Goal: Task Accomplishment & Management: Use online tool/utility

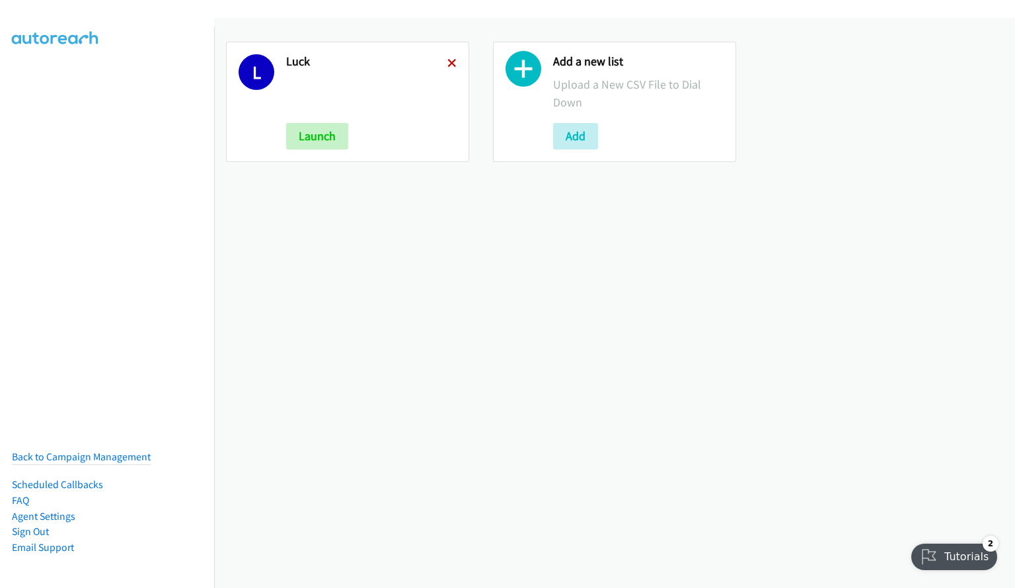
click at [448, 63] on icon at bounding box center [451, 63] width 9 height 9
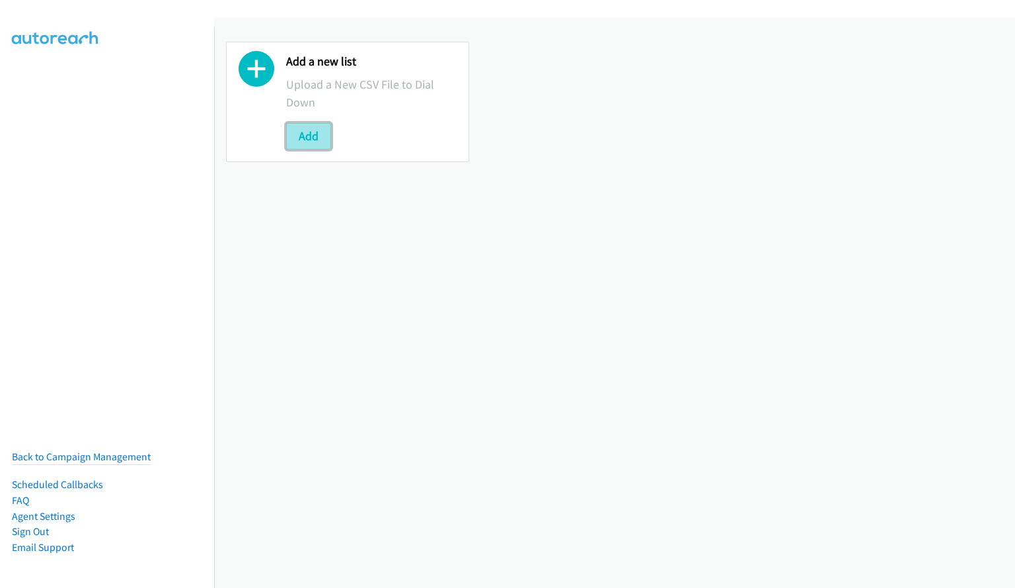
click at [310, 136] on button "Add" at bounding box center [308, 136] width 45 height 26
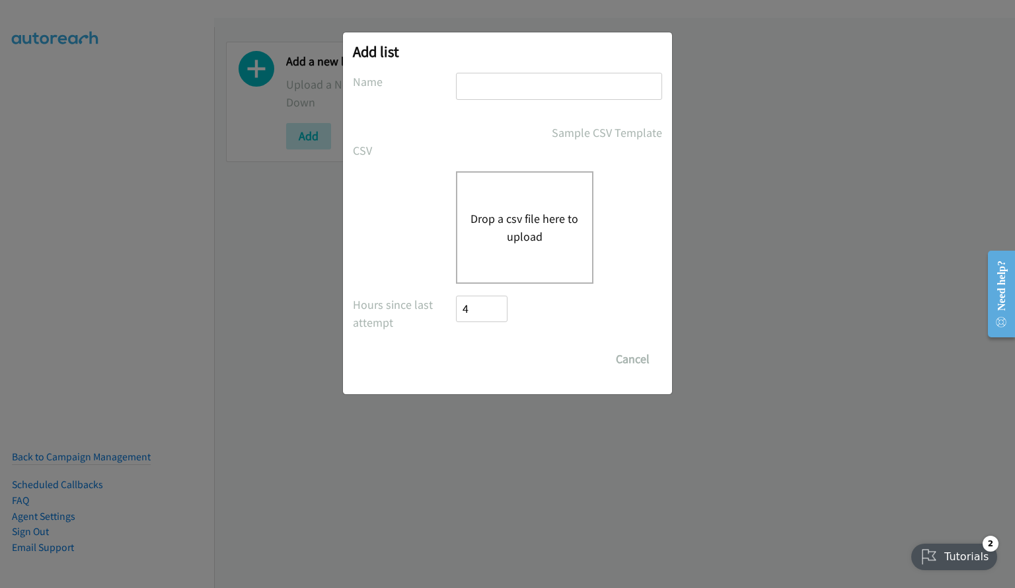
click at [490, 206] on div "Drop a csv file here to upload" at bounding box center [524, 227] width 137 height 112
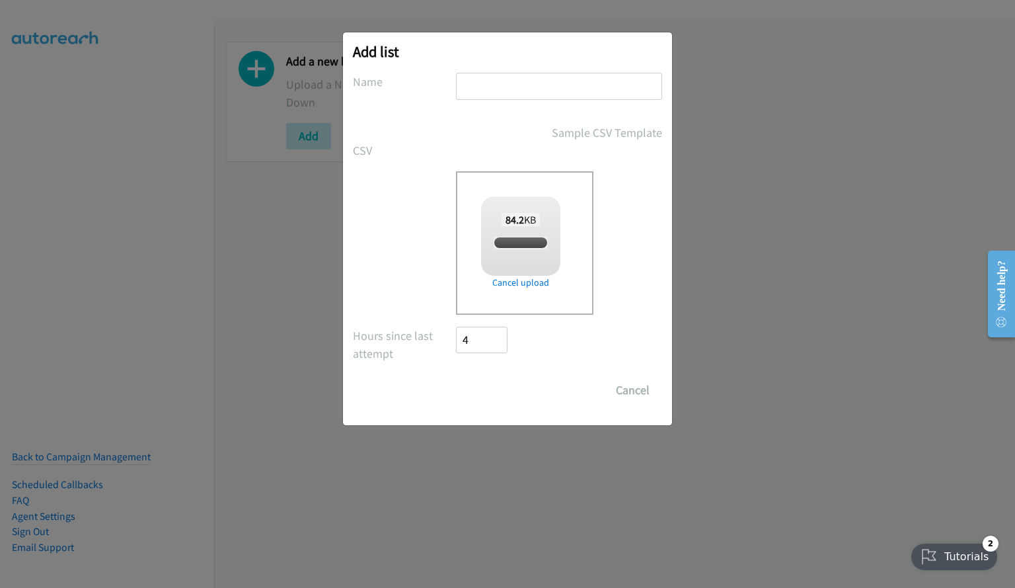
checkbox input "true"
click at [487, 97] on input "text" at bounding box center [559, 86] width 206 height 27
type input "."
click at [483, 391] on input "Save List" at bounding box center [490, 390] width 69 height 26
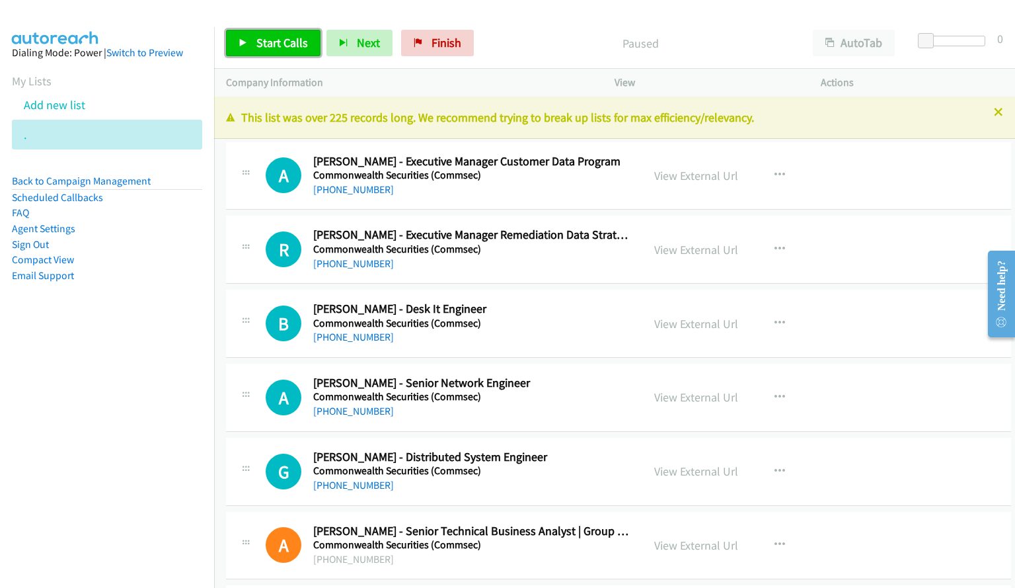
click at [286, 39] on span "Start Calls" at bounding box center [282, 42] width 52 height 15
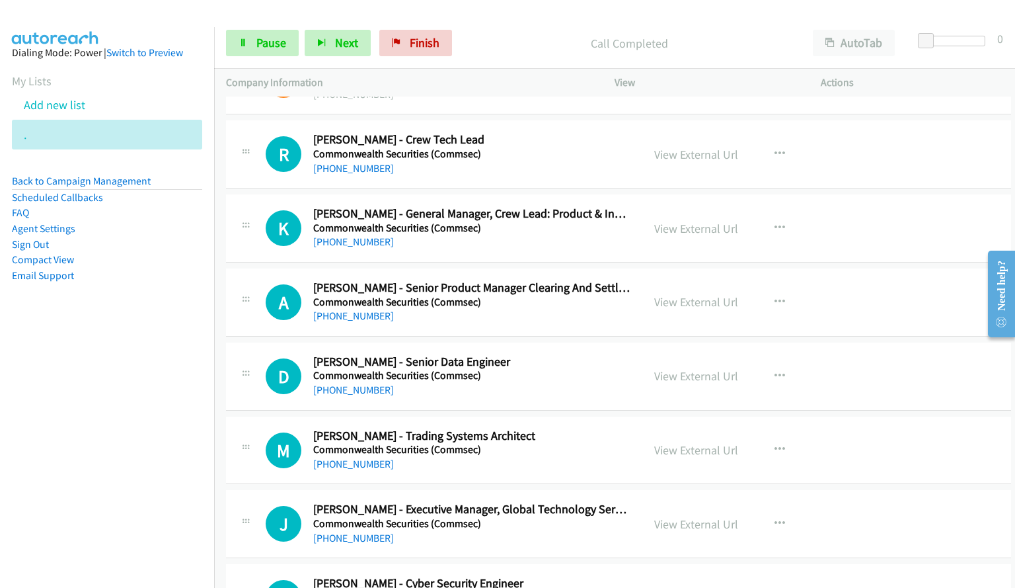
scroll to position [467, 0]
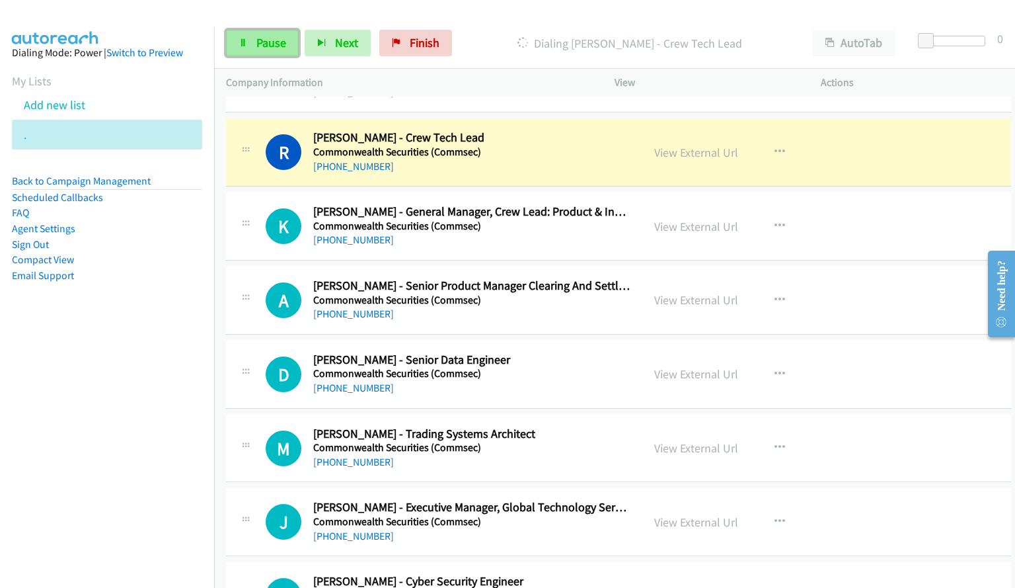
click at [272, 37] on span "Pause" at bounding box center [271, 42] width 30 height 15
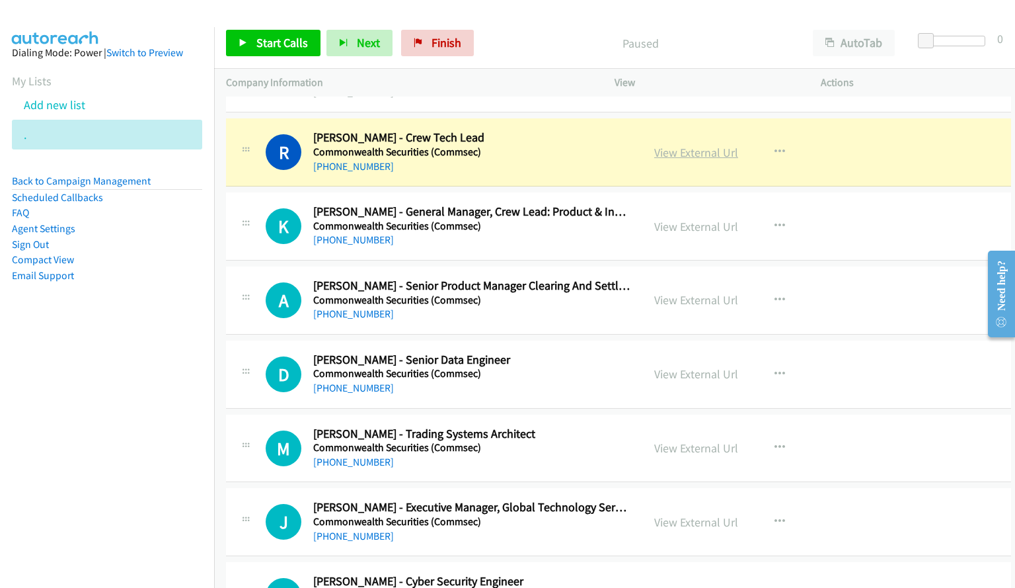
click at [683, 154] on link "View External Url" at bounding box center [696, 152] width 84 height 15
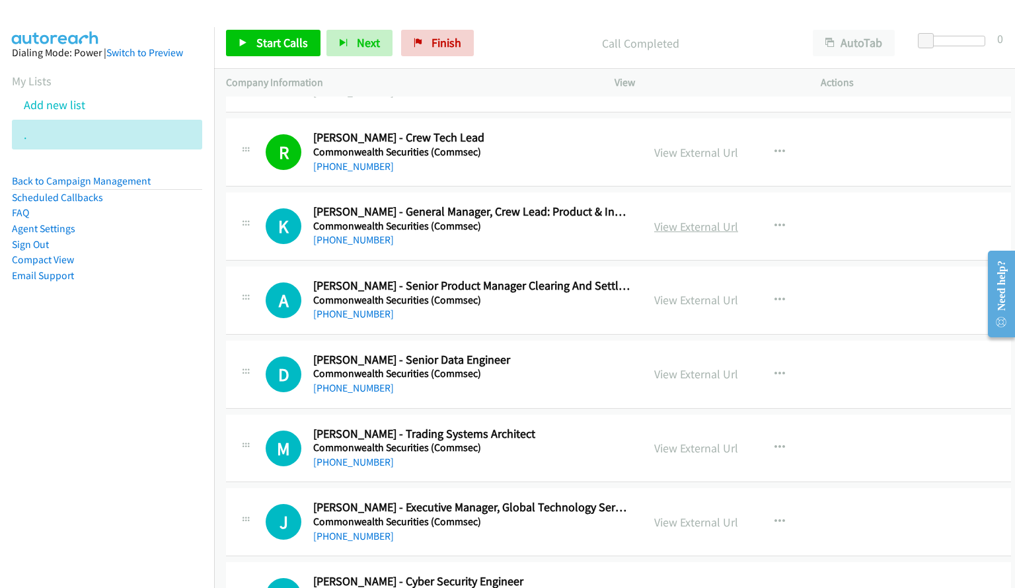
click at [683, 231] on link "View External Url" at bounding box center [696, 226] width 84 height 15
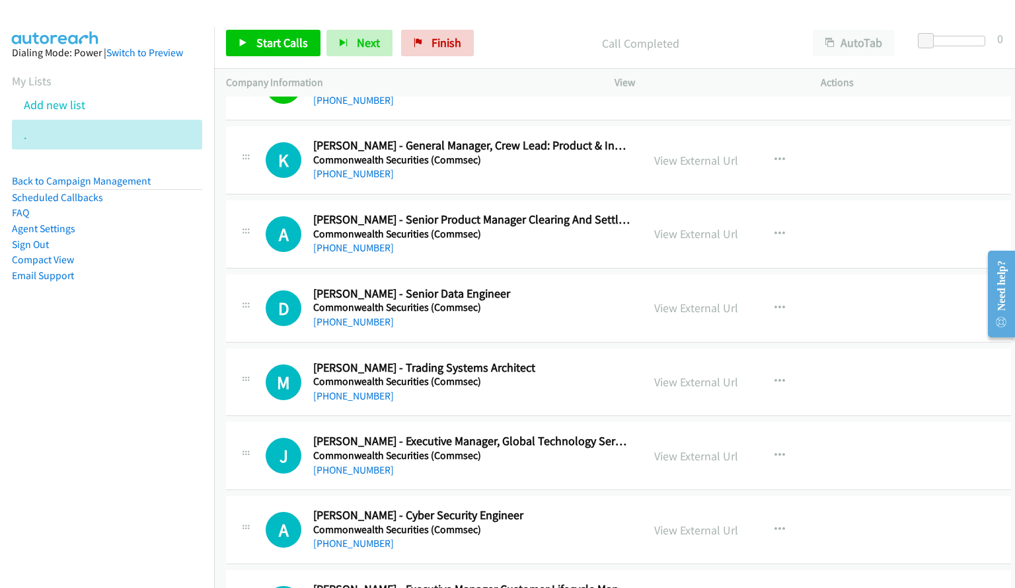
scroll to position [599, 0]
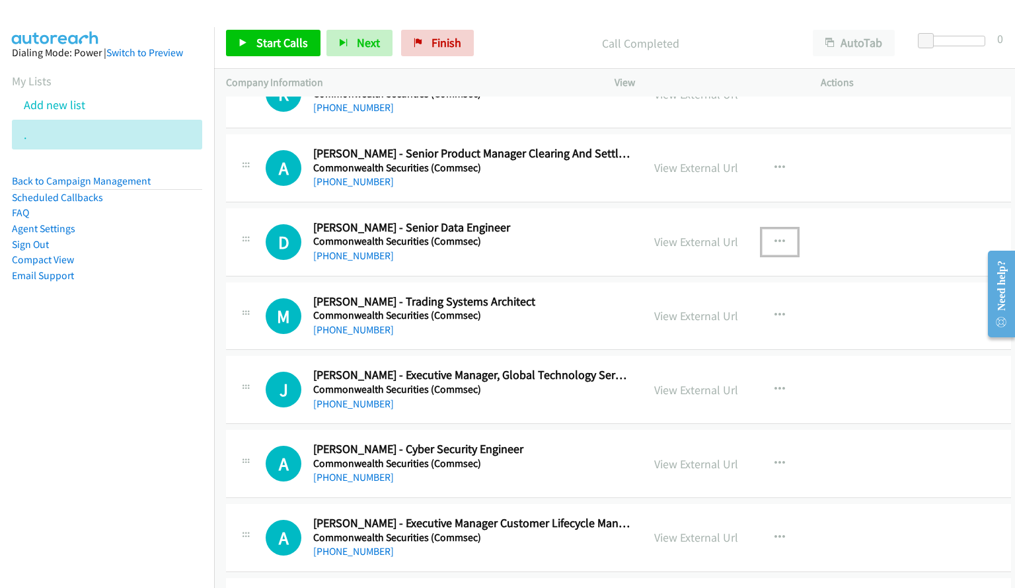
click at [775, 238] on icon "button" at bounding box center [780, 242] width 11 height 11
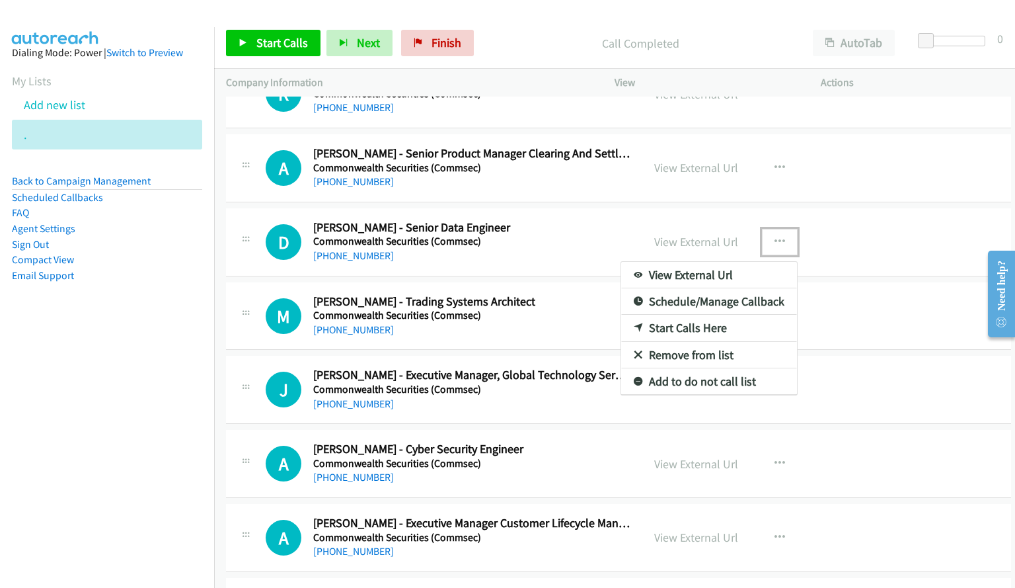
click at [672, 330] on link "Start Calls Here" at bounding box center [709, 328] width 176 height 26
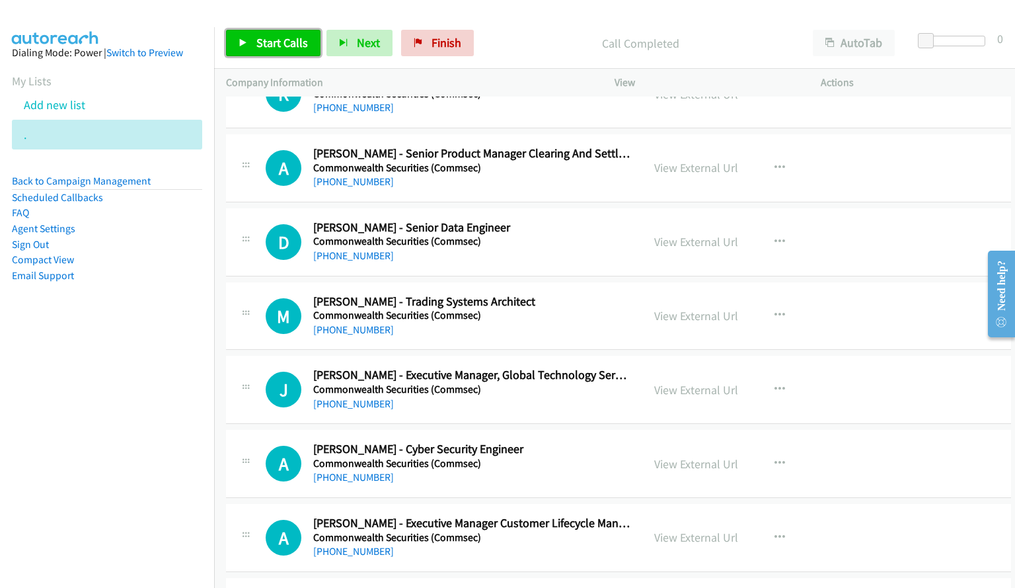
click at [279, 50] on link "Start Calls" at bounding box center [273, 43] width 95 height 26
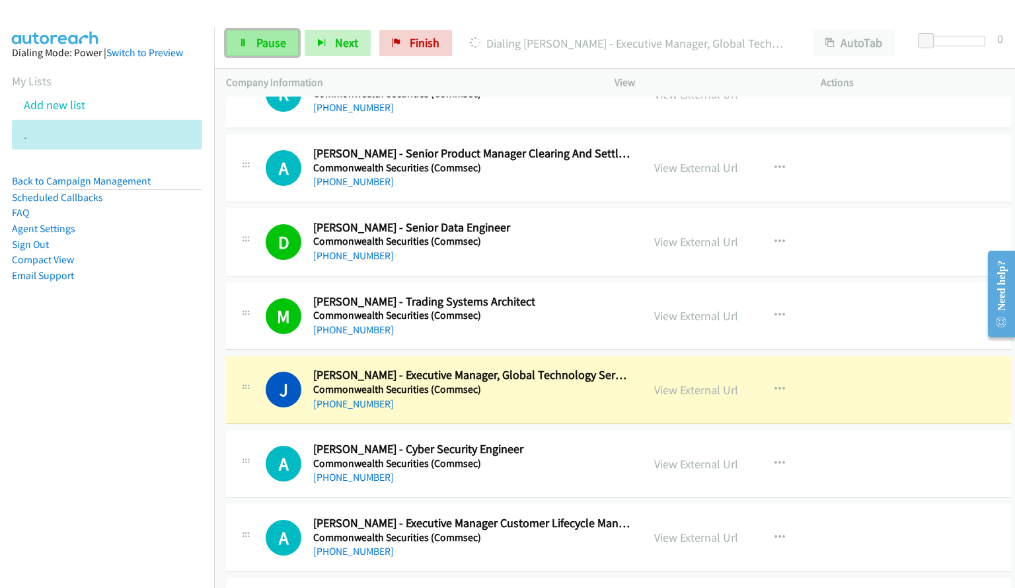
click at [267, 44] on span "Pause" at bounding box center [271, 42] width 30 height 15
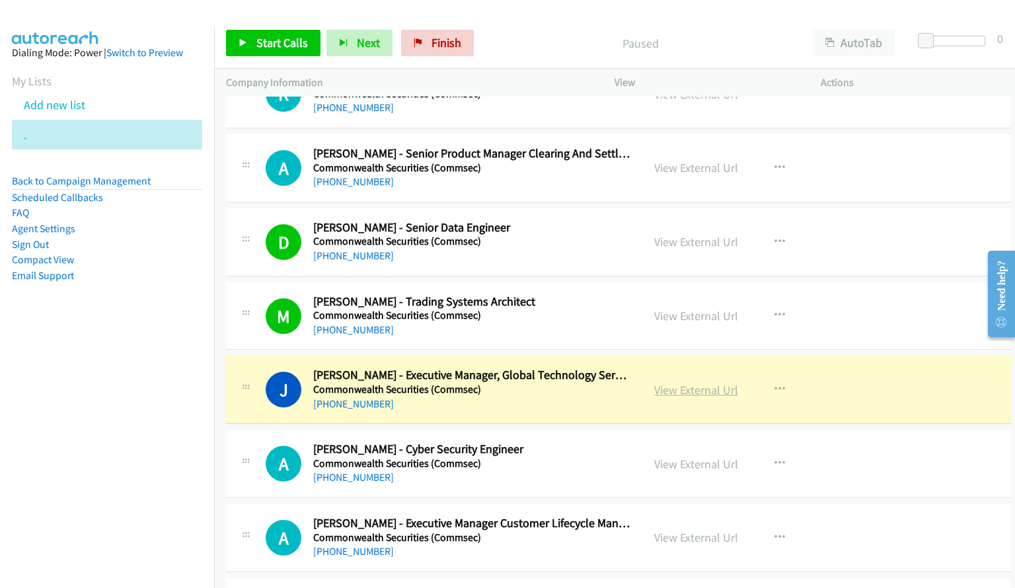
drag, startPoint x: 611, startPoint y: 385, endPoint x: 697, endPoint y: 395, distance: 87.2
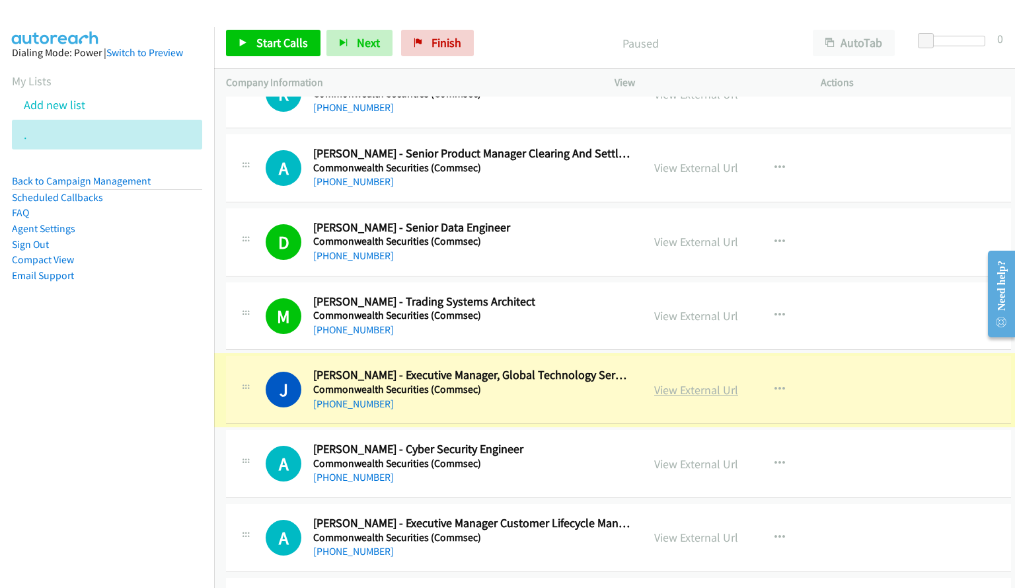
click at [697, 395] on link "View External Url" at bounding box center [696, 389] width 84 height 15
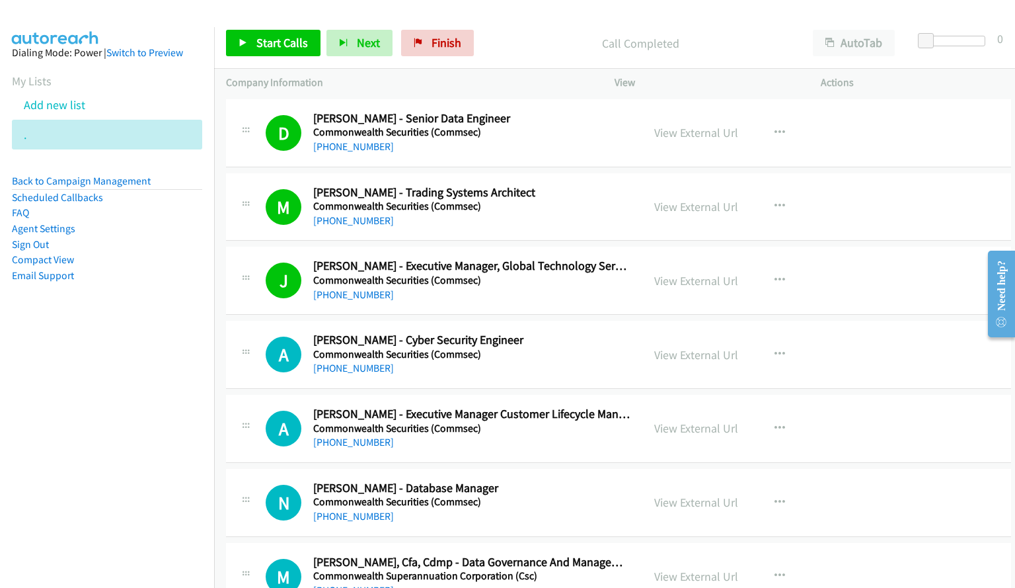
scroll to position [731, 0]
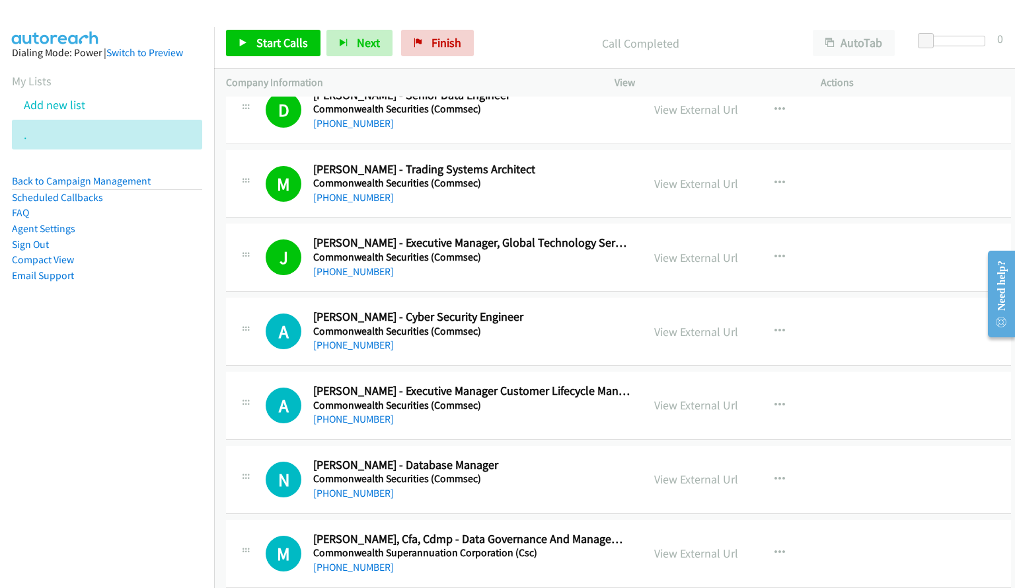
click at [290, 28] on div "Start Calls Pause Next Finish Call Completed AutoTab AutoTab 0" at bounding box center [614, 43] width 801 height 51
click at [293, 48] on span "Start Calls" at bounding box center [282, 42] width 52 height 15
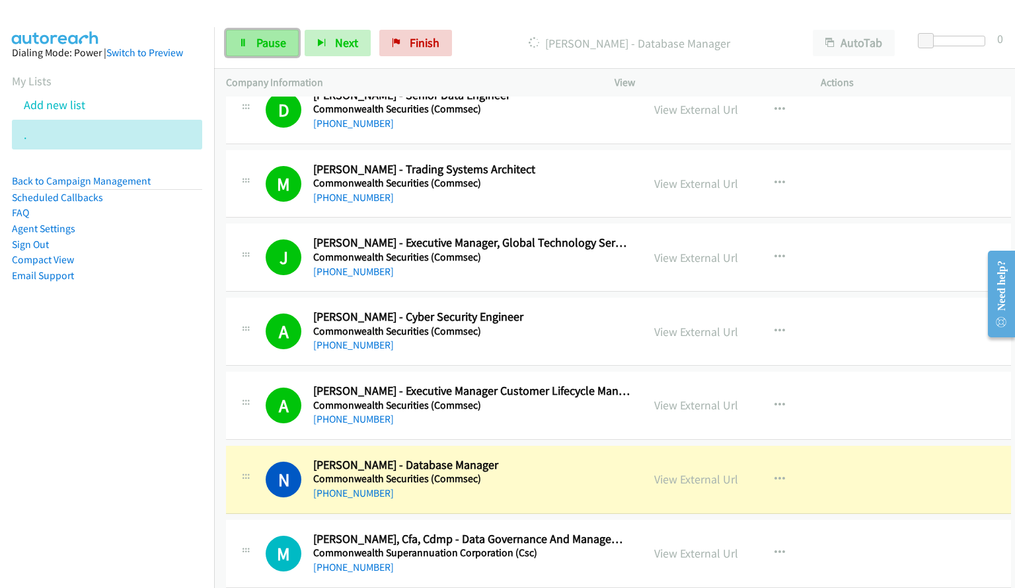
click at [248, 40] on link "Pause" at bounding box center [262, 43] width 73 height 26
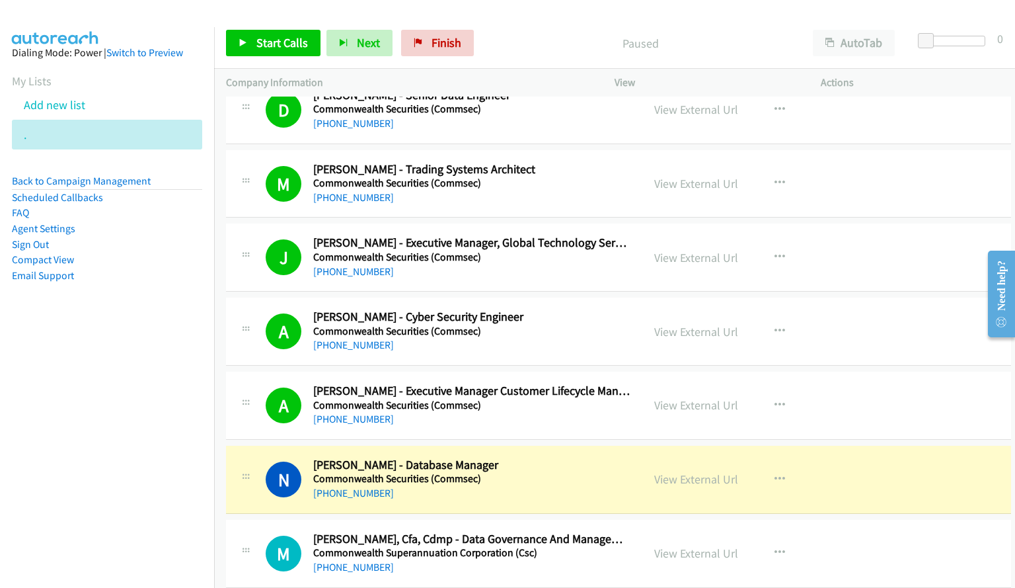
drag, startPoint x: 582, startPoint y: 491, endPoint x: 613, endPoint y: 489, distance: 30.5
click at [582, 491] on div "+61 467 773 568" at bounding box center [471, 493] width 317 height 16
click at [679, 481] on link "View External Url" at bounding box center [696, 478] width 84 height 15
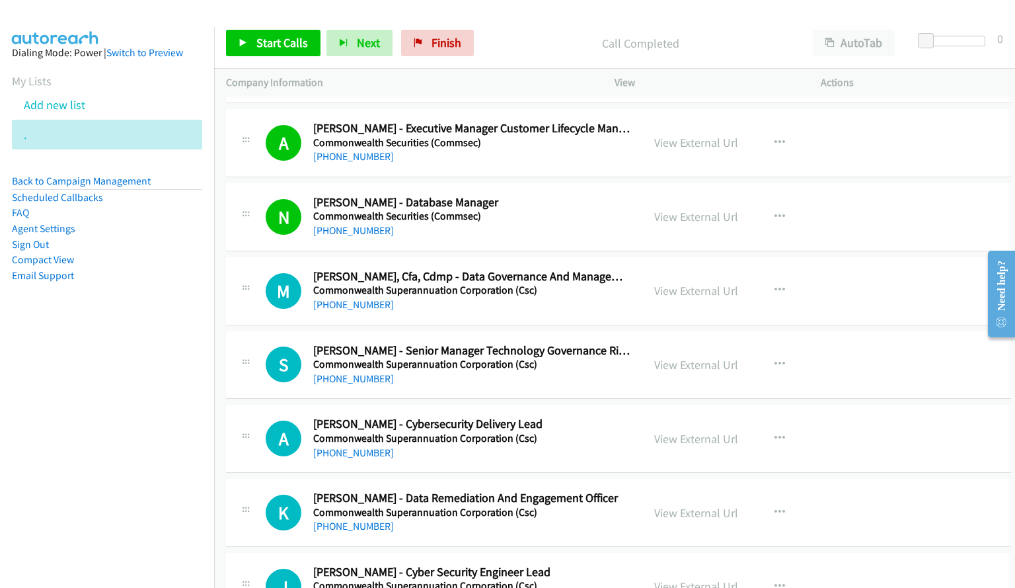
scroll to position [995, 0]
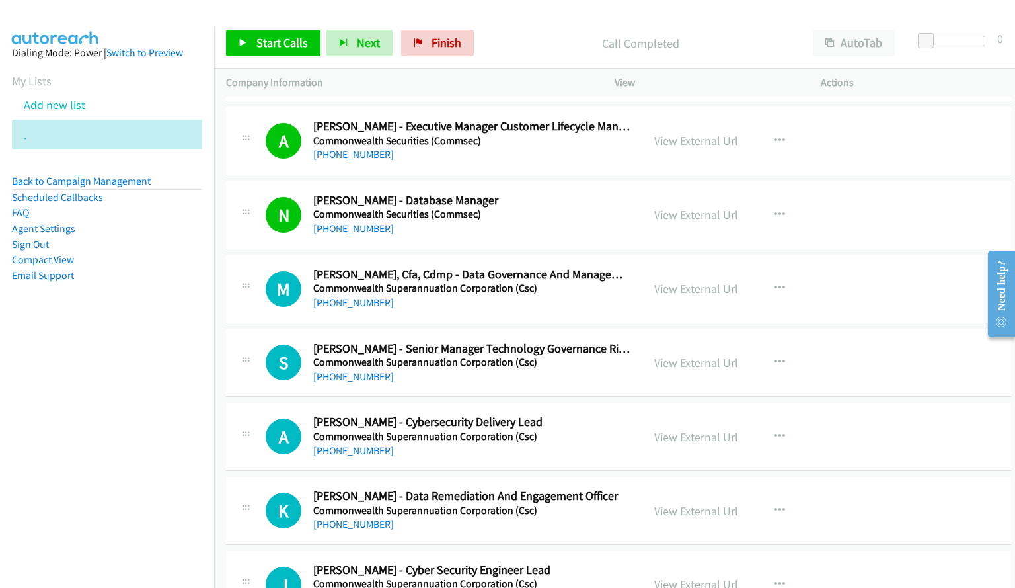
click at [666, 17] on div at bounding box center [501, 25] width 1003 height 51
click at [264, 32] on link "Start Calls" at bounding box center [273, 43] width 95 height 26
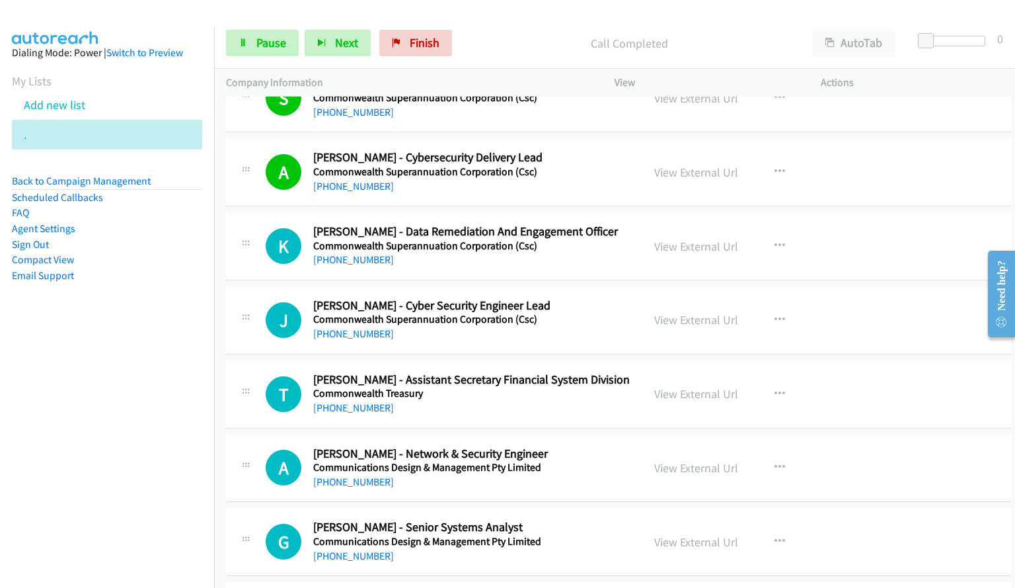
scroll to position [1326, 0]
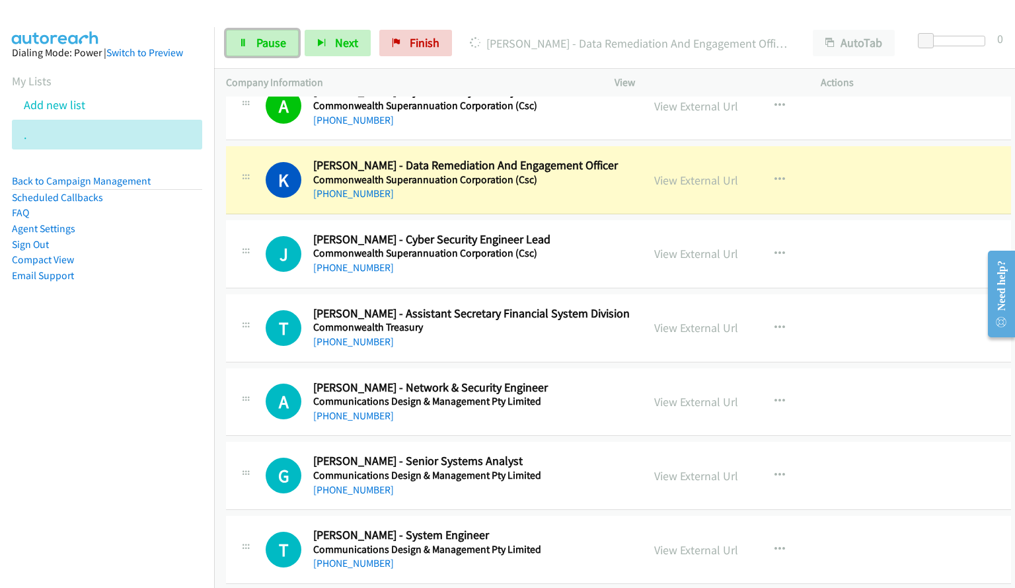
drag, startPoint x: 270, startPoint y: 42, endPoint x: 316, endPoint y: 57, distance: 48.5
click at [270, 42] on span "Pause" at bounding box center [271, 42] width 30 height 15
click at [675, 184] on link "View External Url" at bounding box center [696, 180] width 84 height 15
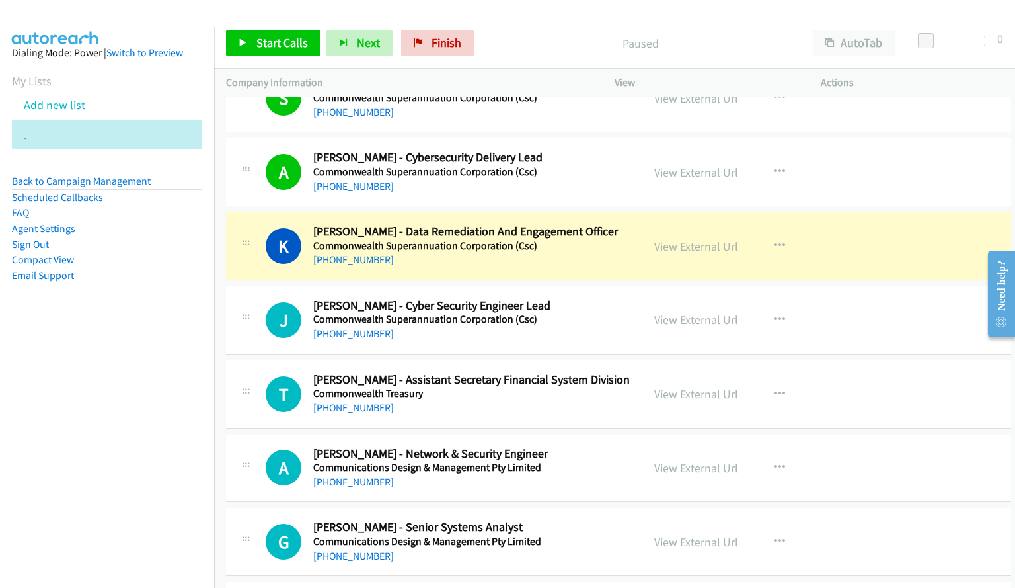
scroll to position [1194, 0]
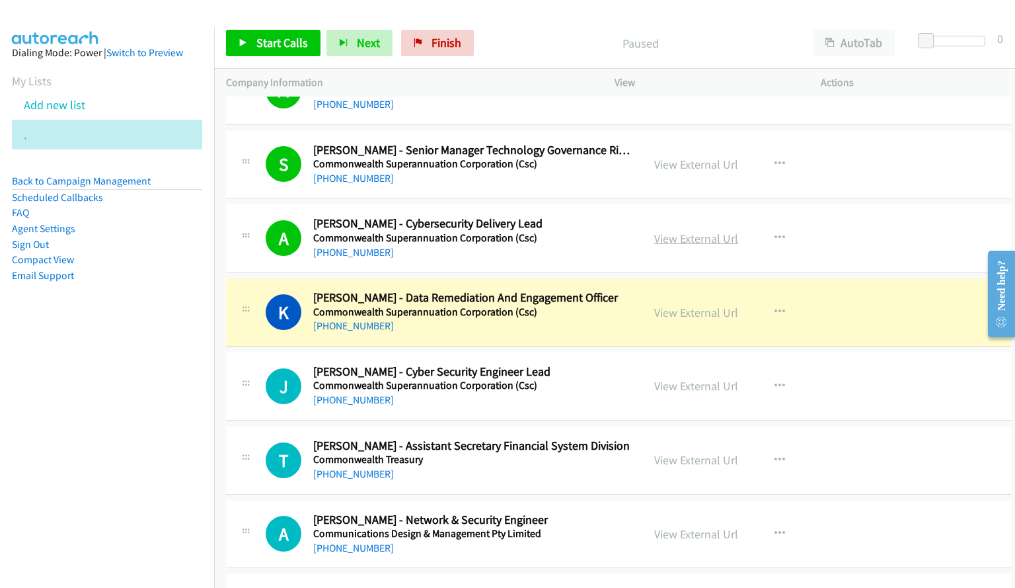
click at [677, 241] on link "View External Url" at bounding box center [696, 238] width 84 height 15
click at [704, 166] on link "View External Url" at bounding box center [696, 164] width 84 height 15
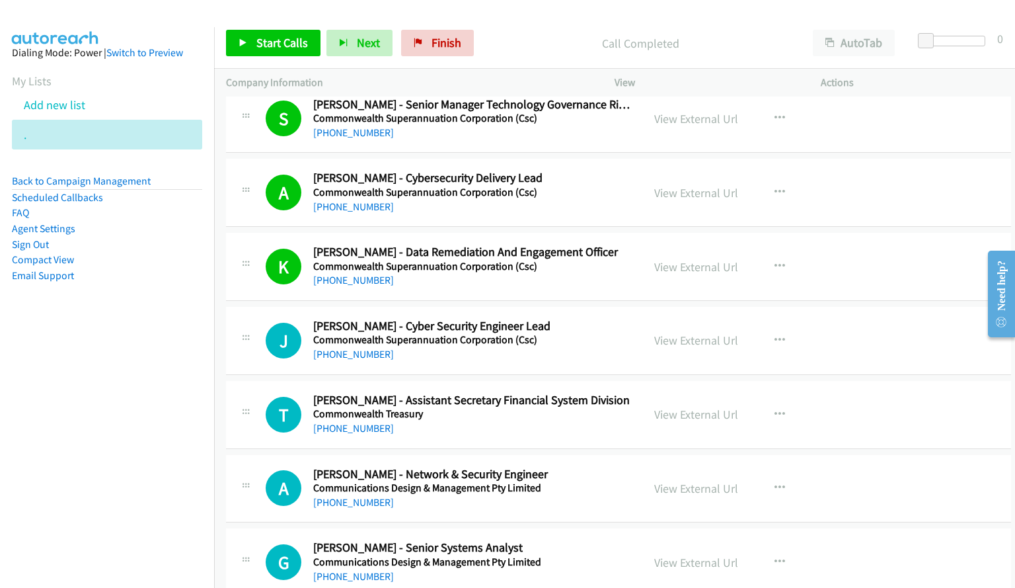
scroll to position [1260, 0]
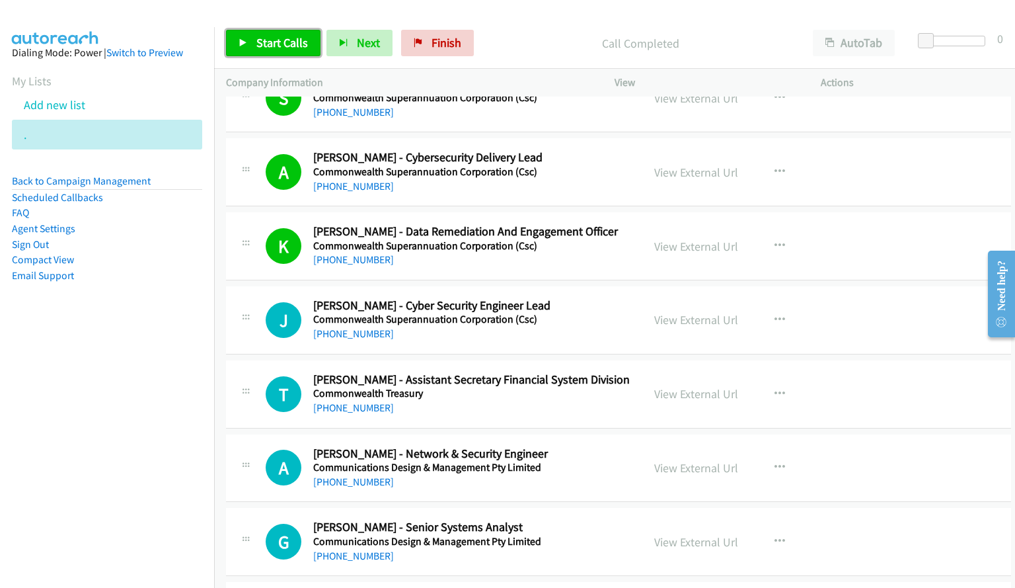
click at [303, 38] on span "Start Calls" at bounding box center [282, 42] width 52 height 15
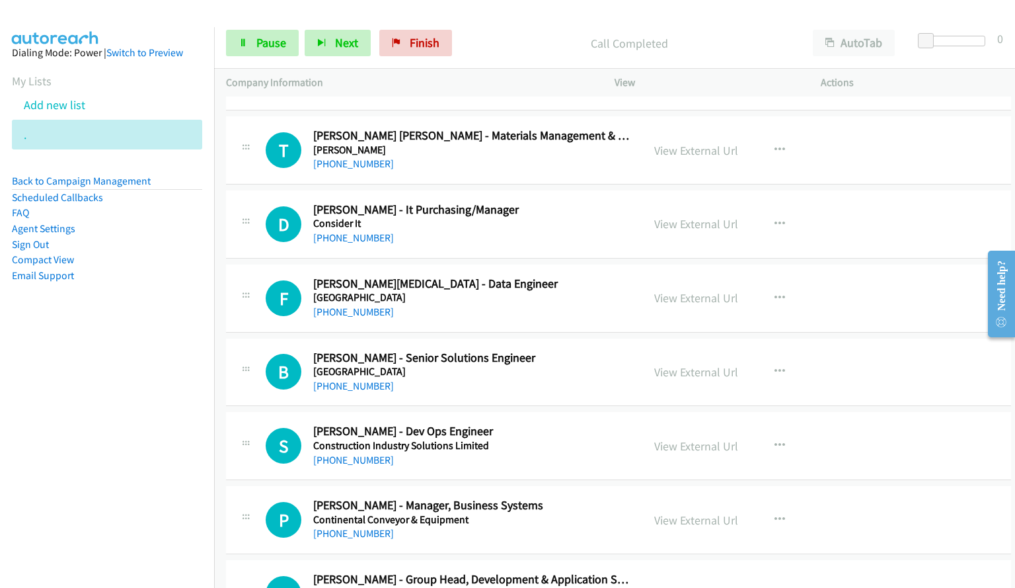
scroll to position [2541, 0]
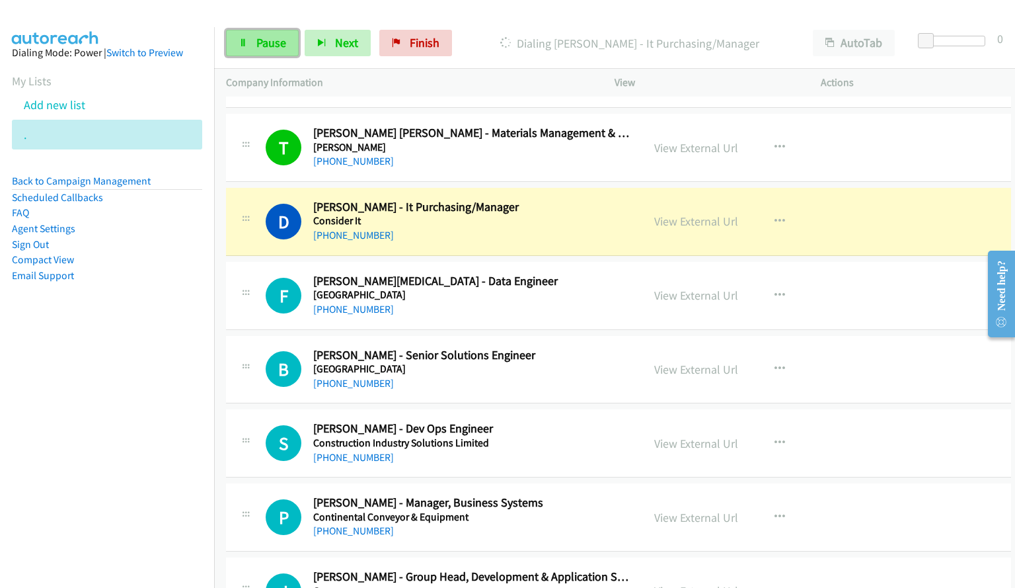
click at [280, 42] on span "Pause" at bounding box center [271, 42] width 30 height 15
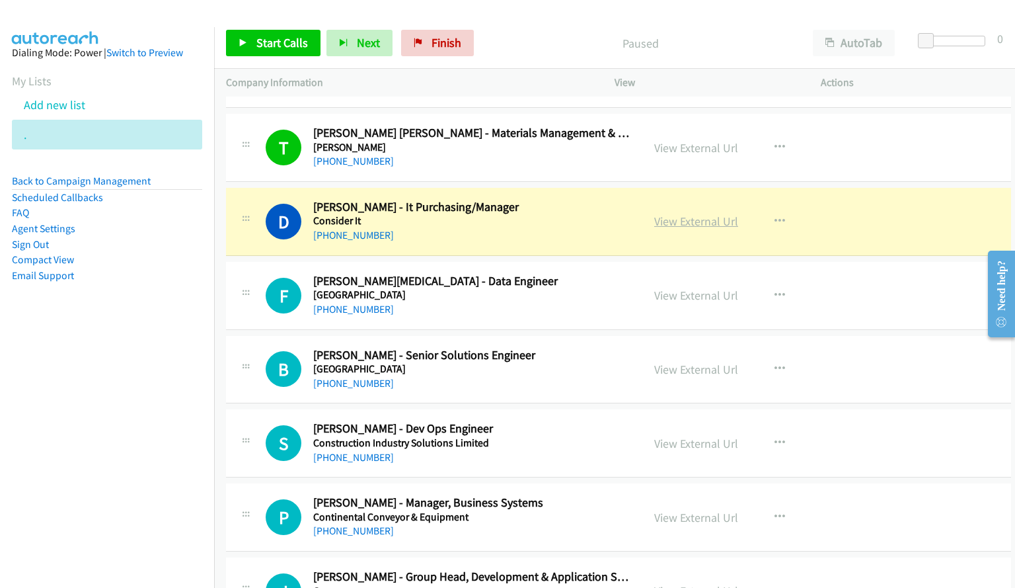
click at [678, 226] on link "View External Url" at bounding box center [696, 220] width 84 height 15
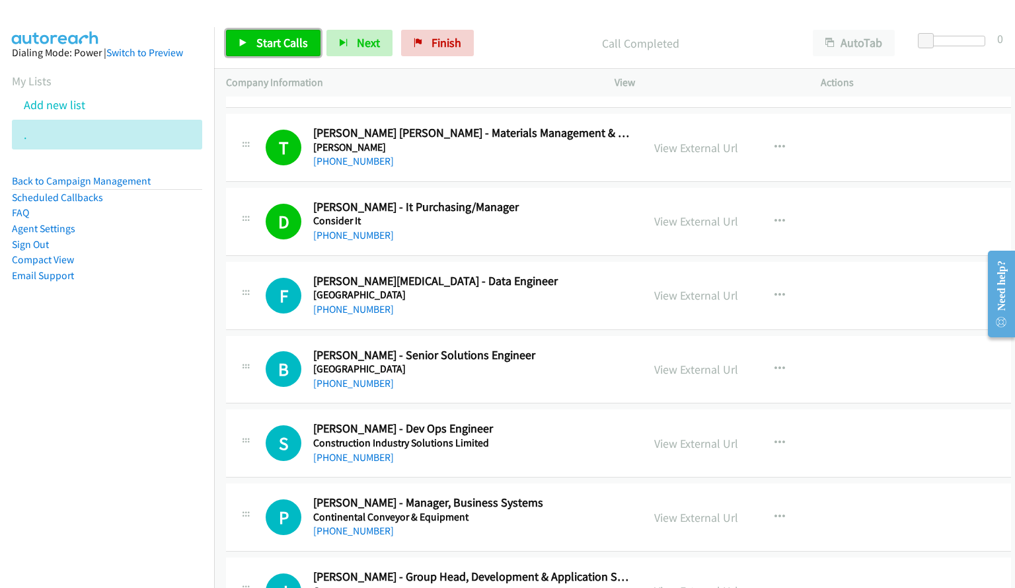
click at [254, 34] on link "Start Calls" at bounding box center [273, 43] width 95 height 26
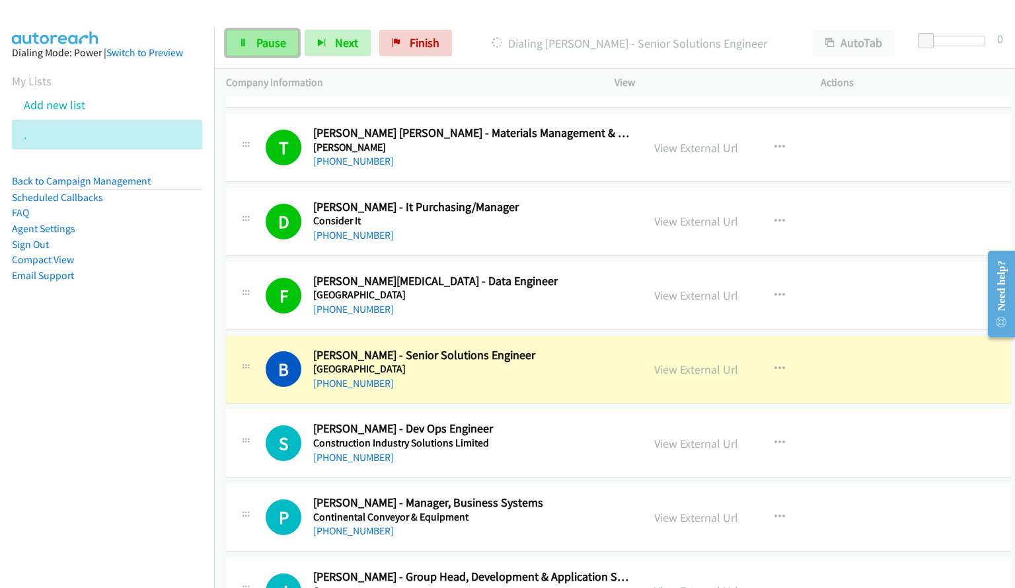
click at [268, 43] on span "Pause" at bounding box center [271, 42] width 30 height 15
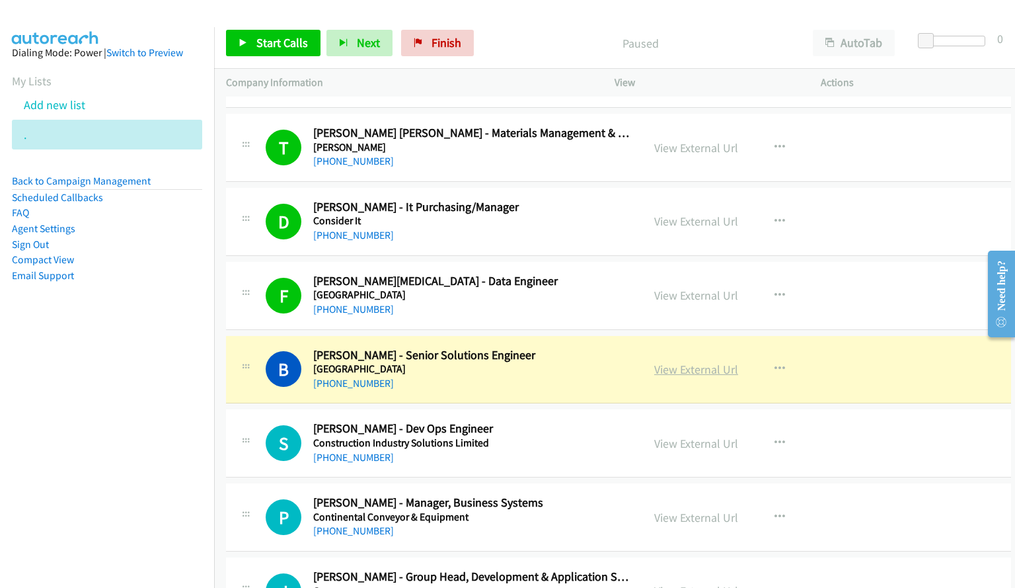
click at [684, 375] on link "View External Url" at bounding box center [696, 369] width 84 height 15
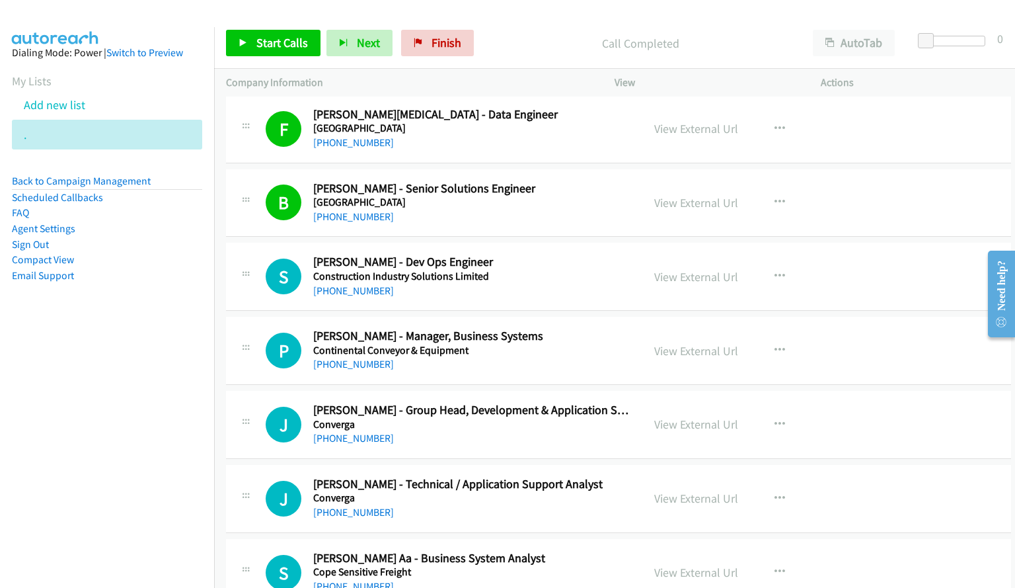
scroll to position [2739, 0]
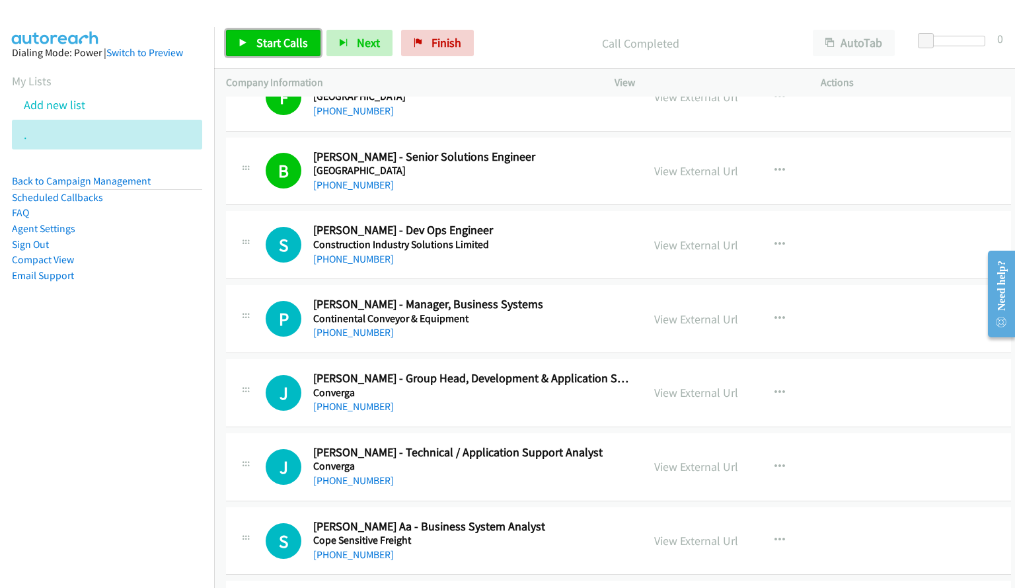
click at [295, 37] on span "Start Calls" at bounding box center [282, 42] width 52 height 15
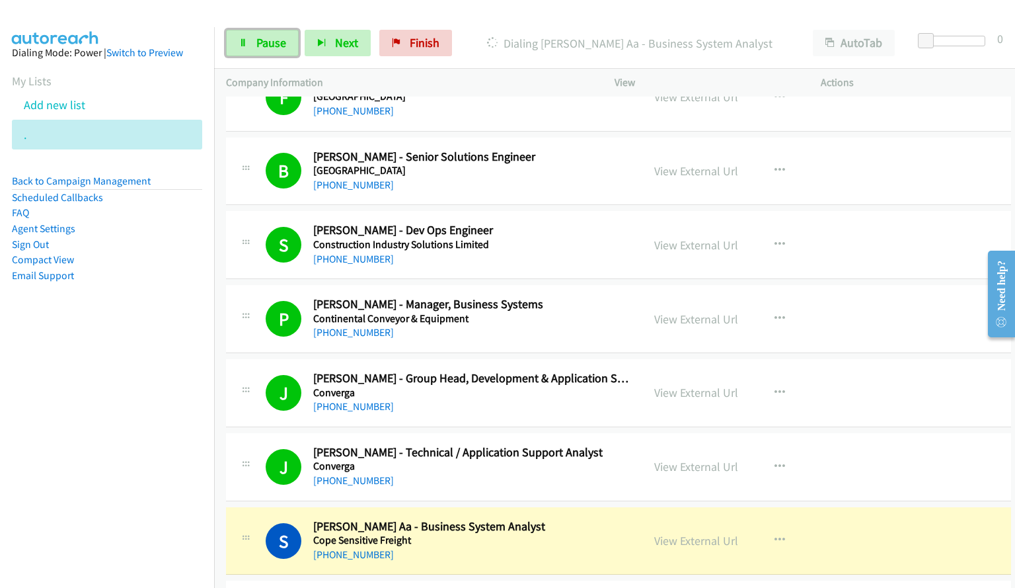
drag, startPoint x: 259, startPoint y: 37, endPoint x: 423, endPoint y: 102, distance: 176.3
click at [259, 37] on span "Pause" at bounding box center [271, 42] width 30 height 15
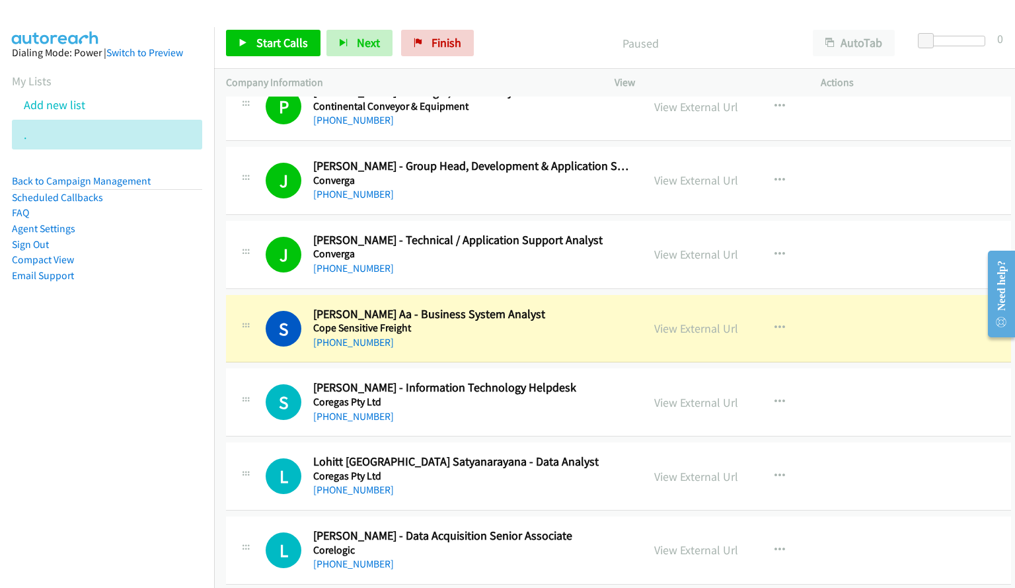
scroll to position [3003, 0]
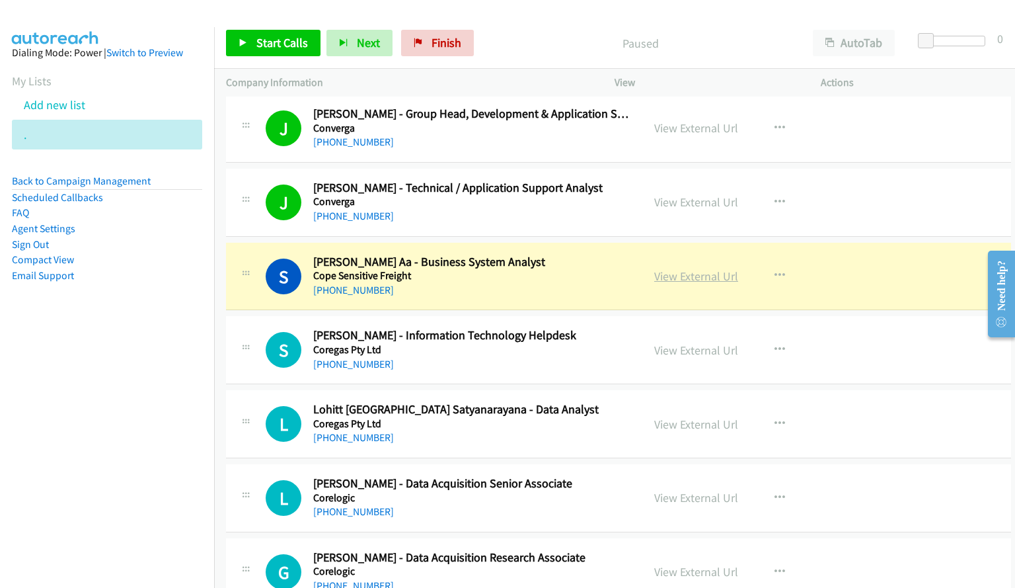
click at [705, 278] on link "View External Url" at bounding box center [696, 275] width 84 height 15
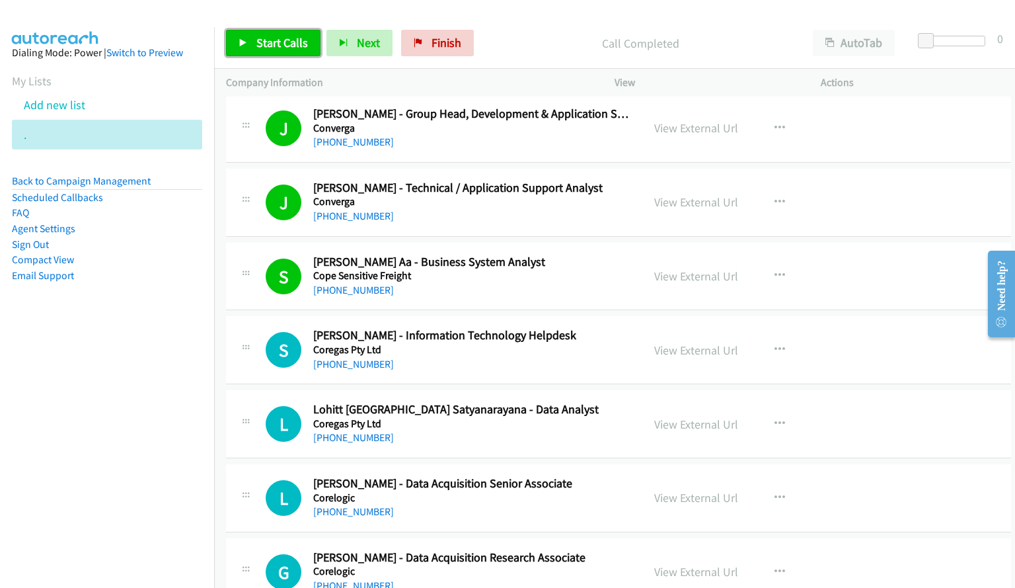
click at [297, 48] on span "Start Calls" at bounding box center [282, 42] width 52 height 15
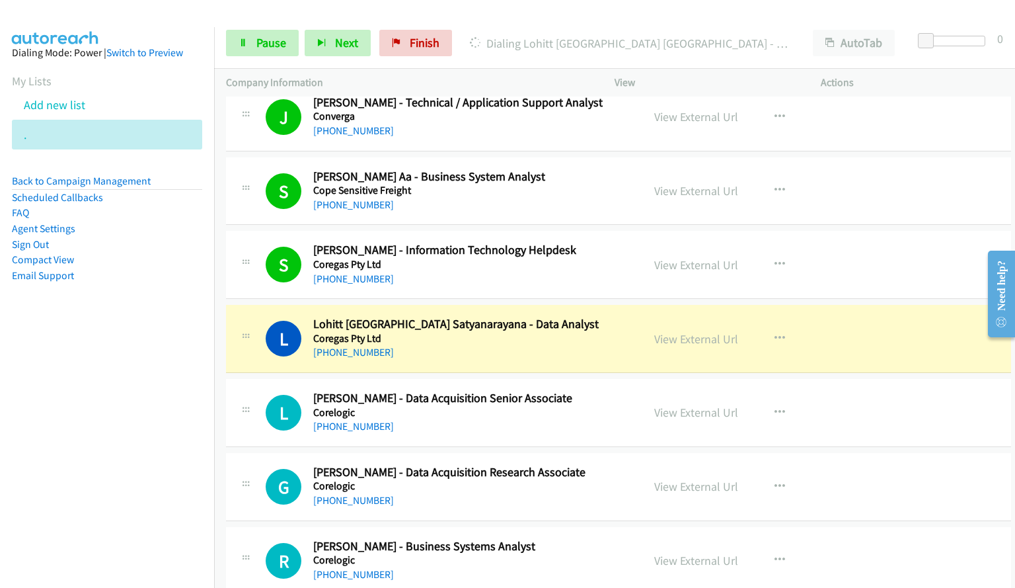
scroll to position [3136, 0]
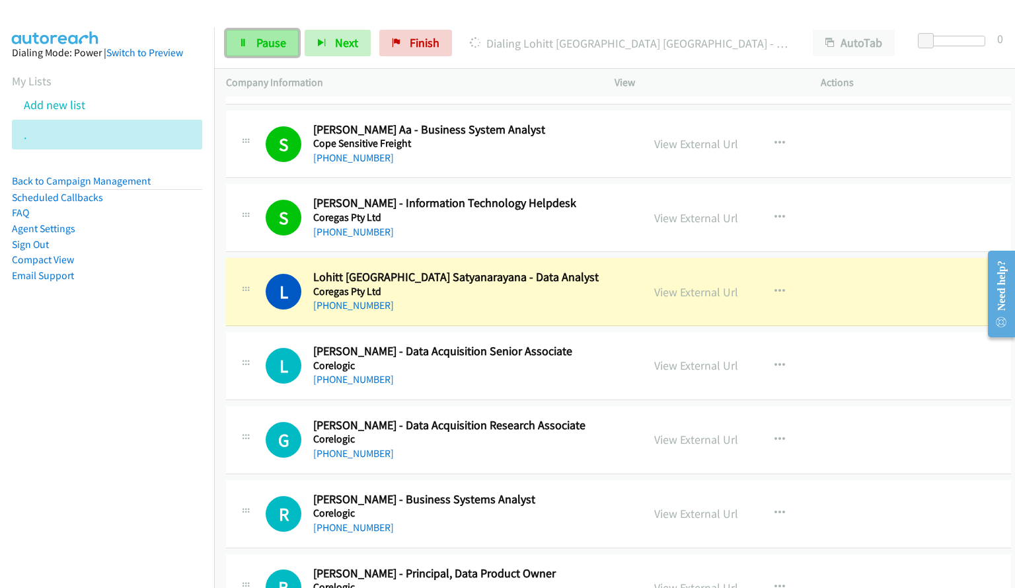
click at [263, 50] on link "Pause" at bounding box center [262, 43] width 73 height 26
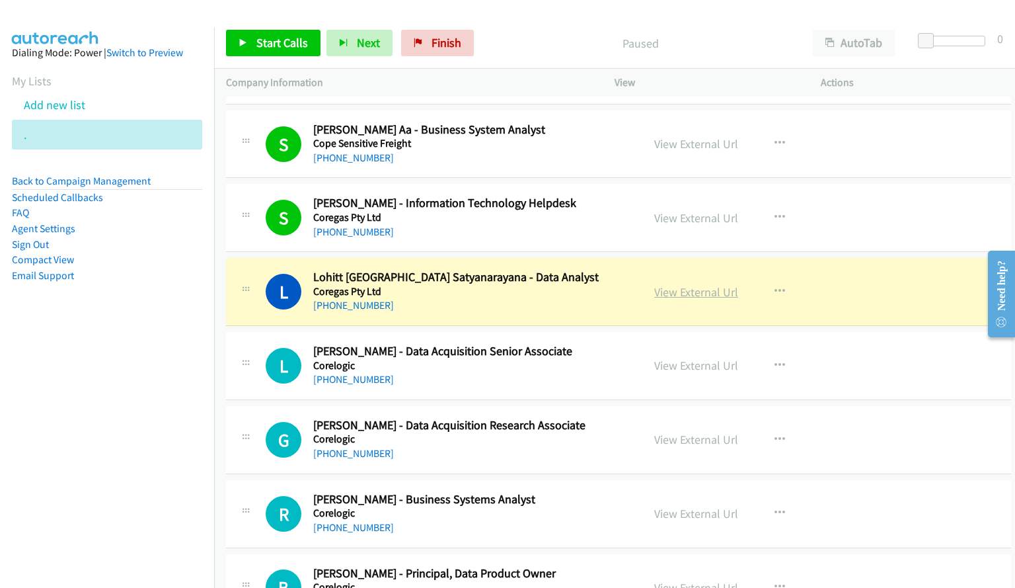
click at [683, 293] on link "View External Url" at bounding box center [696, 291] width 84 height 15
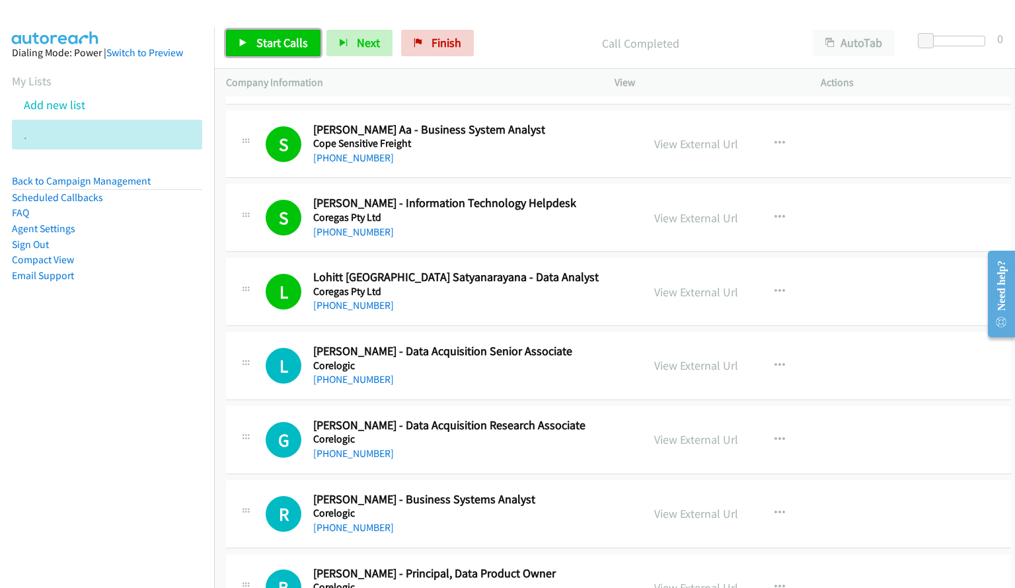
click at [267, 42] on span "Start Calls" at bounding box center [282, 42] width 52 height 15
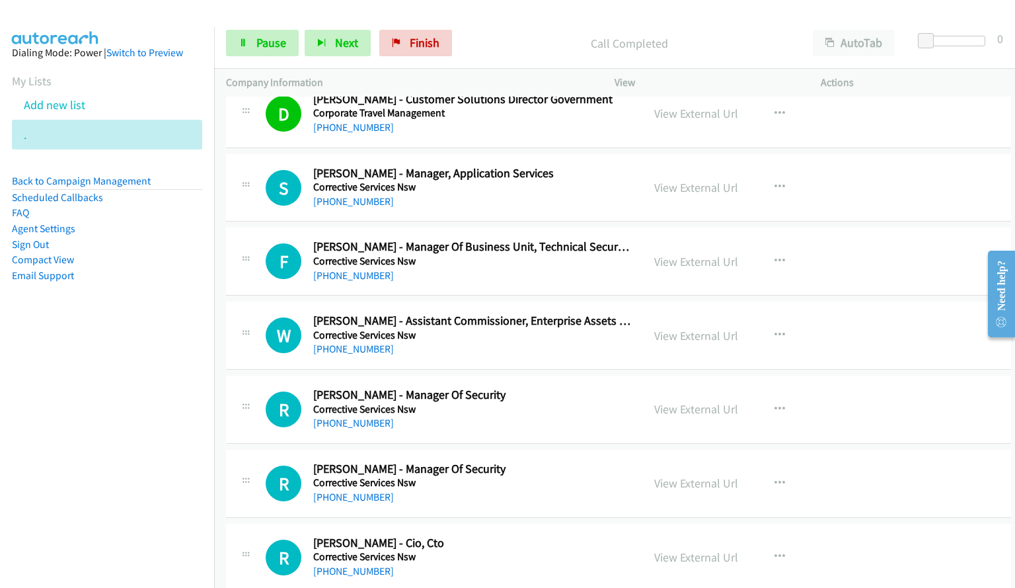
scroll to position [4330, 0]
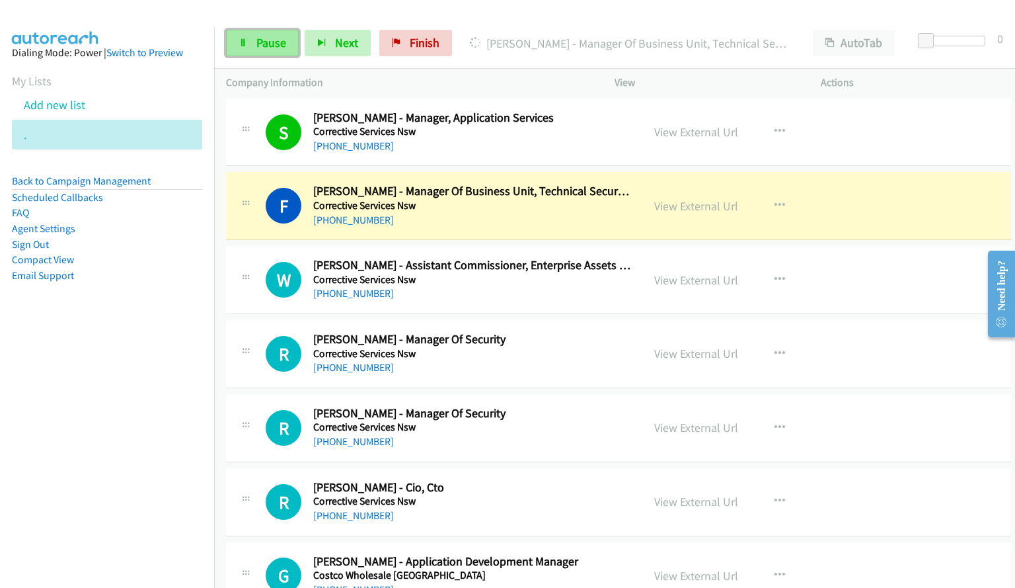
drag, startPoint x: 291, startPoint y: 40, endPoint x: 330, endPoint y: 42, distance: 39.7
click at [291, 40] on link "Pause" at bounding box center [262, 43] width 73 height 26
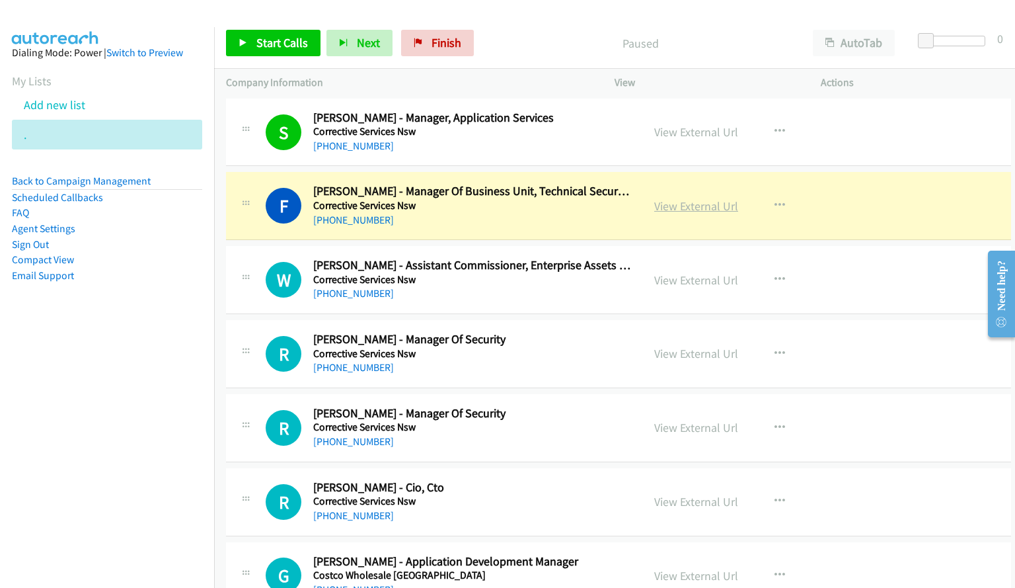
click at [694, 208] on link "View External Url" at bounding box center [696, 205] width 84 height 15
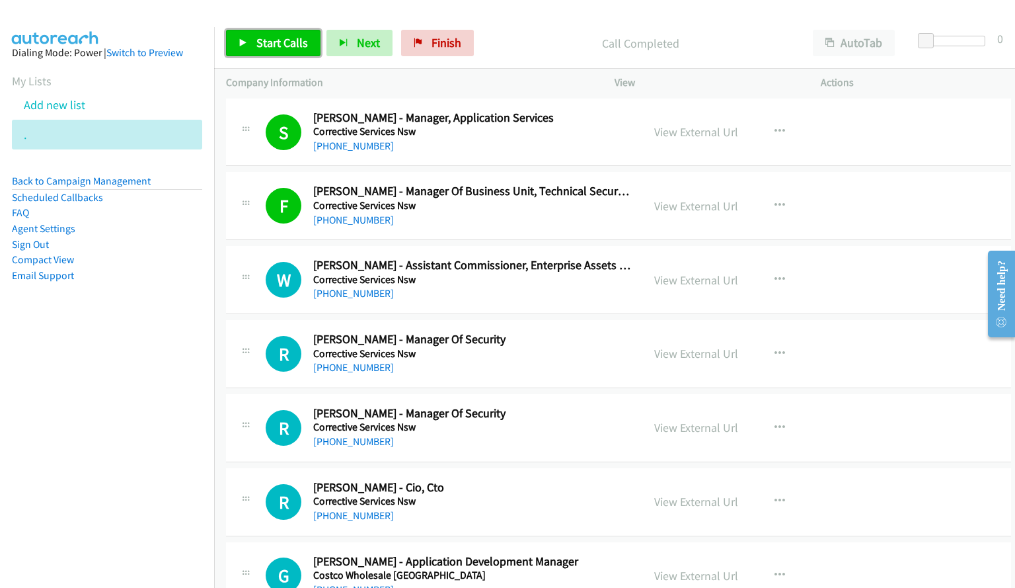
click at [297, 42] on span "Start Calls" at bounding box center [282, 42] width 52 height 15
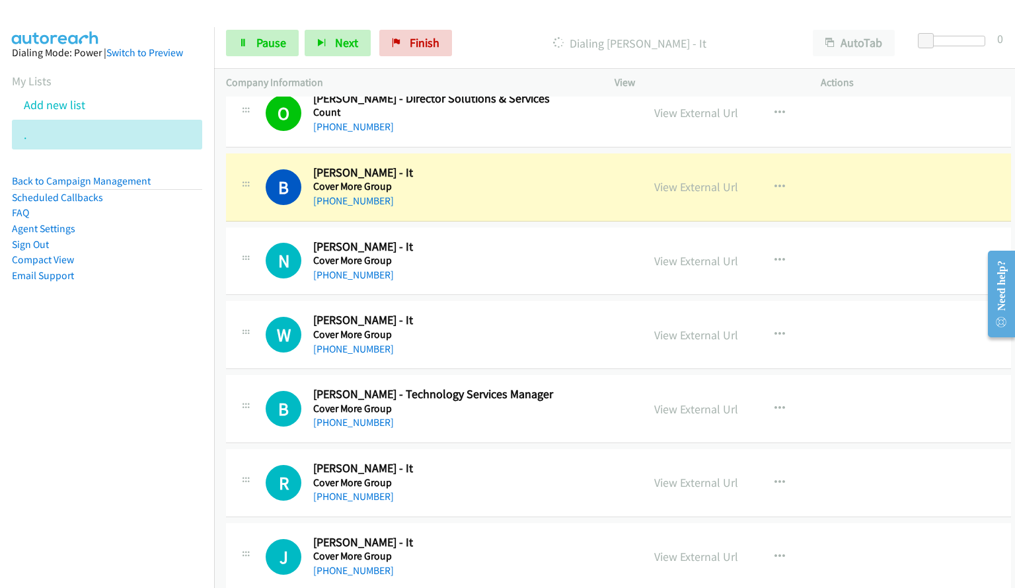
scroll to position [4991, 0]
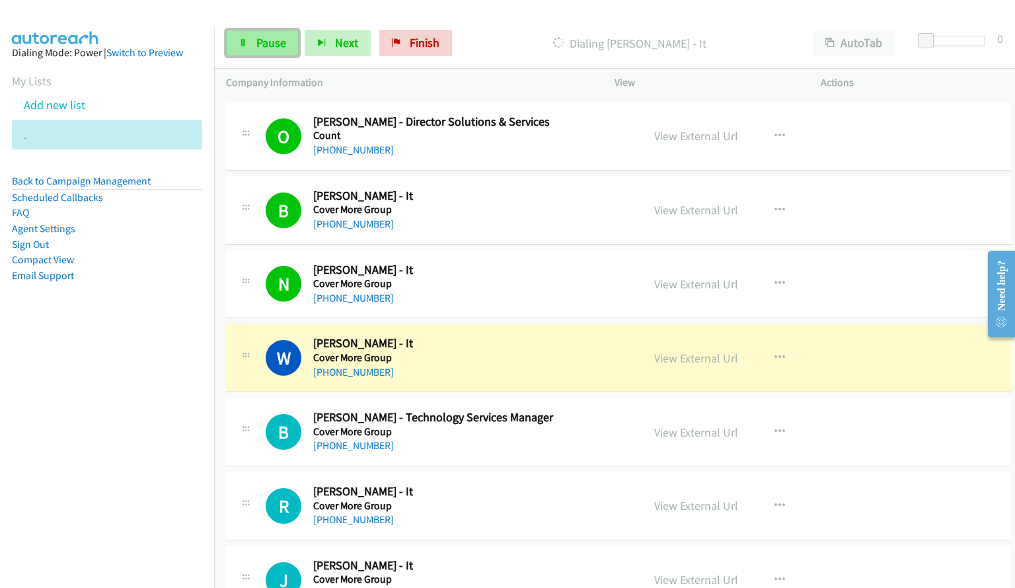
click at [286, 44] on link "Pause" at bounding box center [262, 43] width 73 height 26
click at [683, 356] on link "View External Url" at bounding box center [696, 357] width 84 height 15
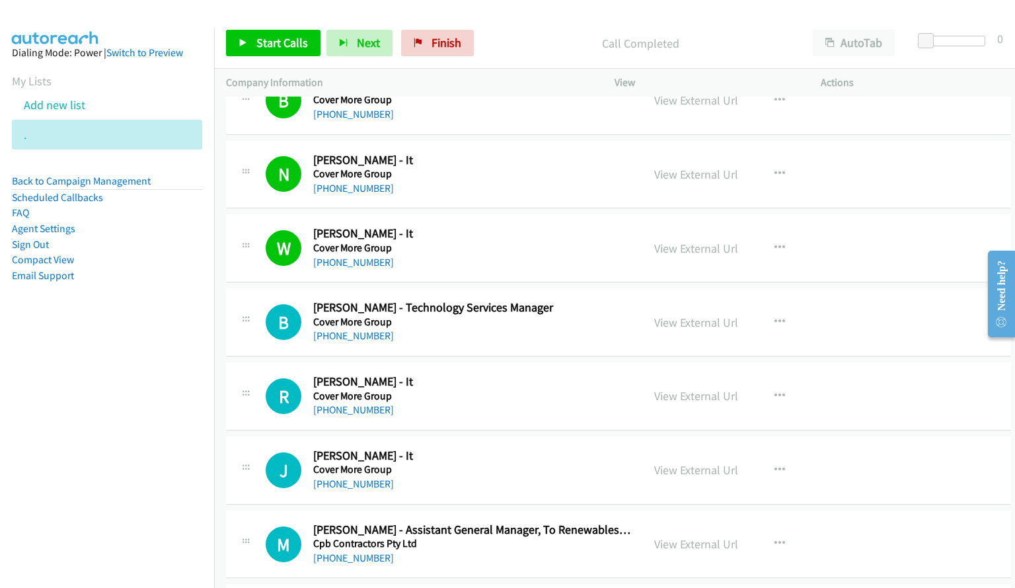
scroll to position [5123, 0]
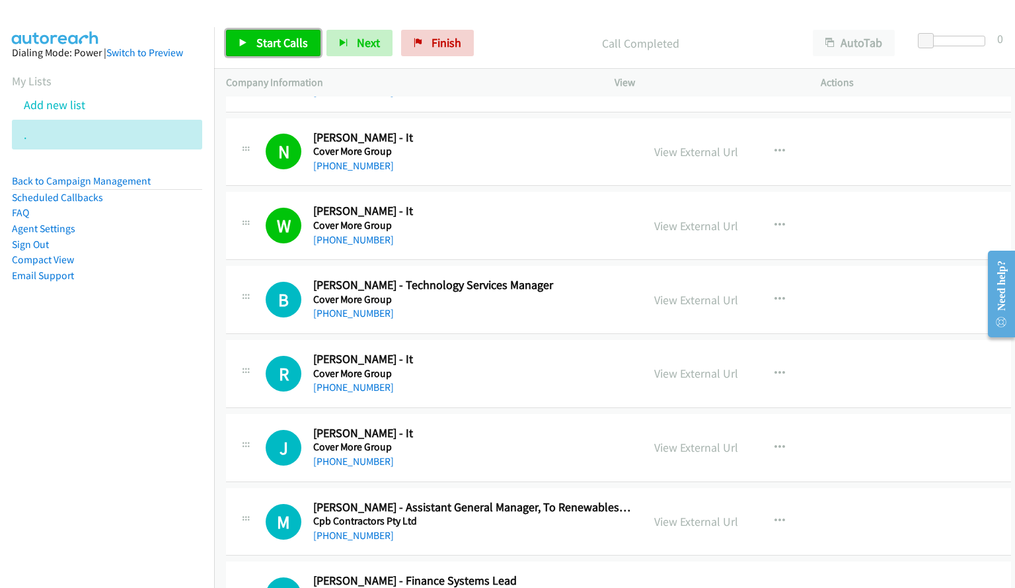
click at [259, 37] on span "Start Calls" at bounding box center [282, 42] width 52 height 15
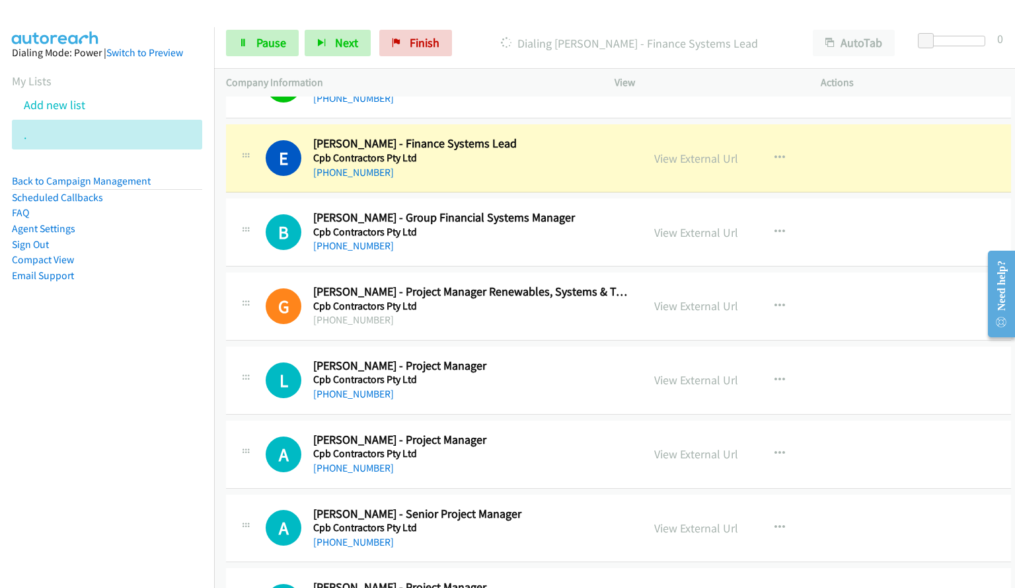
scroll to position [5561, 0]
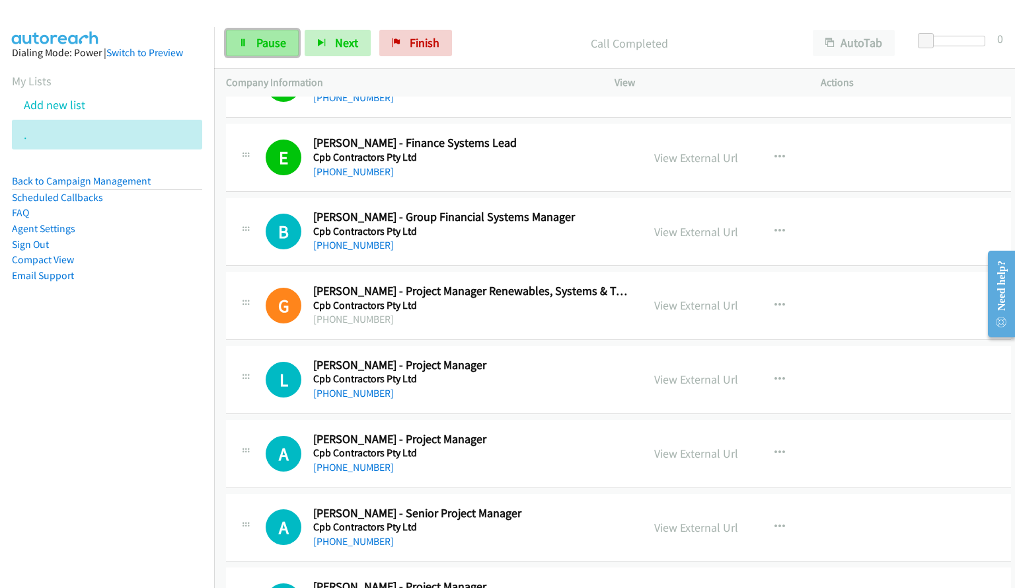
click at [278, 44] on span "Pause" at bounding box center [271, 42] width 30 height 15
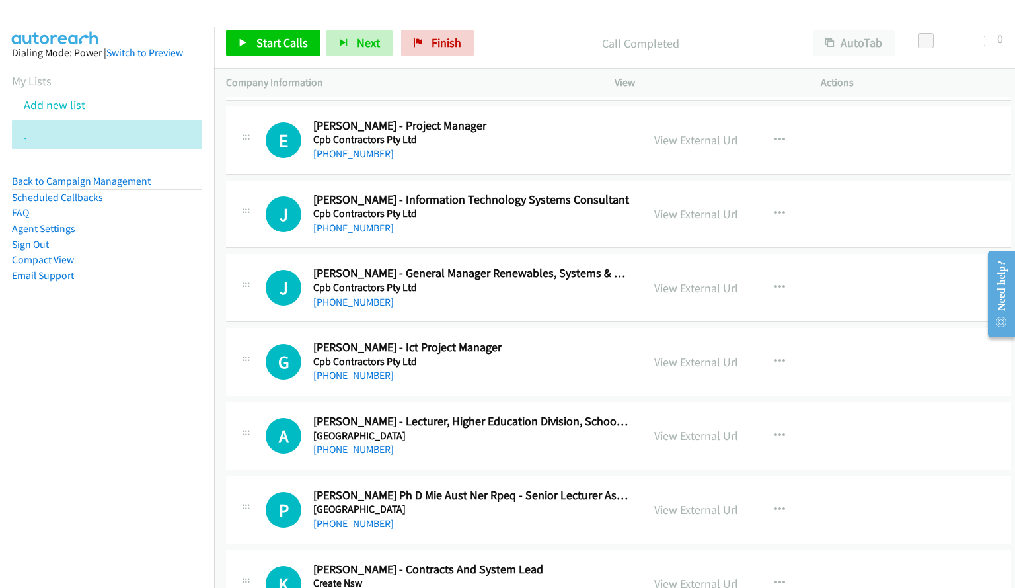
scroll to position [6618, 0]
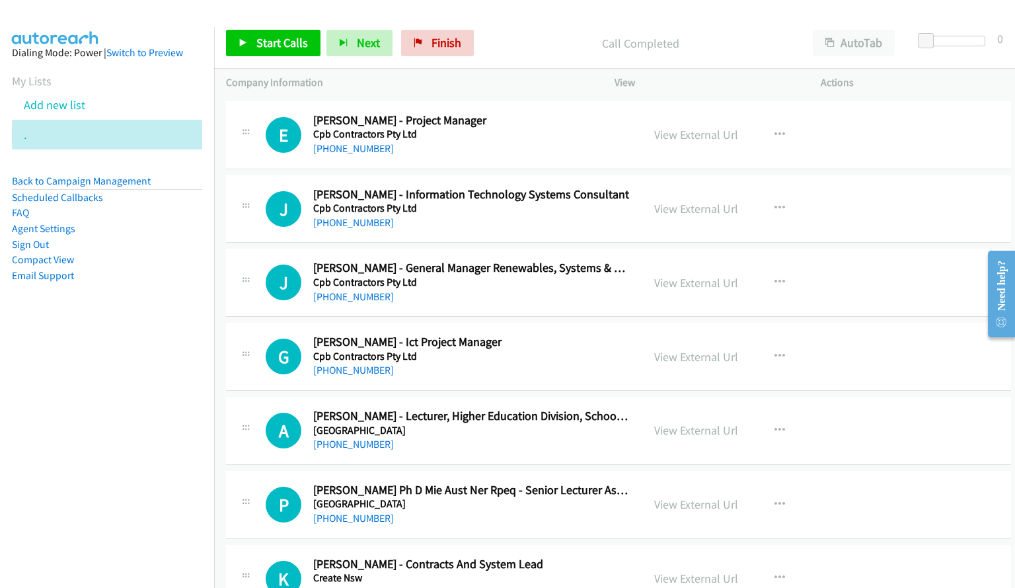
click at [446, 222] on div "+61 2 8668 6330" at bounding box center [471, 223] width 317 height 16
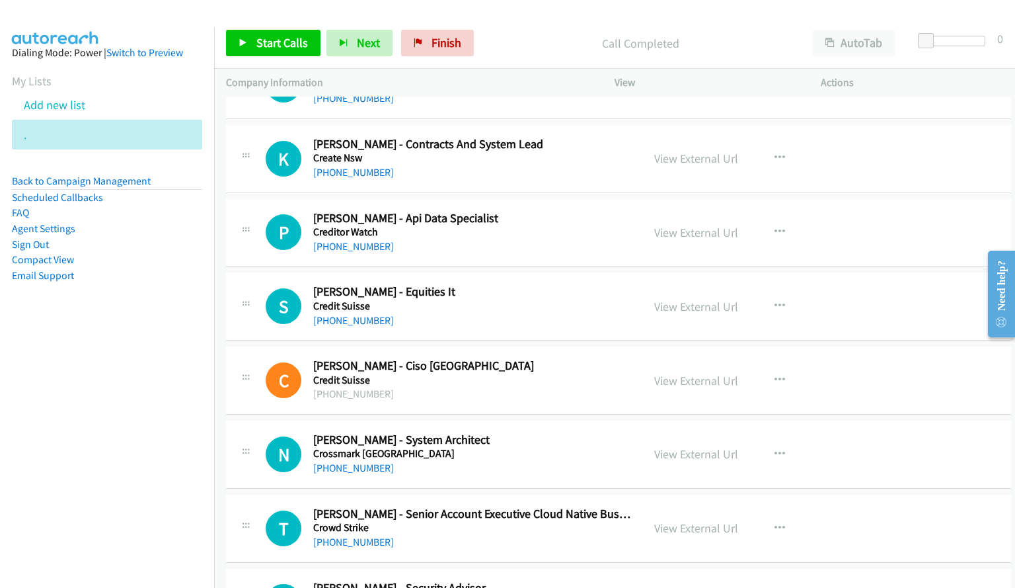
scroll to position [7015, 0]
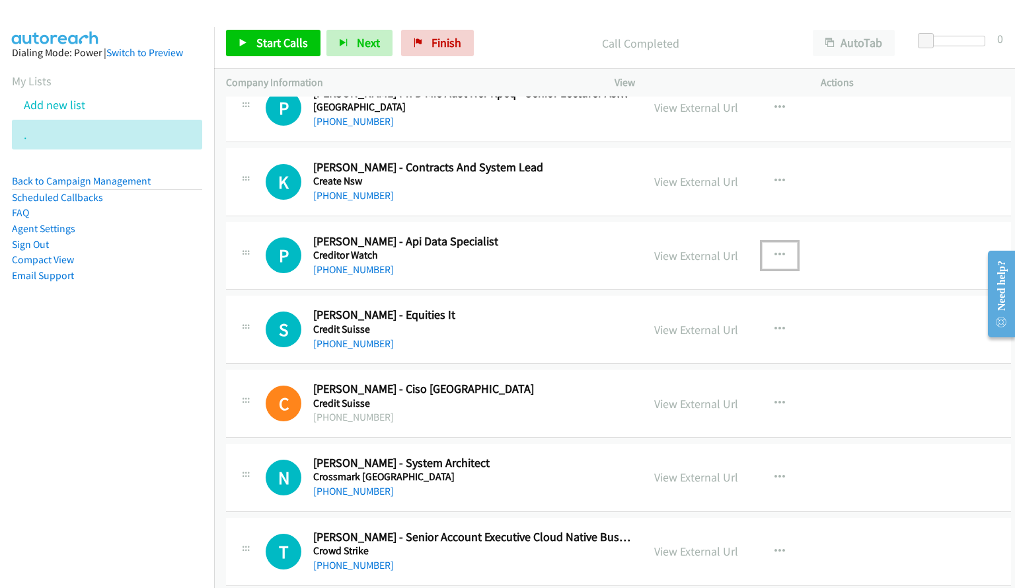
click at [775, 254] on icon "button" at bounding box center [780, 255] width 11 height 11
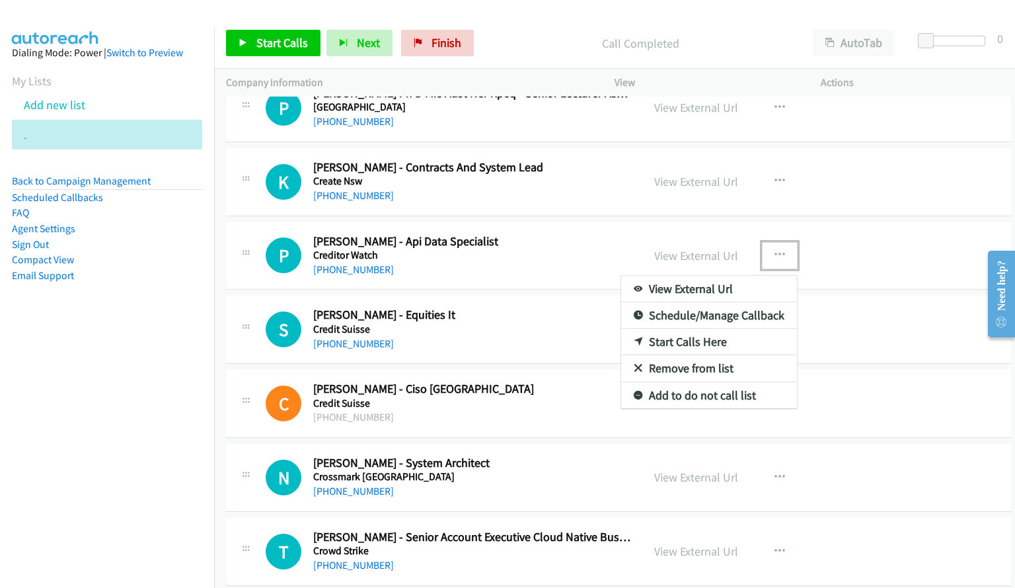
click at [703, 343] on link "Start Calls Here" at bounding box center [709, 342] width 176 height 26
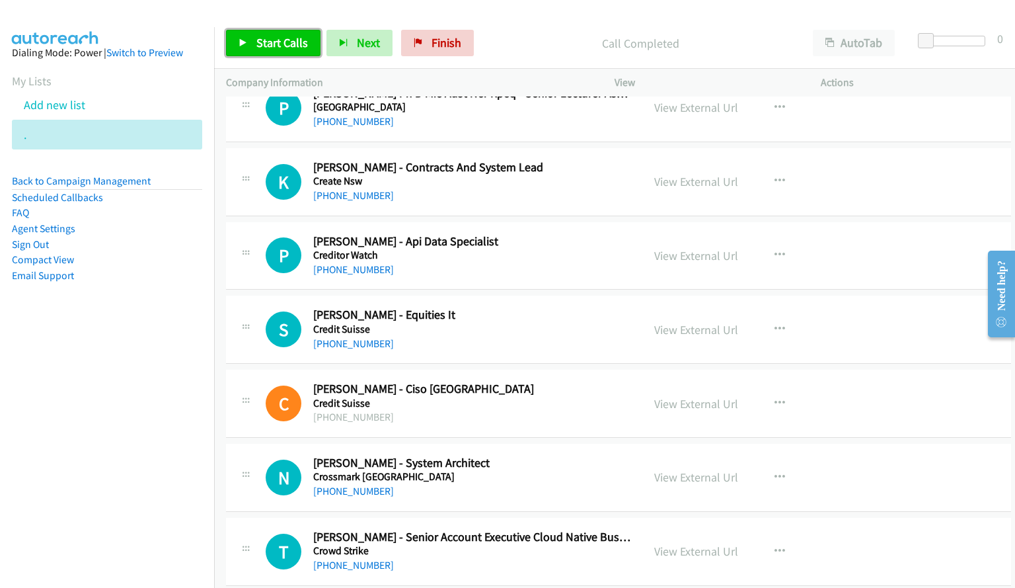
click at [296, 44] on span "Start Calls" at bounding box center [282, 42] width 52 height 15
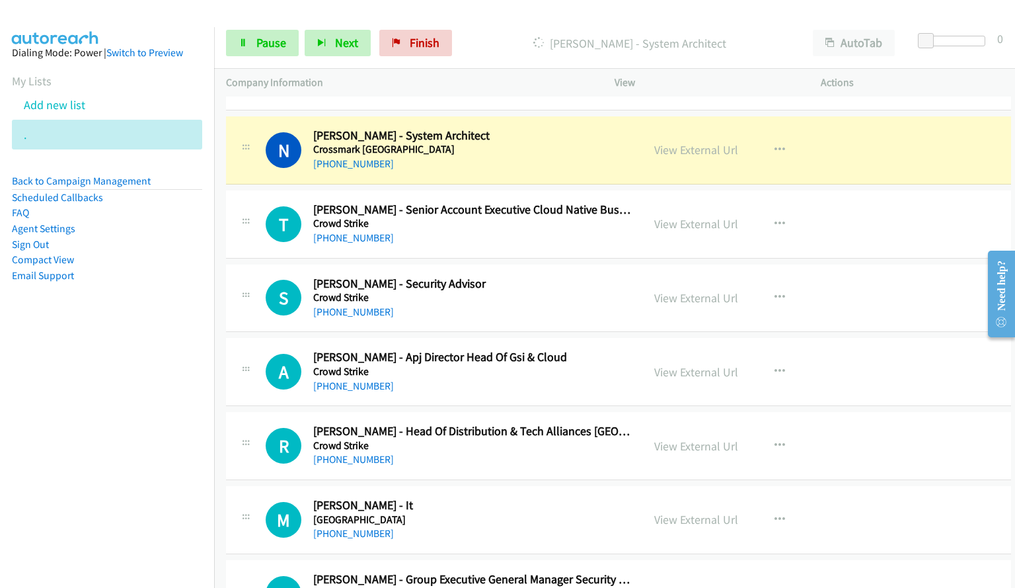
scroll to position [7343, 0]
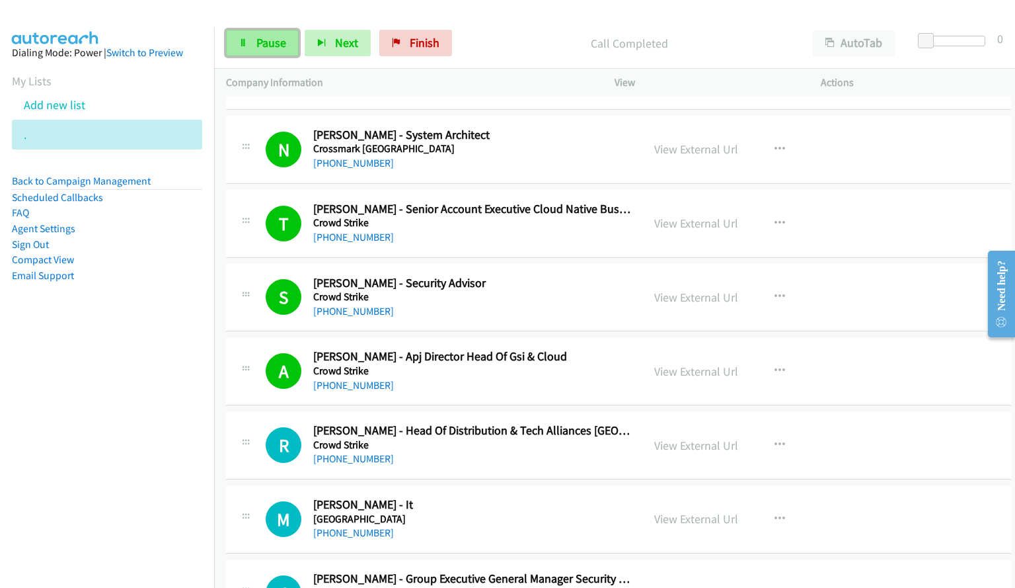
click at [263, 43] on span "Pause" at bounding box center [271, 42] width 30 height 15
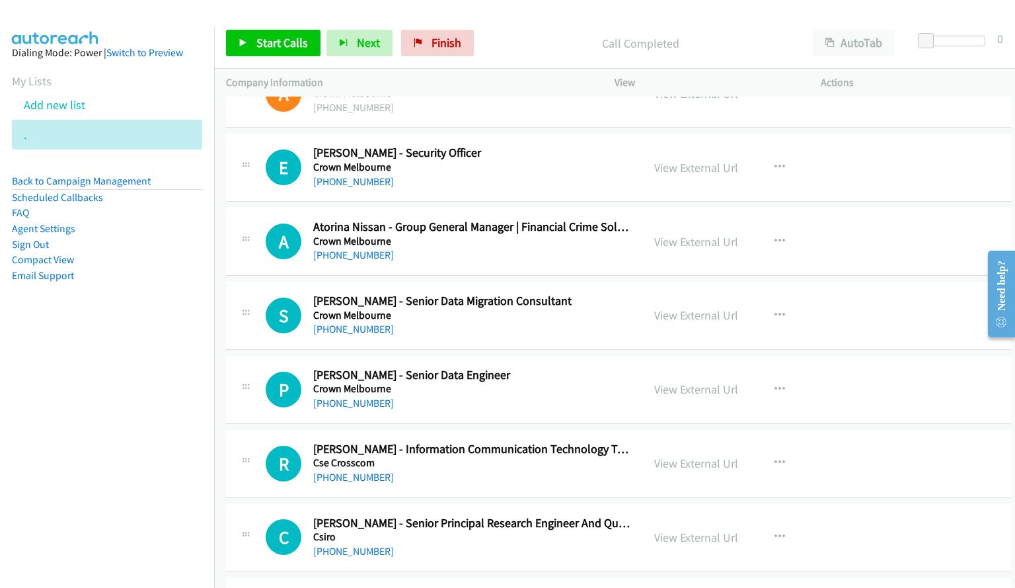
scroll to position [7938, 0]
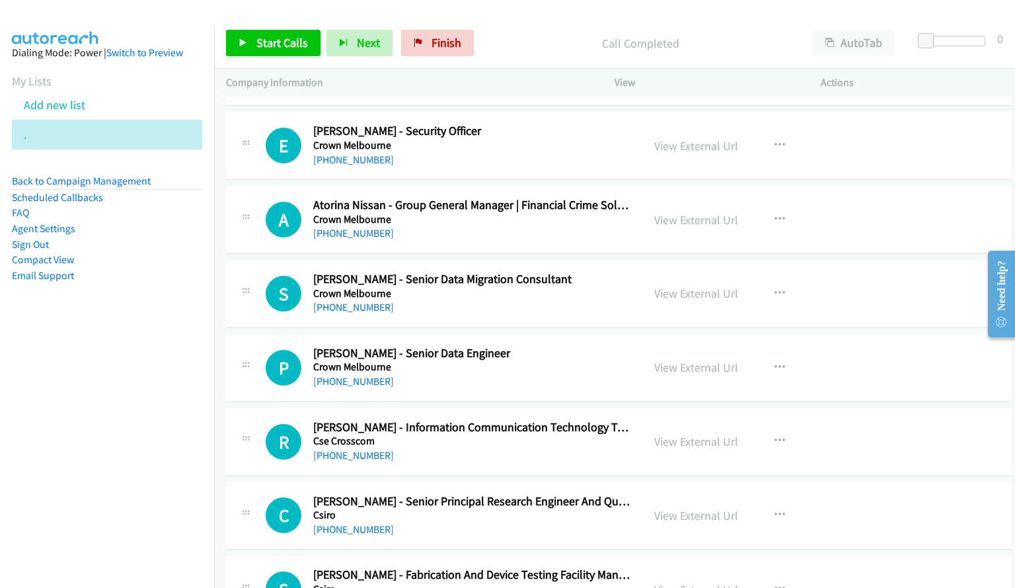
click at [570, 290] on h5 "Crown Melbourne" at bounding box center [471, 293] width 317 height 13
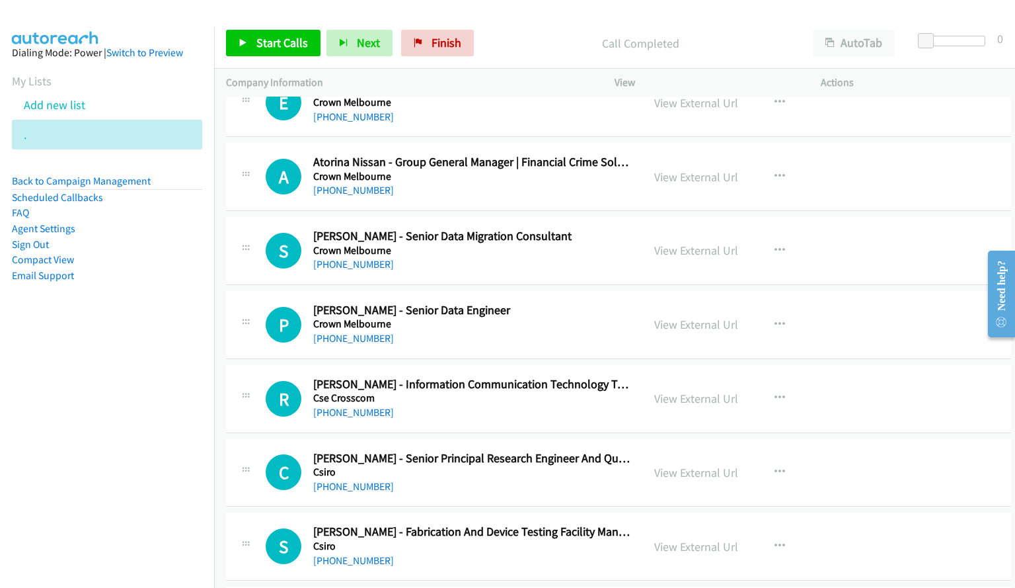
scroll to position [8004, 0]
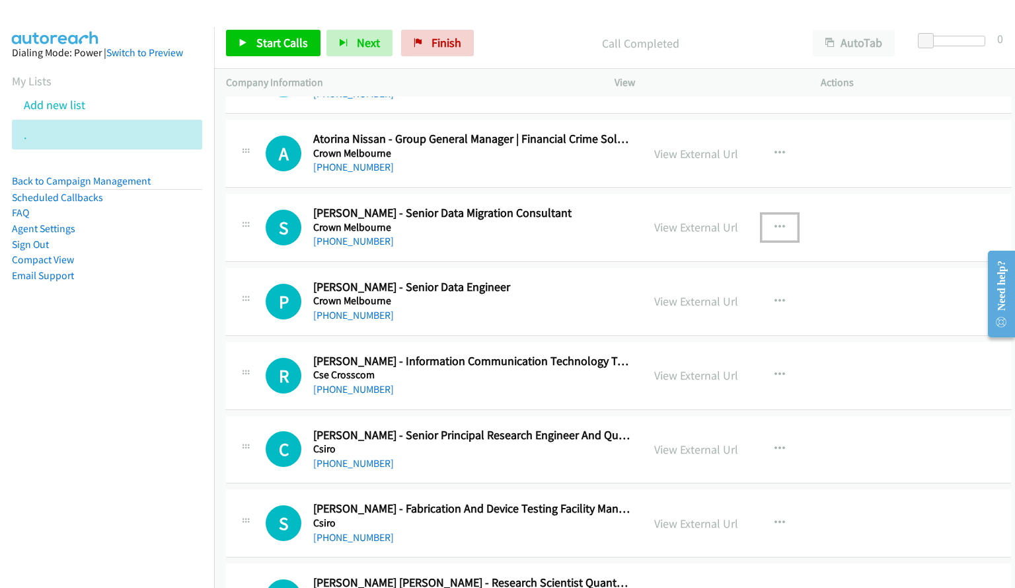
click at [775, 225] on icon "button" at bounding box center [780, 227] width 11 height 11
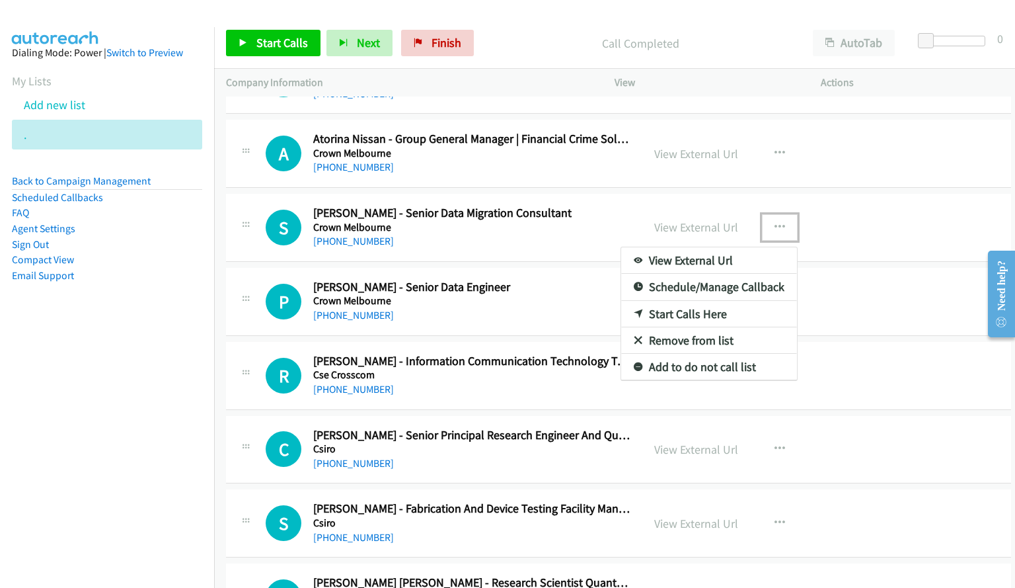
click at [694, 316] on link "Start Calls Here" at bounding box center [709, 314] width 176 height 26
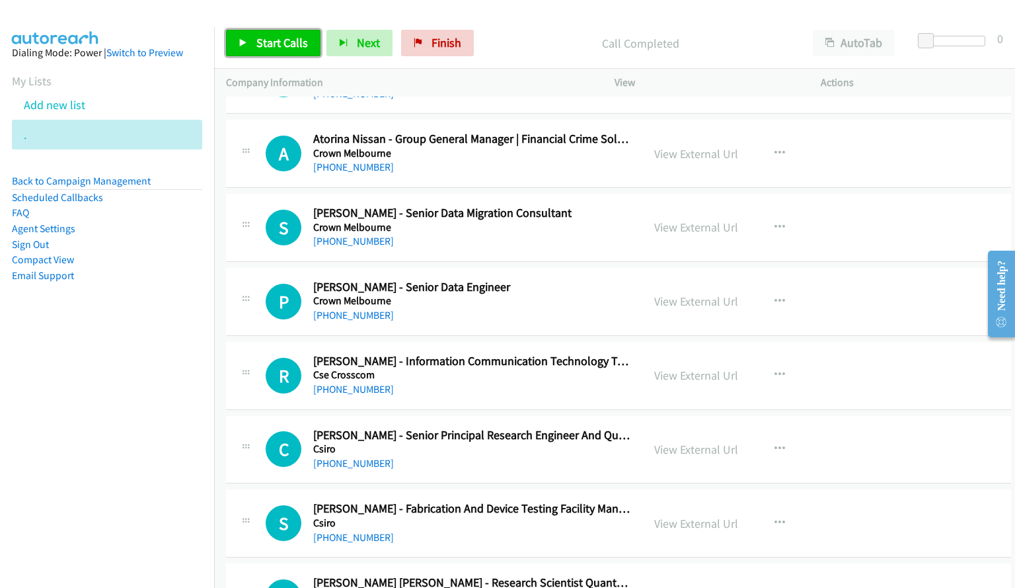
click at [280, 50] on link "Start Calls" at bounding box center [273, 43] width 95 height 26
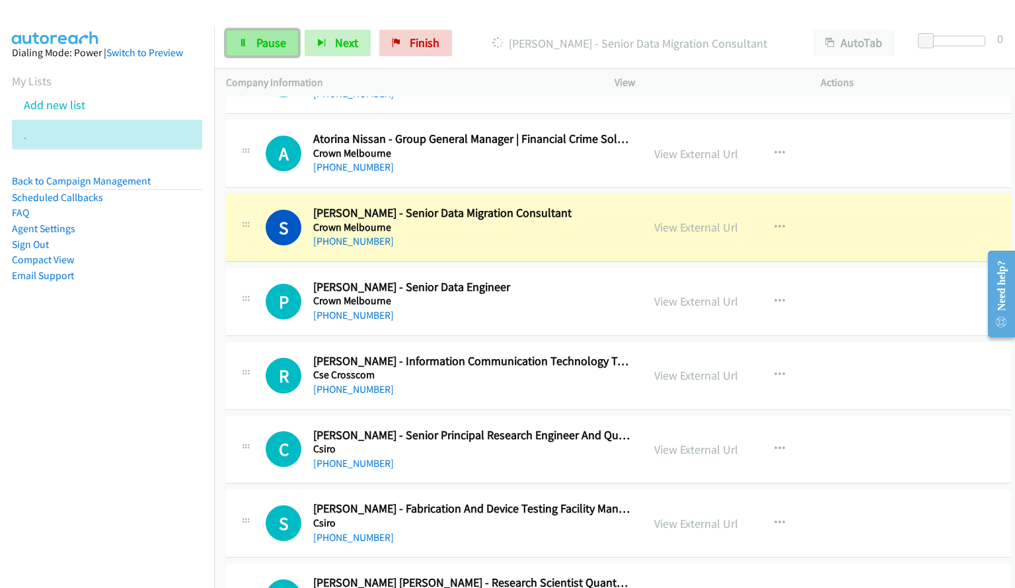
click at [263, 50] on span "Pause" at bounding box center [271, 42] width 30 height 15
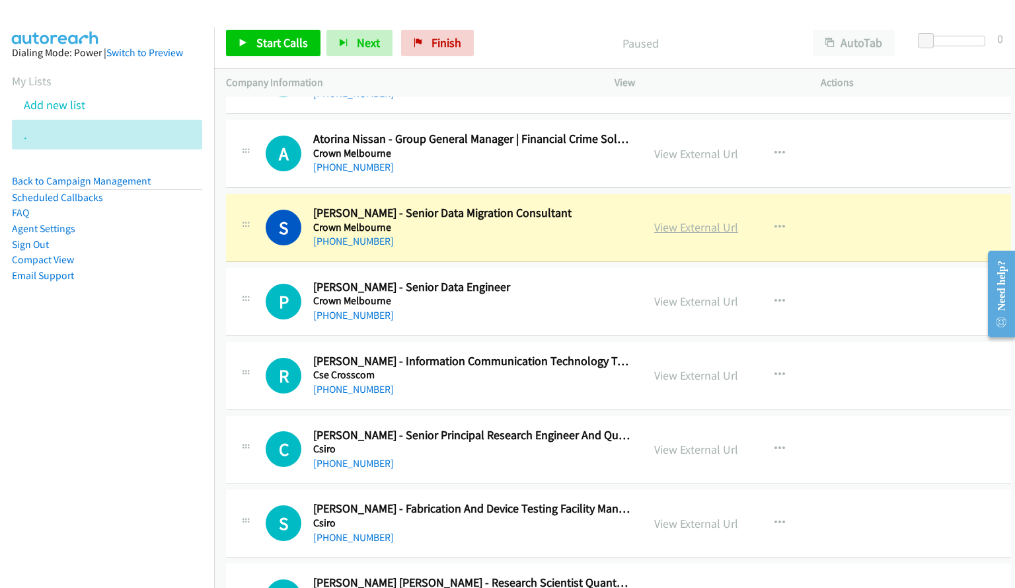
click at [673, 228] on link "View External Url" at bounding box center [696, 226] width 84 height 15
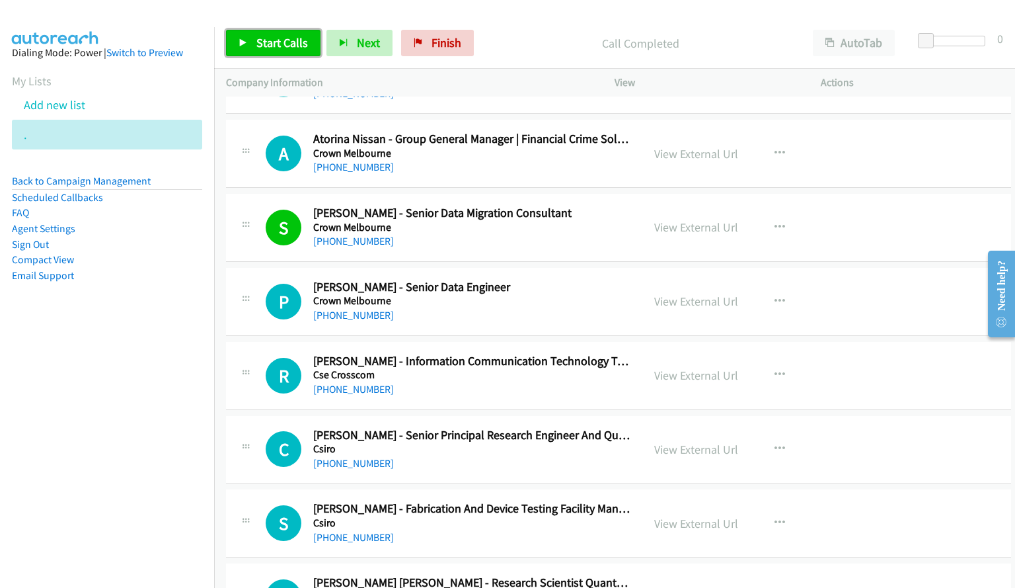
click at [262, 49] on span "Start Calls" at bounding box center [282, 42] width 52 height 15
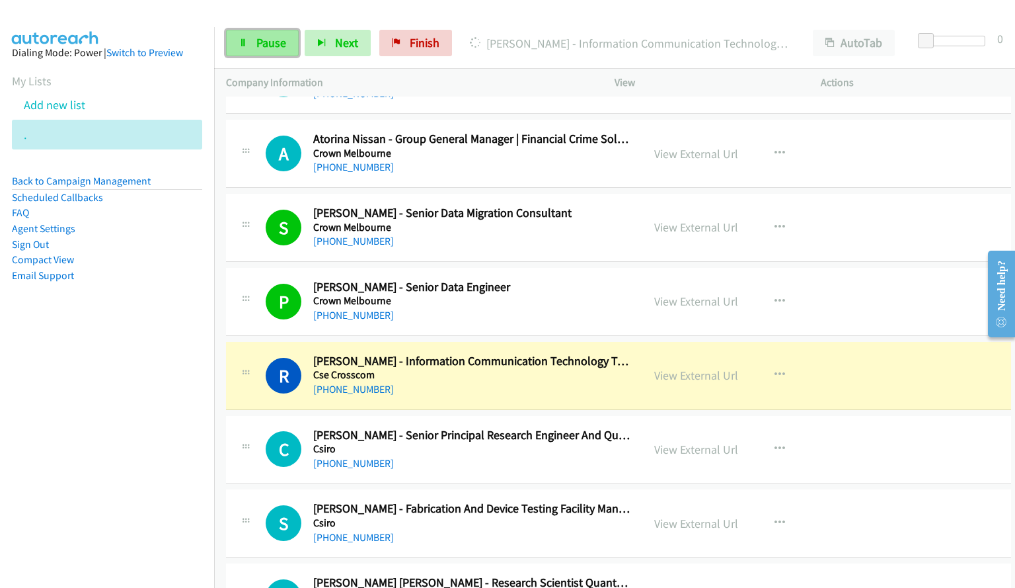
click at [272, 42] on span "Pause" at bounding box center [271, 42] width 30 height 15
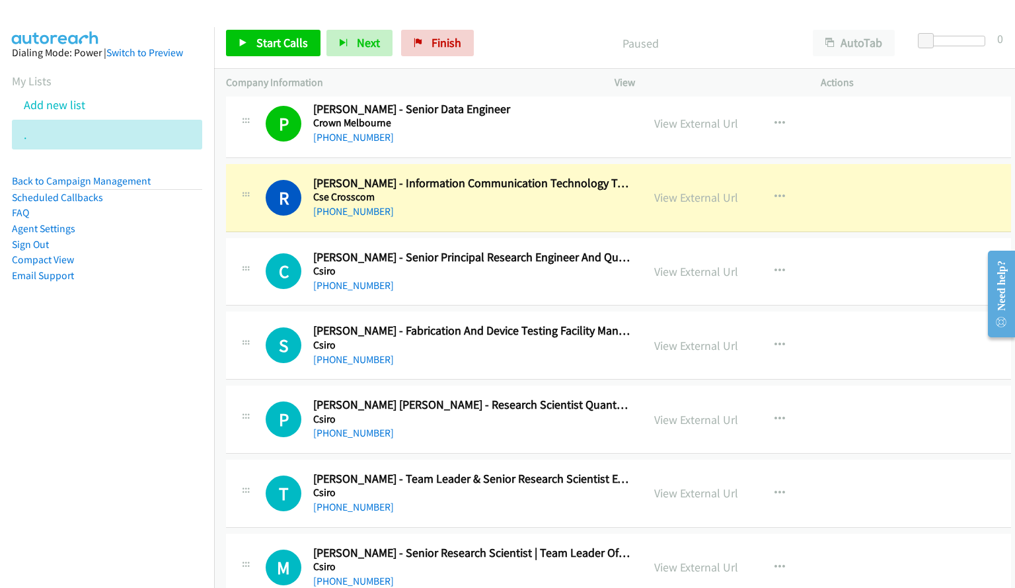
scroll to position [8202, 0]
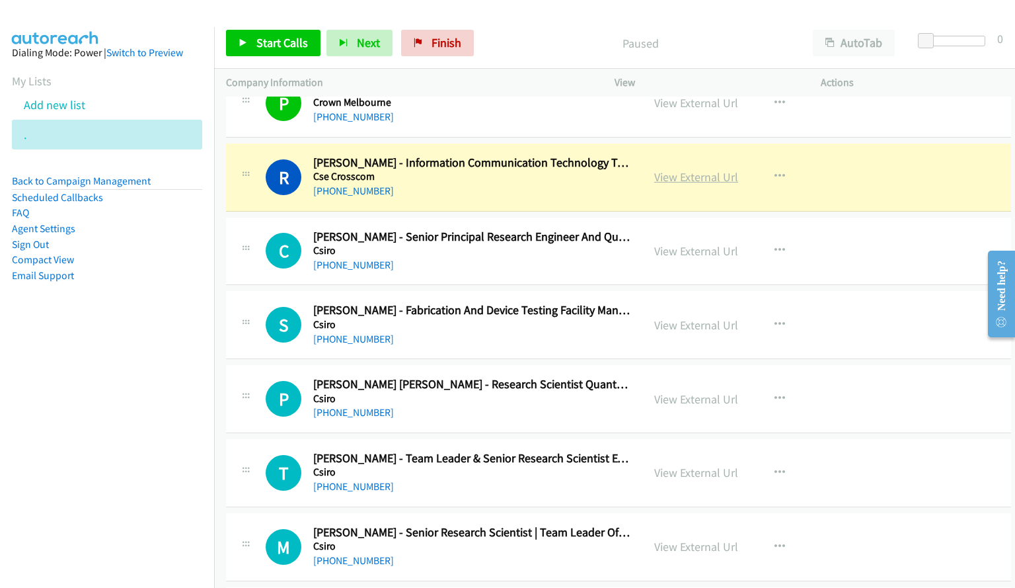
click at [685, 178] on link "View External Url" at bounding box center [696, 176] width 84 height 15
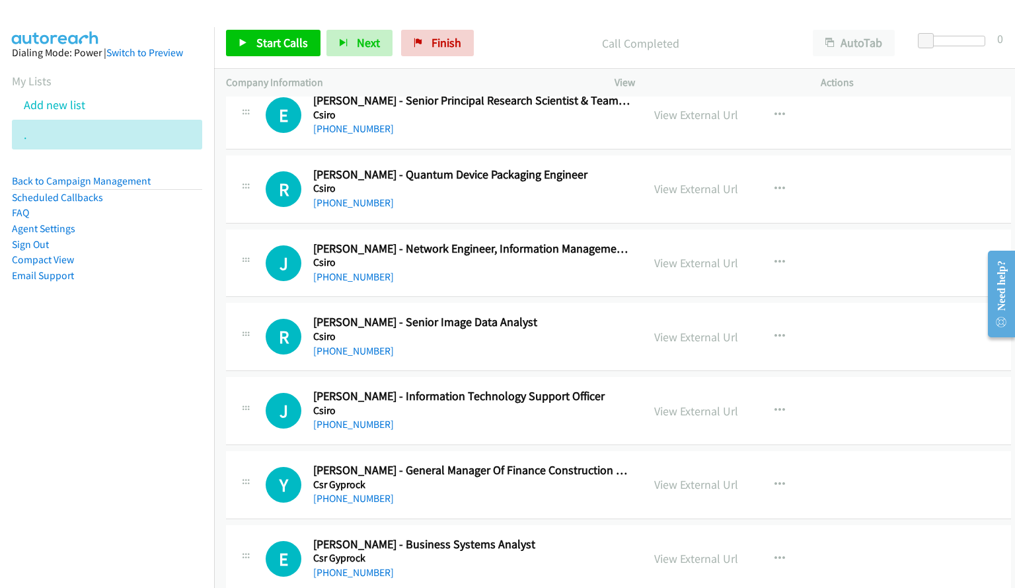
scroll to position [8995, 0]
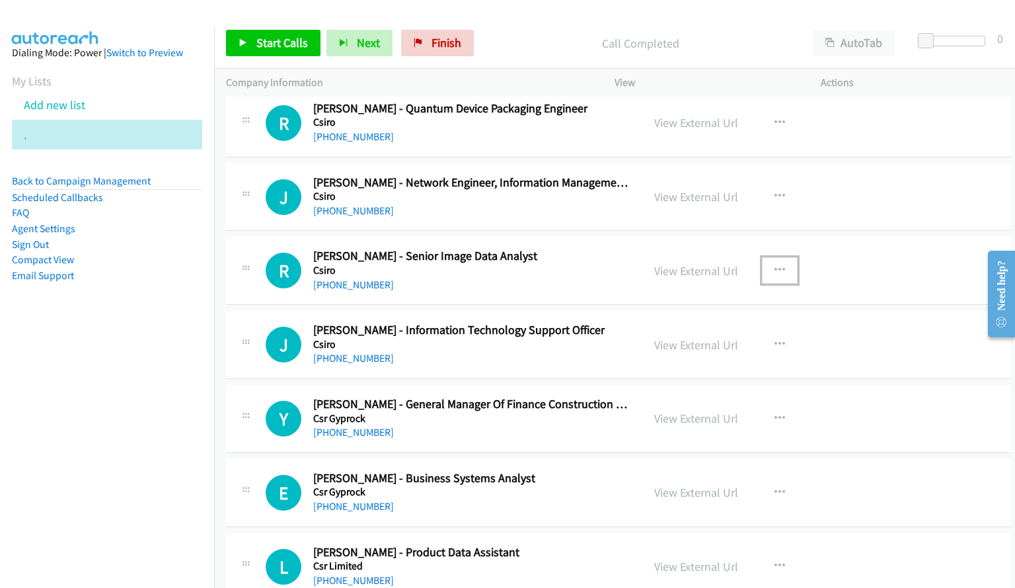
click at [775, 268] on icon "button" at bounding box center [780, 270] width 11 height 11
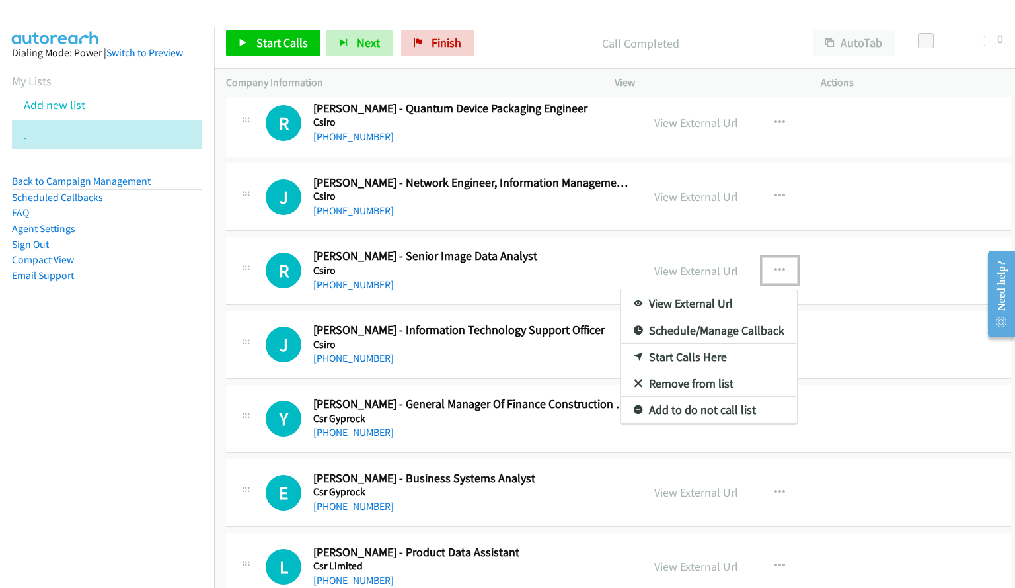
click at [668, 356] on link "Start Calls Here" at bounding box center [709, 357] width 176 height 26
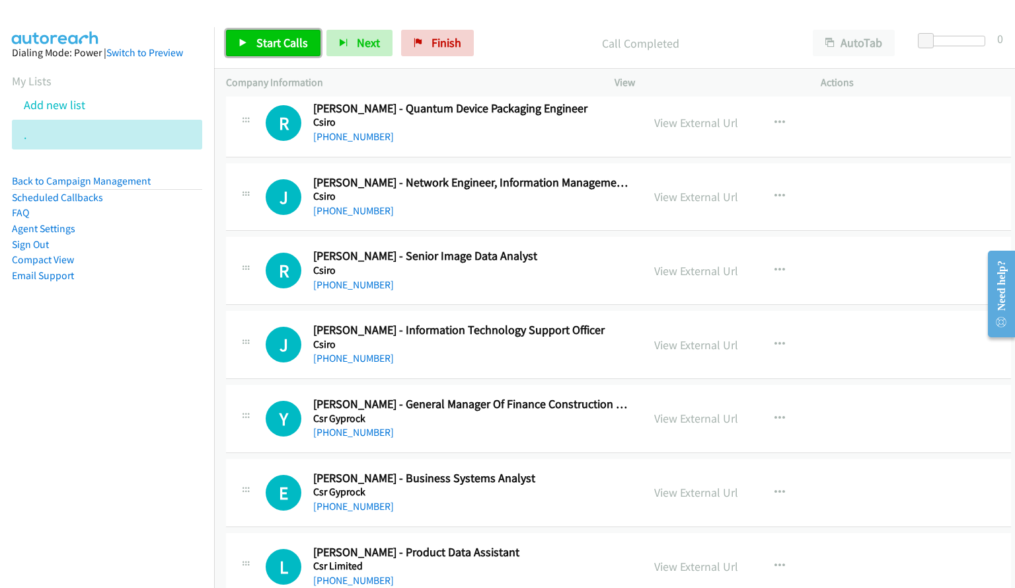
click at [278, 47] on span "Start Calls" at bounding box center [282, 42] width 52 height 15
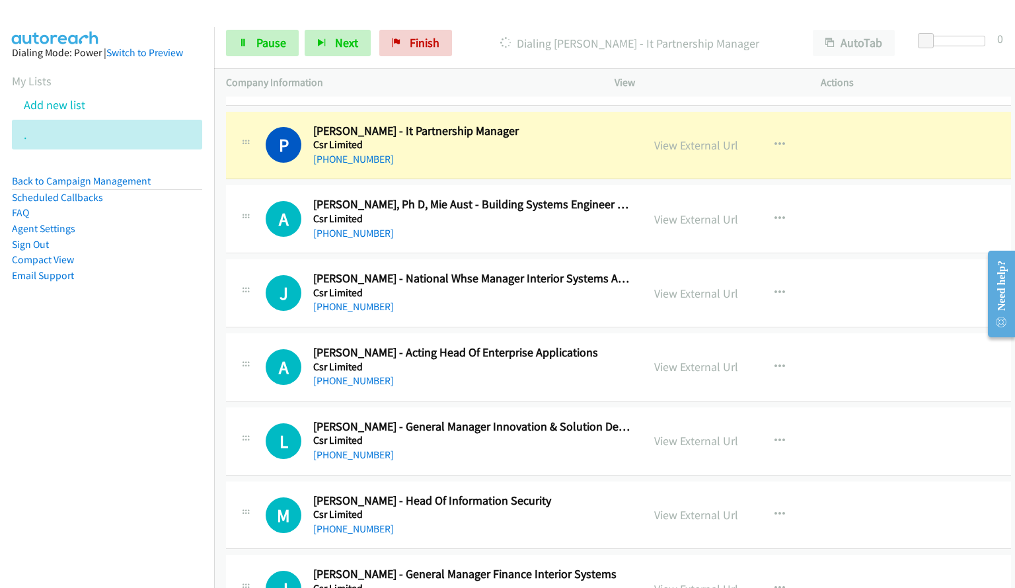
scroll to position [9860, 0]
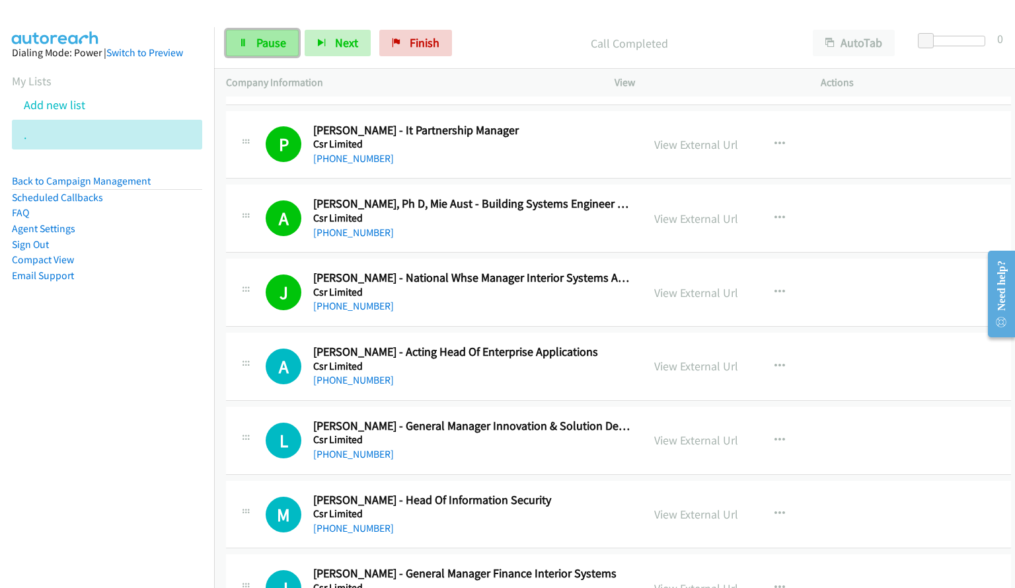
click at [258, 46] on span "Pause" at bounding box center [271, 42] width 30 height 15
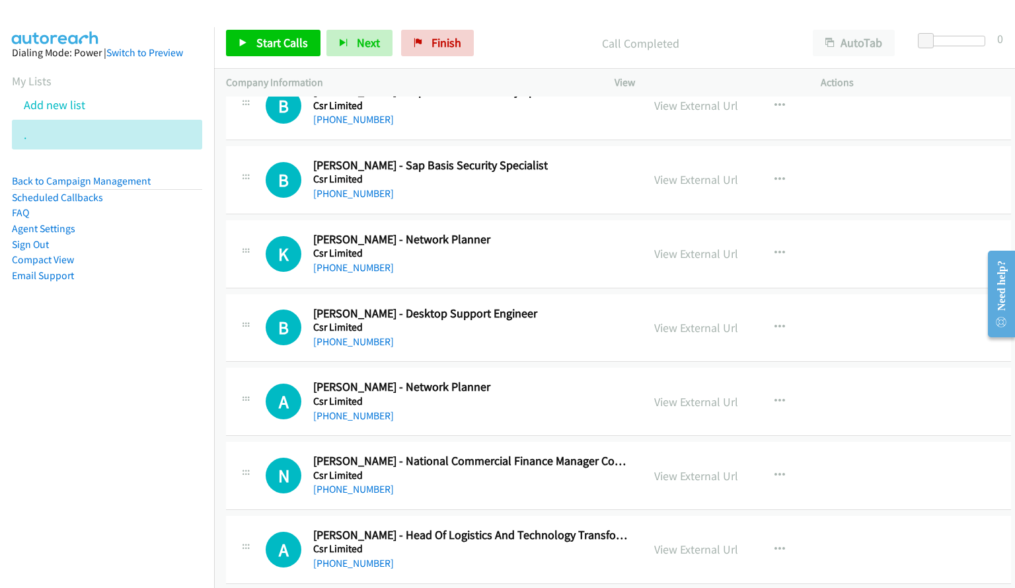
scroll to position [10491, 0]
click at [775, 257] on icon "button" at bounding box center [780, 252] width 11 height 11
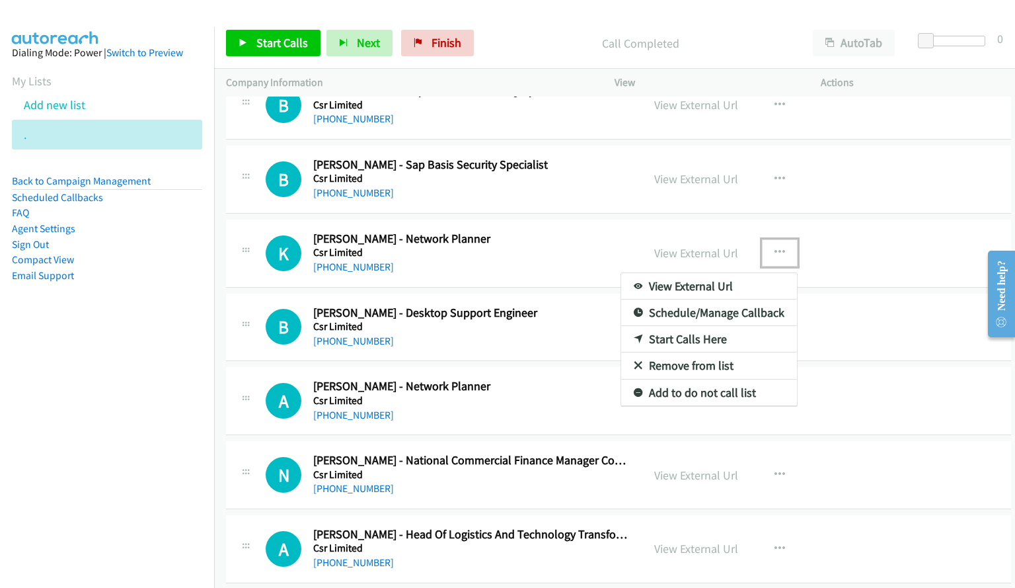
click at [688, 336] on link "Start Calls Here" at bounding box center [709, 339] width 176 height 26
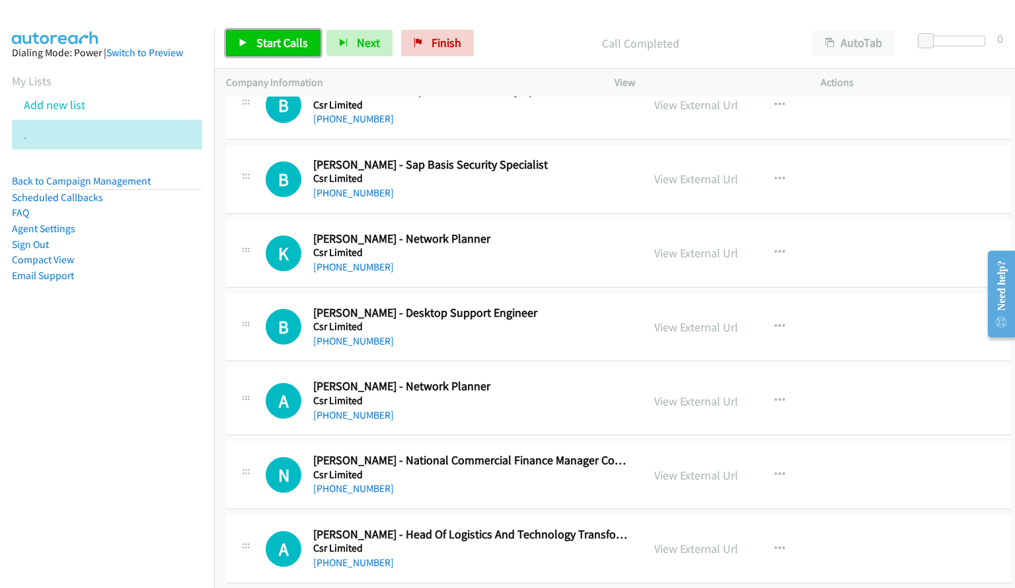
click at [290, 44] on span "Start Calls" at bounding box center [282, 42] width 52 height 15
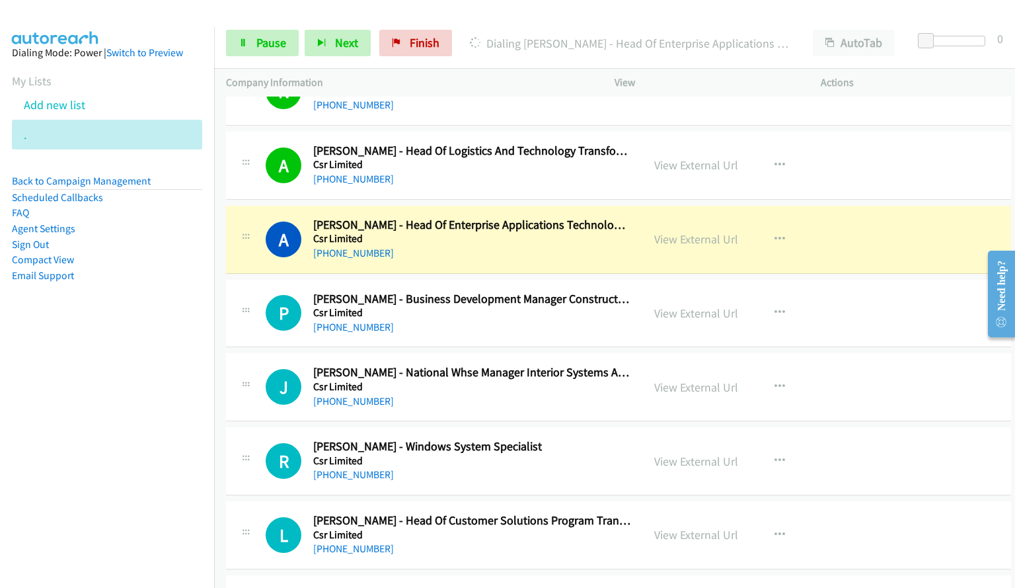
scroll to position [10887, 0]
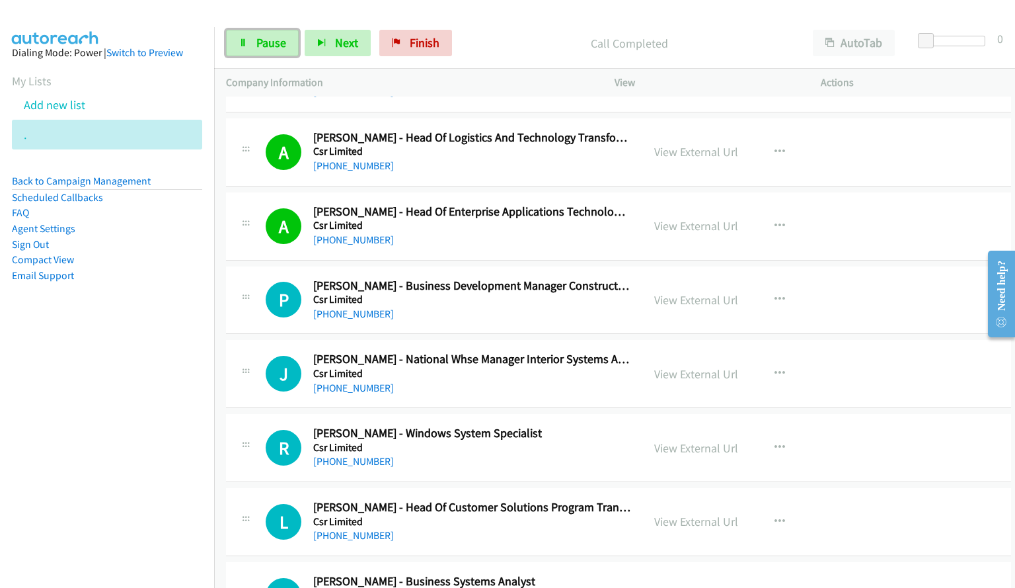
click at [278, 45] on span "Pause" at bounding box center [271, 42] width 30 height 15
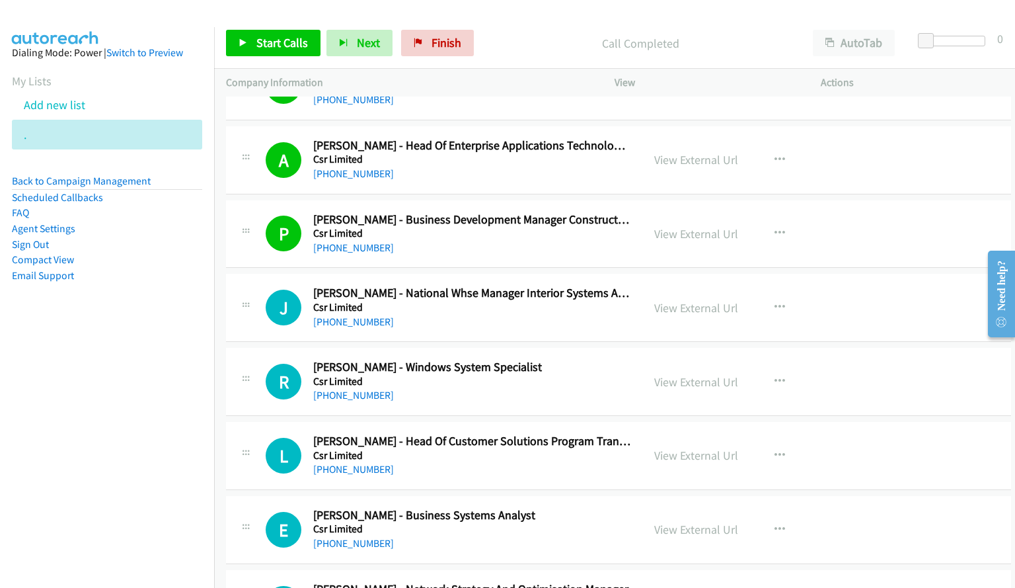
scroll to position [11086, 0]
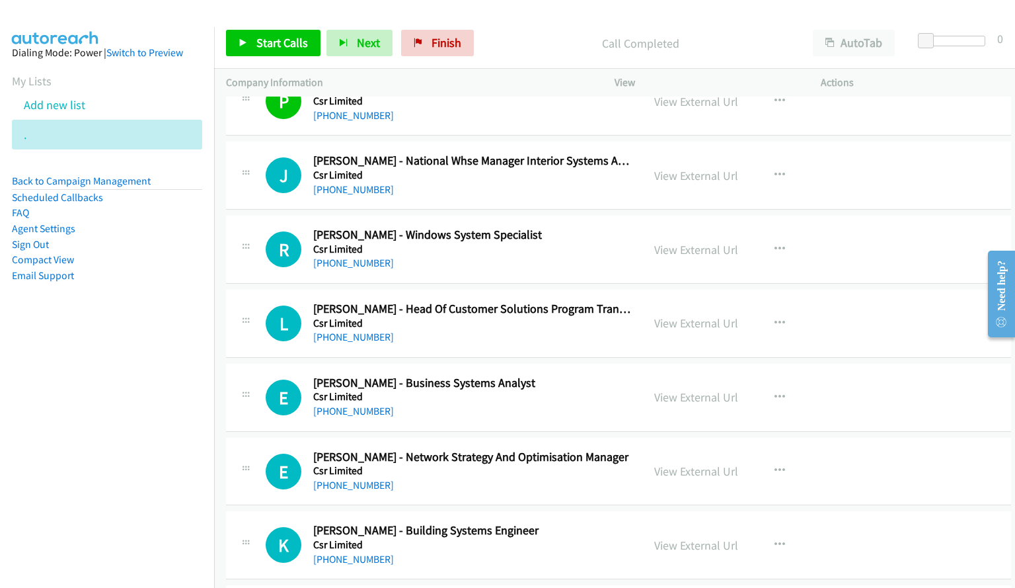
click at [568, 229] on h2 "Rob Walsh - Windows System Specialist" at bounding box center [471, 234] width 317 height 15
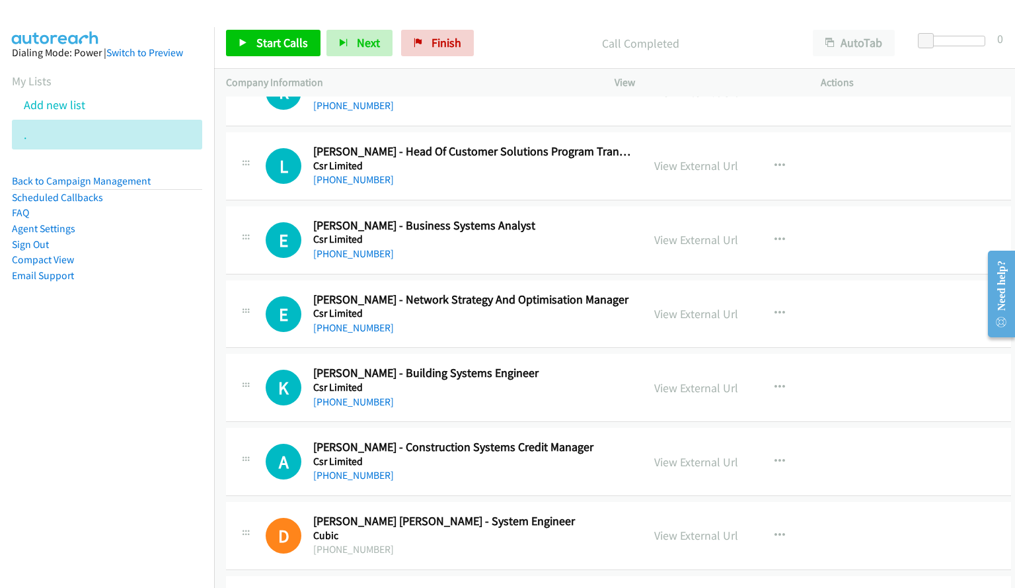
scroll to position [11284, 0]
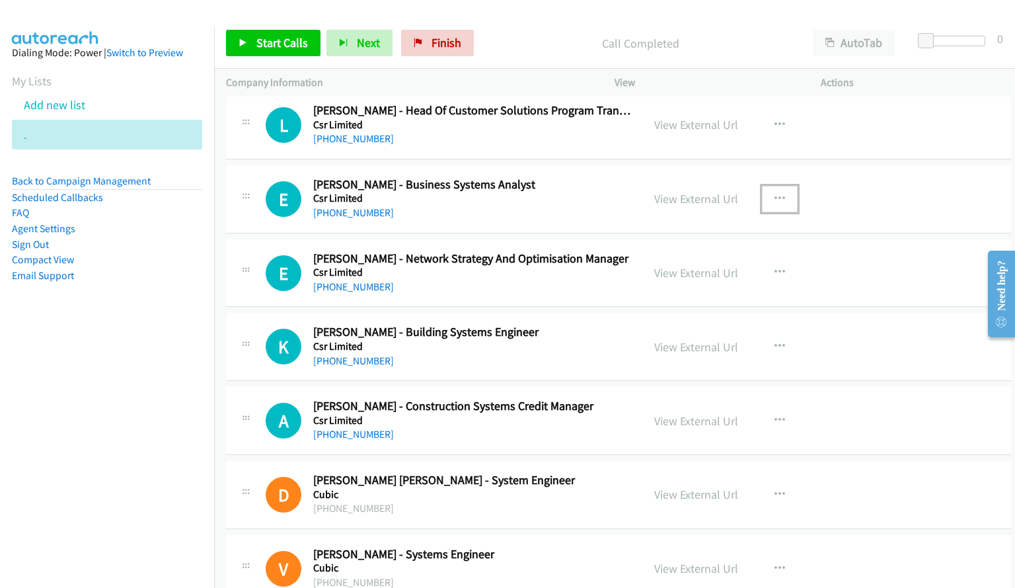
click at [775, 198] on icon "button" at bounding box center [780, 199] width 11 height 11
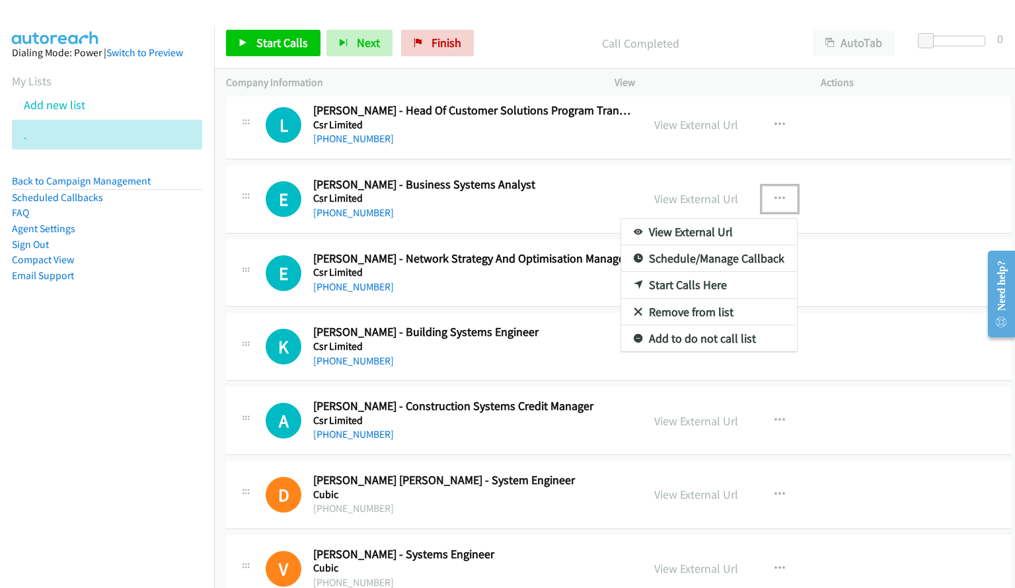
click at [705, 288] on link "Start Calls Here" at bounding box center [709, 285] width 176 height 26
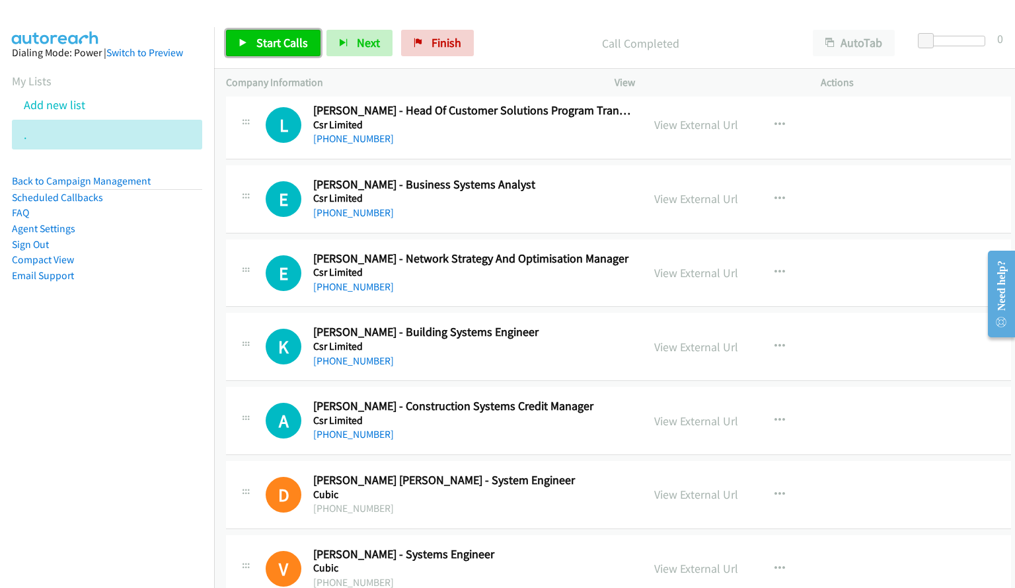
click at [263, 44] on span "Start Calls" at bounding box center [282, 42] width 52 height 15
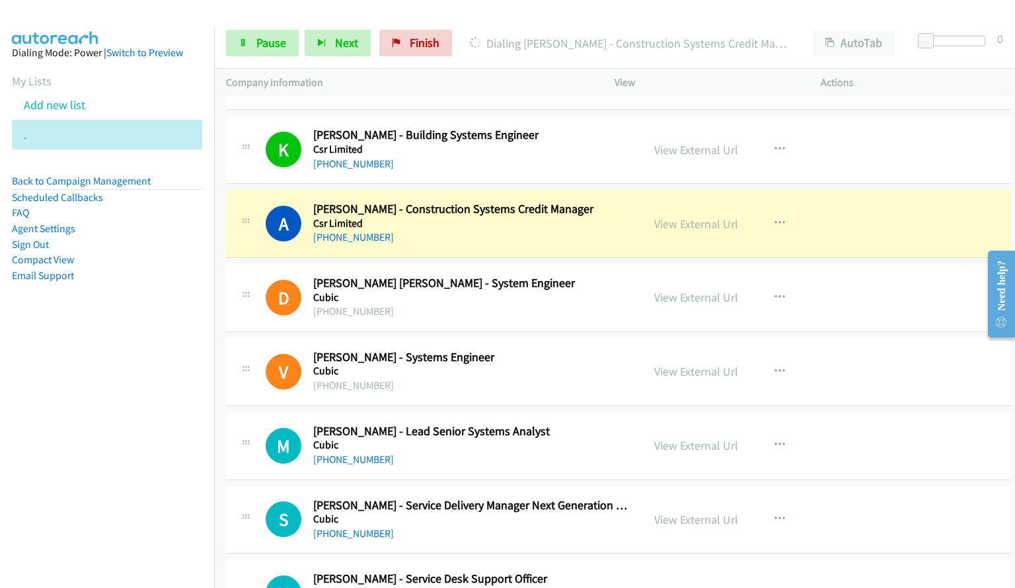
scroll to position [11475, 0]
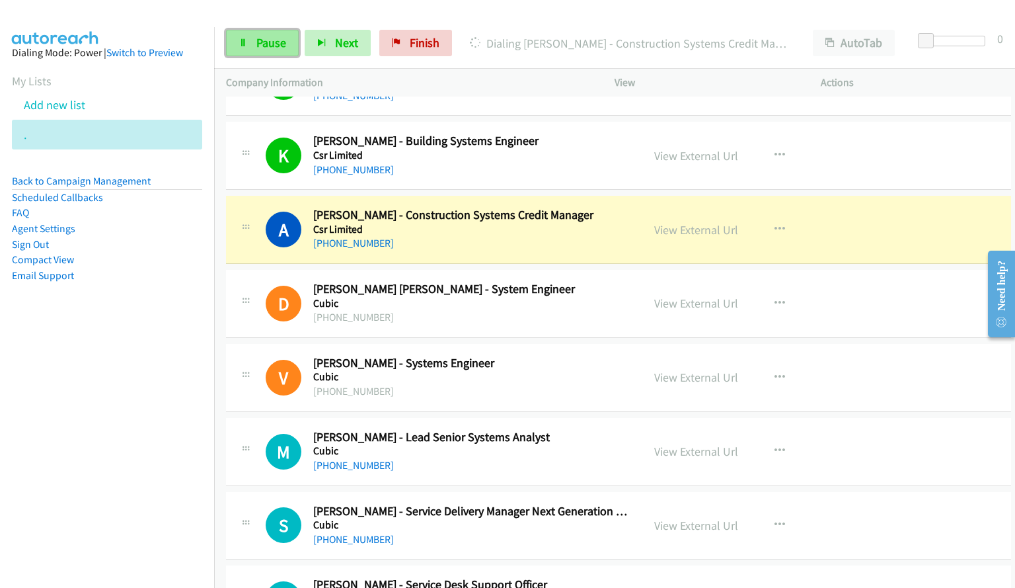
click at [267, 54] on link "Pause" at bounding box center [262, 43] width 73 height 26
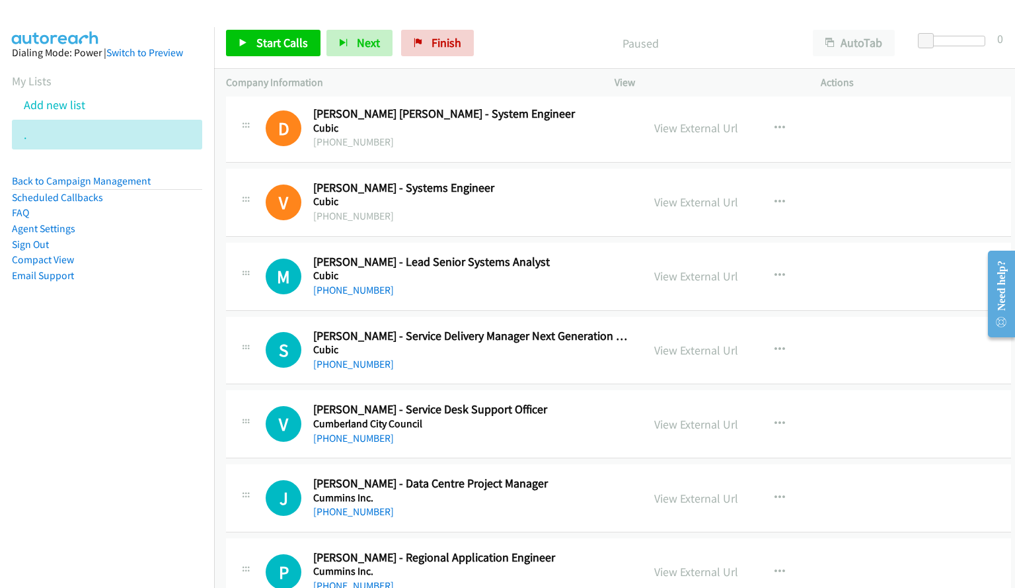
scroll to position [11673, 0]
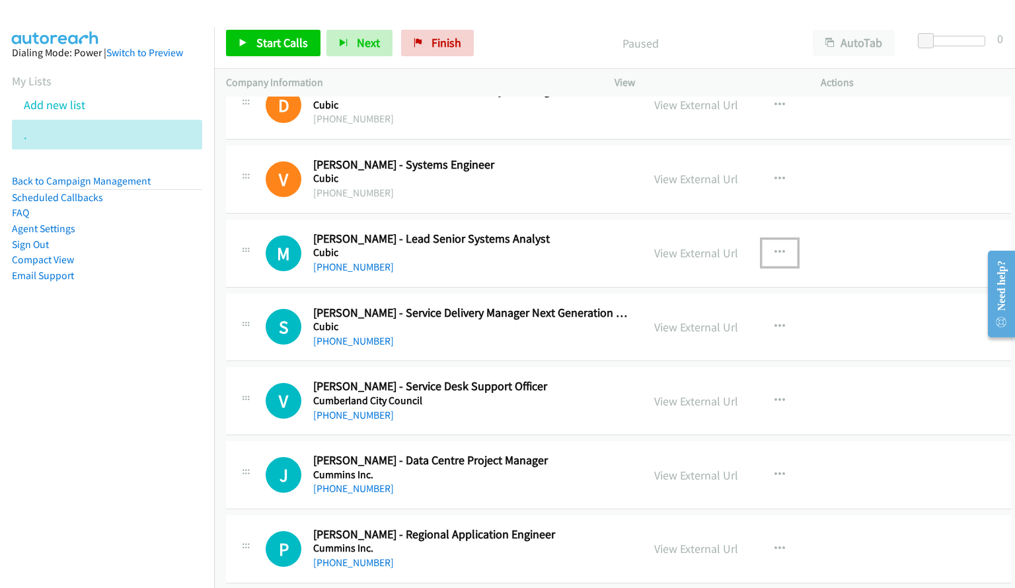
click at [775, 251] on icon "button" at bounding box center [780, 252] width 11 height 11
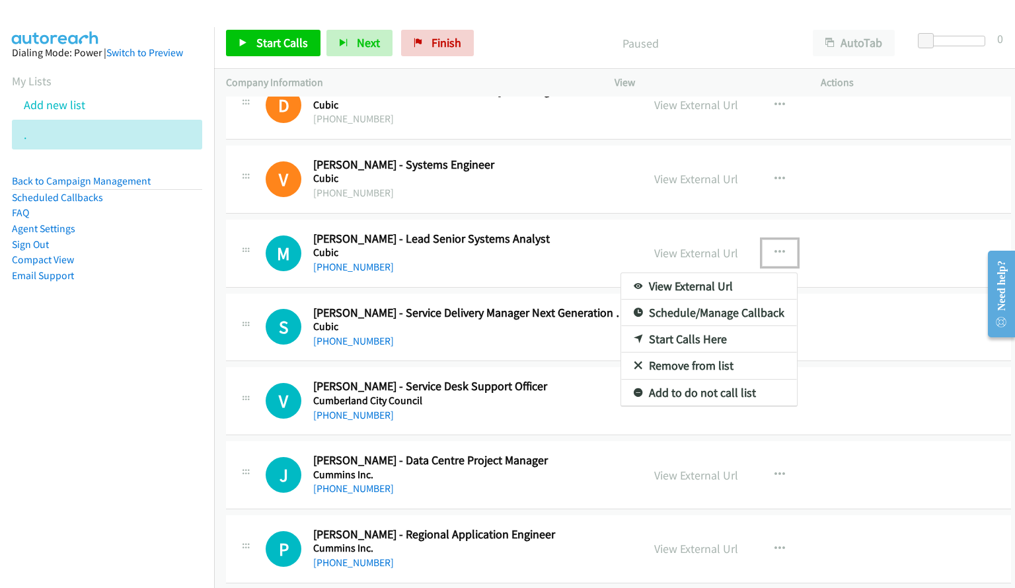
click at [740, 336] on link "Start Calls Here" at bounding box center [709, 339] width 176 height 26
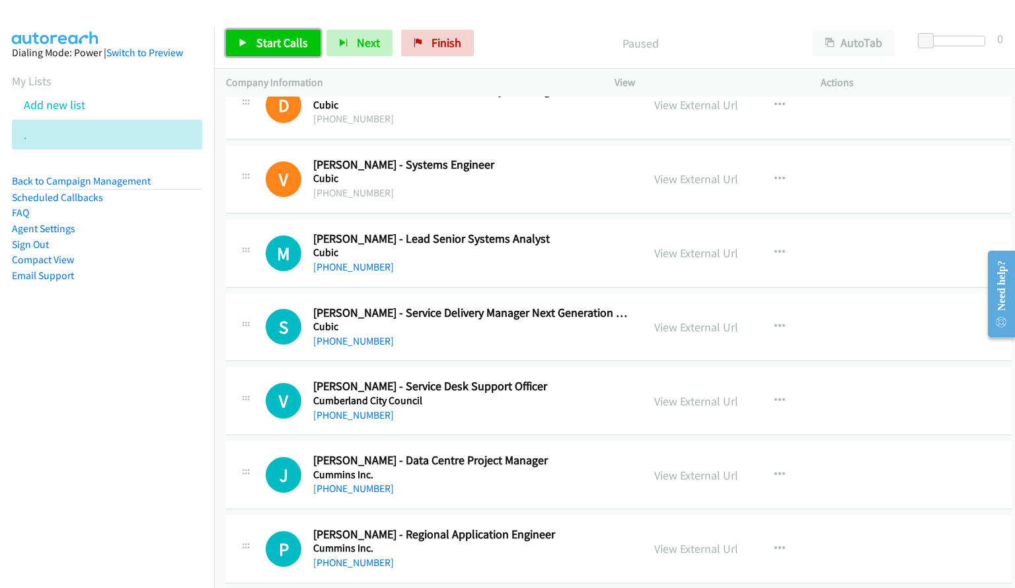
click at [276, 48] on span "Start Calls" at bounding box center [282, 42] width 52 height 15
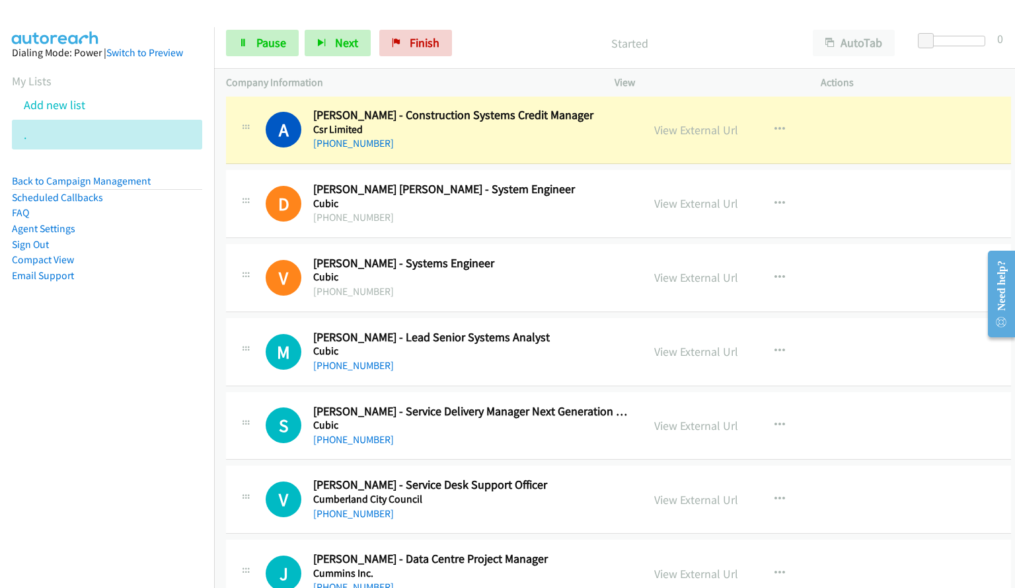
scroll to position [11541, 0]
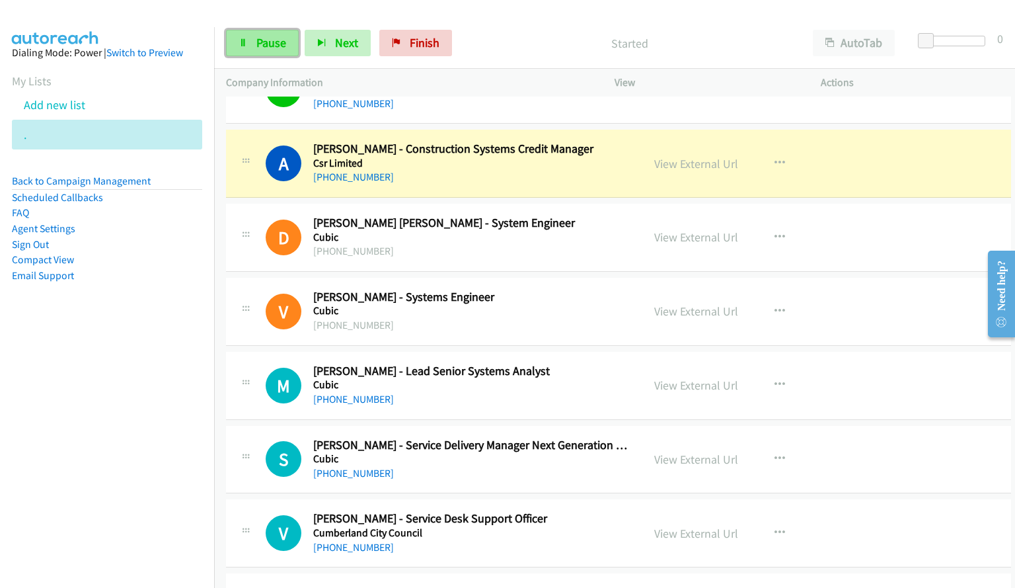
click at [272, 44] on span "Pause" at bounding box center [271, 42] width 30 height 15
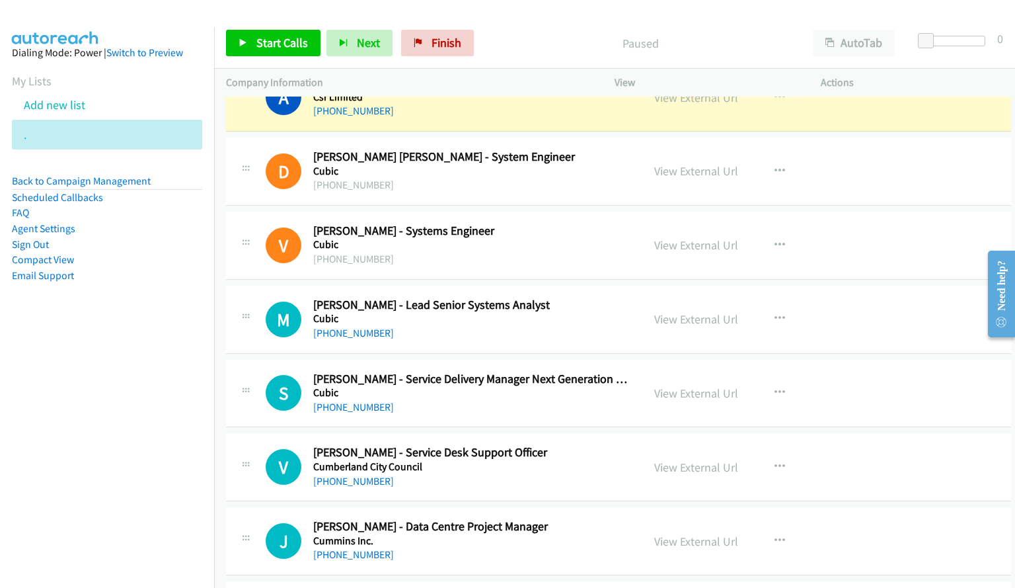
scroll to position [11673, 0]
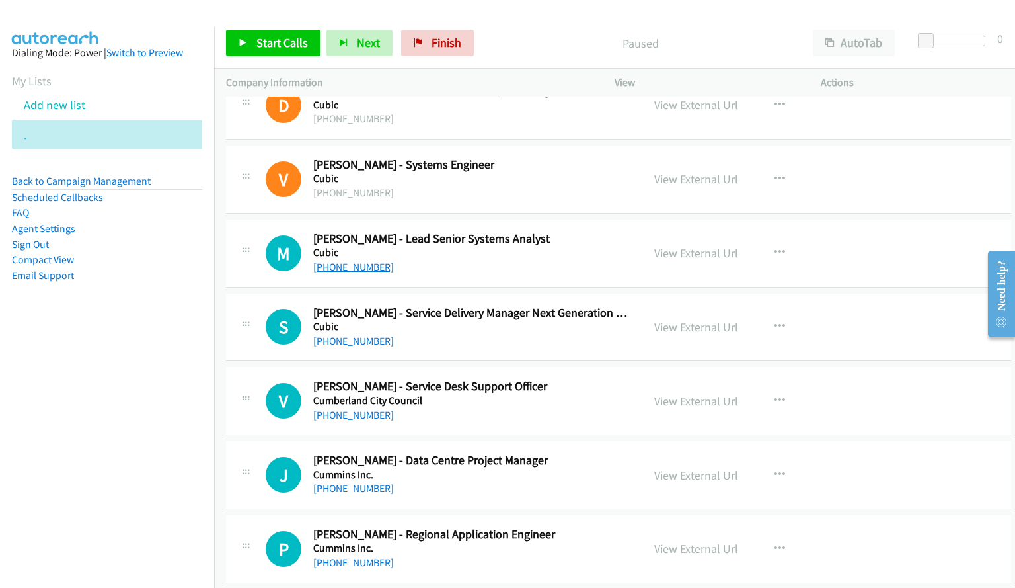
click at [343, 272] on link "+61 477 360 813" at bounding box center [353, 266] width 81 height 13
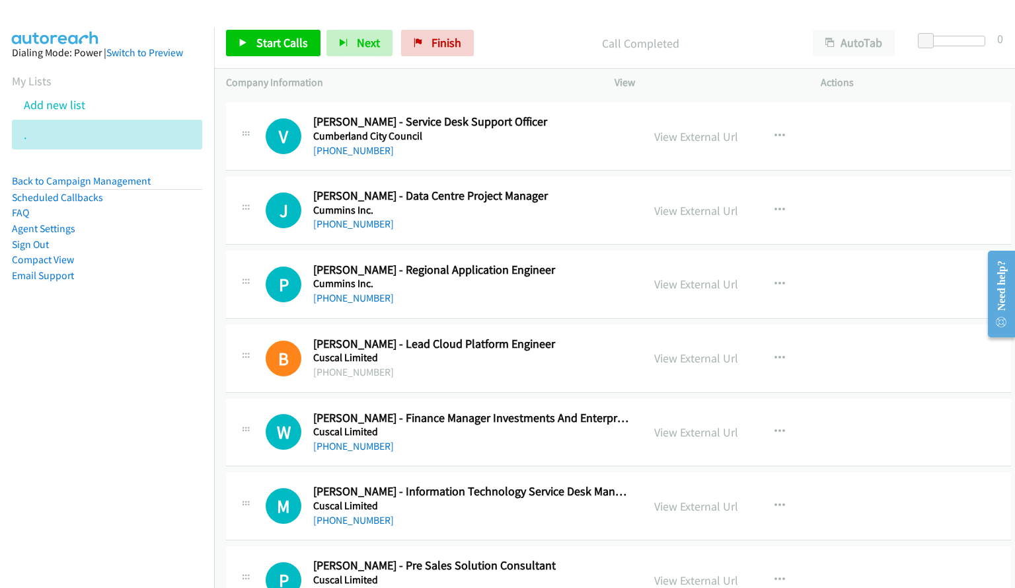
scroll to position [12004, 0]
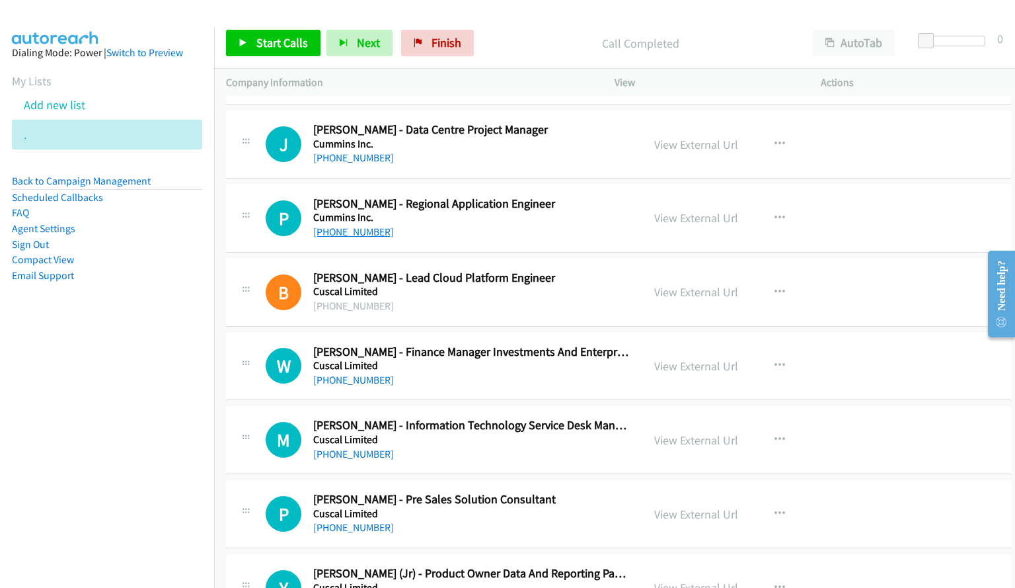
click at [359, 229] on link "+61 418 168 437" at bounding box center [353, 231] width 81 height 13
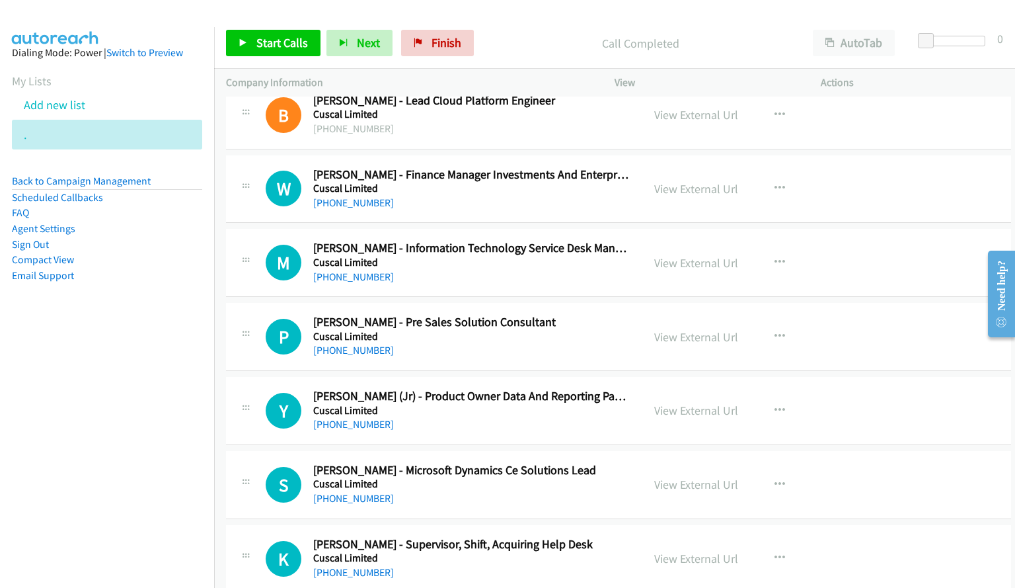
scroll to position [12202, 0]
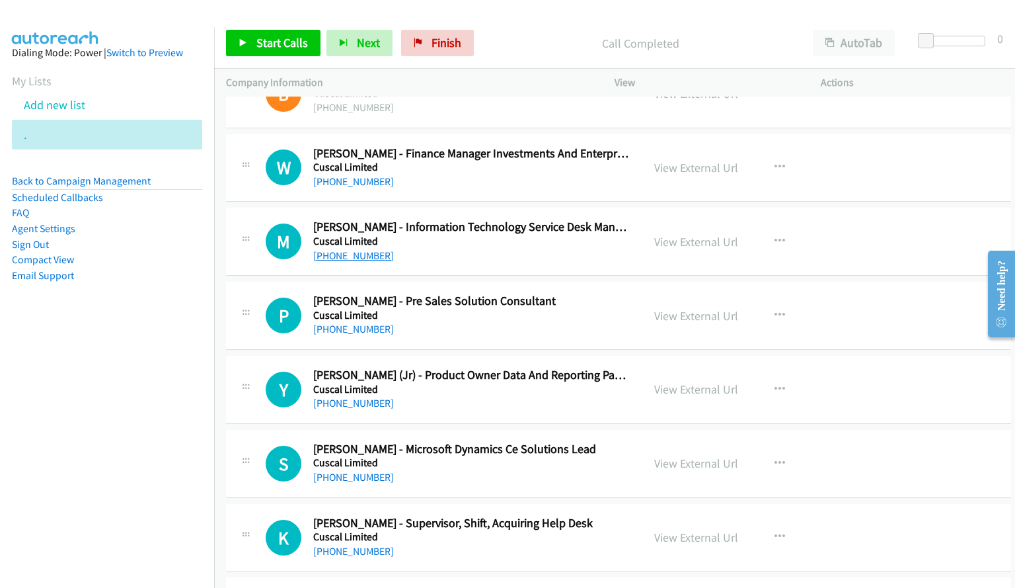
drag, startPoint x: 353, startPoint y: 253, endPoint x: 360, endPoint y: 253, distance: 7.3
click at [360, 258] on link "+61 468 860 099" at bounding box center [353, 255] width 81 height 13
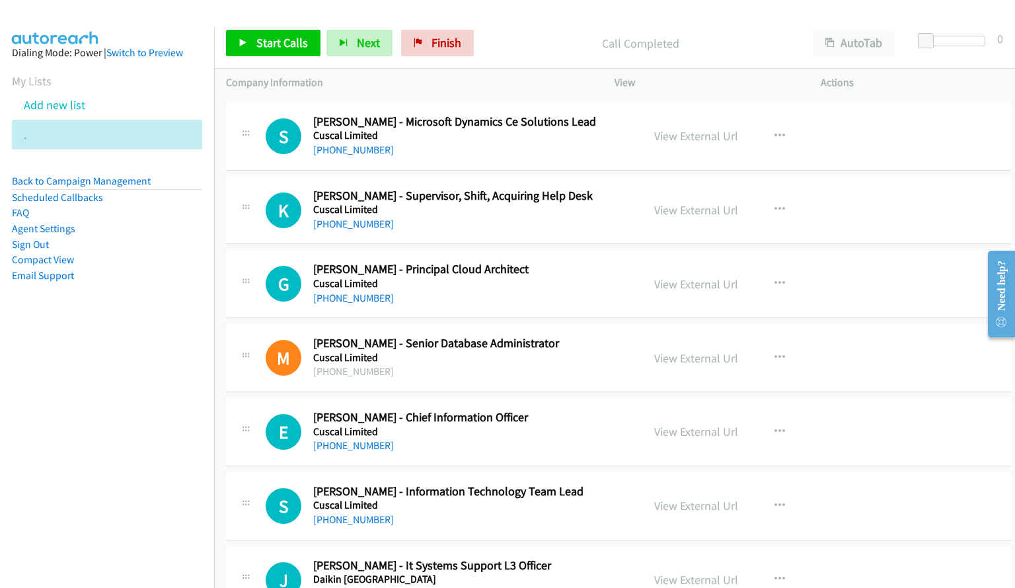
scroll to position [12533, 0]
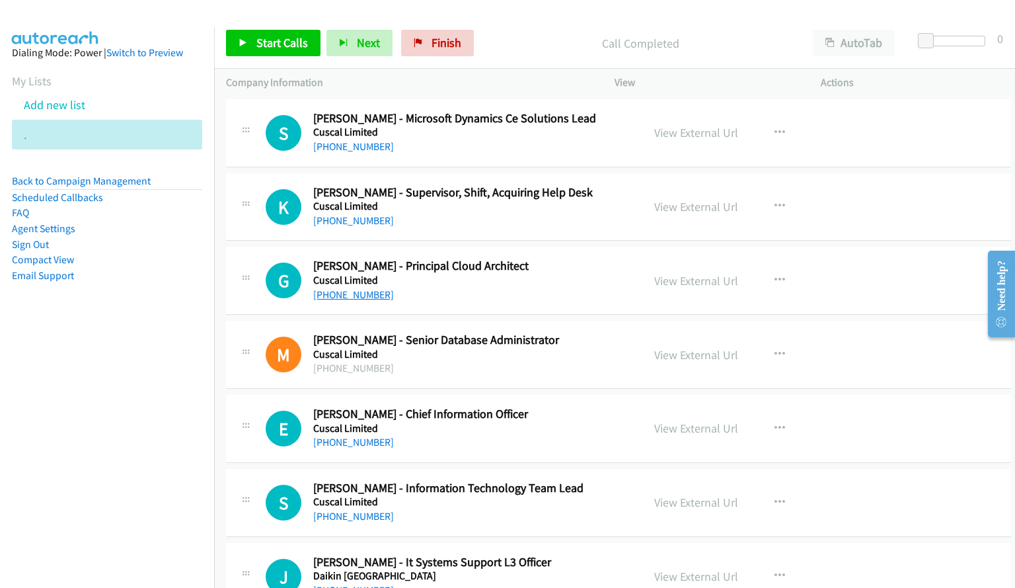
click at [354, 297] on link "+61 416 327 076" at bounding box center [353, 294] width 81 height 13
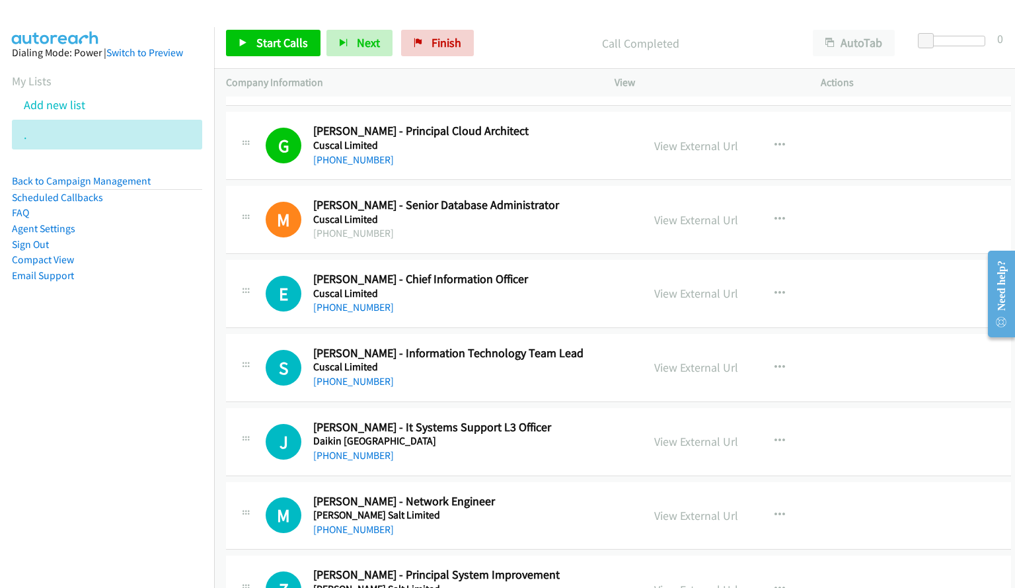
scroll to position [12731, 0]
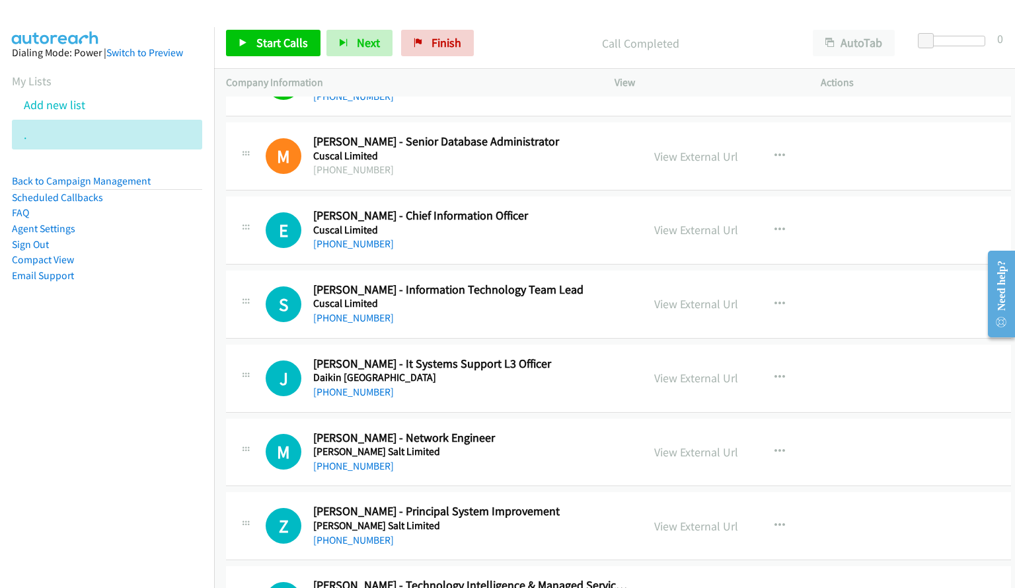
click at [354, 244] on link "+61 419 615 603" at bounding box center [353, 243] width 81 height 13
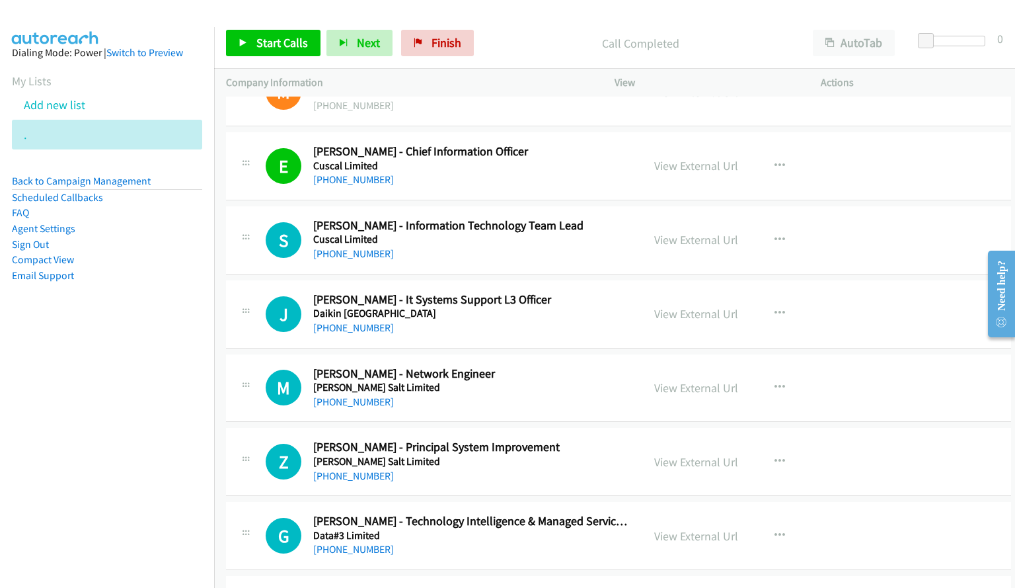
scroll to position [12797, 0]
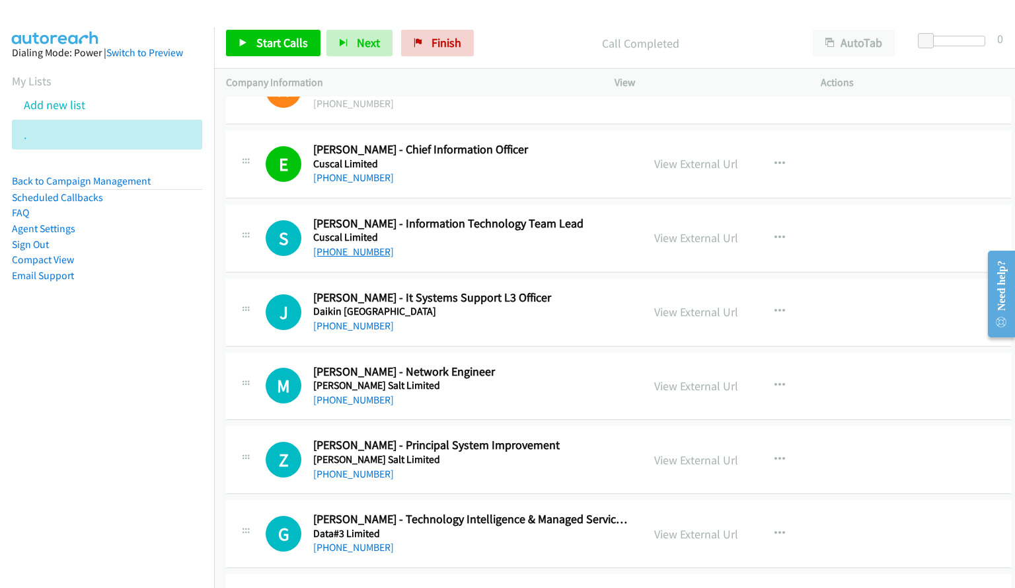
click at [340, 248] on link "+61 430 971 113" at bounding box center [353, 251] width 81 height 13
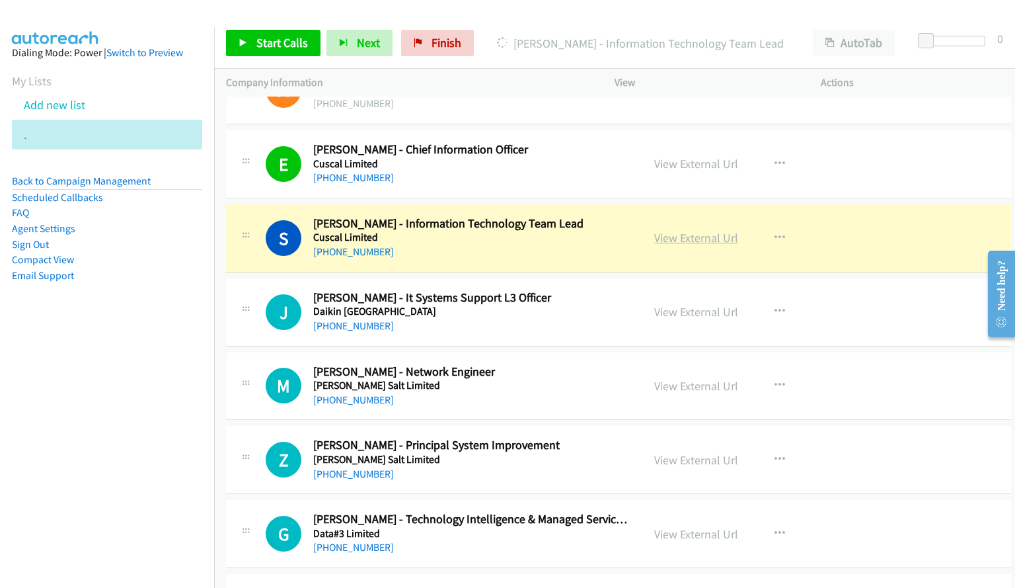
click at [703, 243] on link "View External Url" at bounding box center [696, 237] width 84 height 15
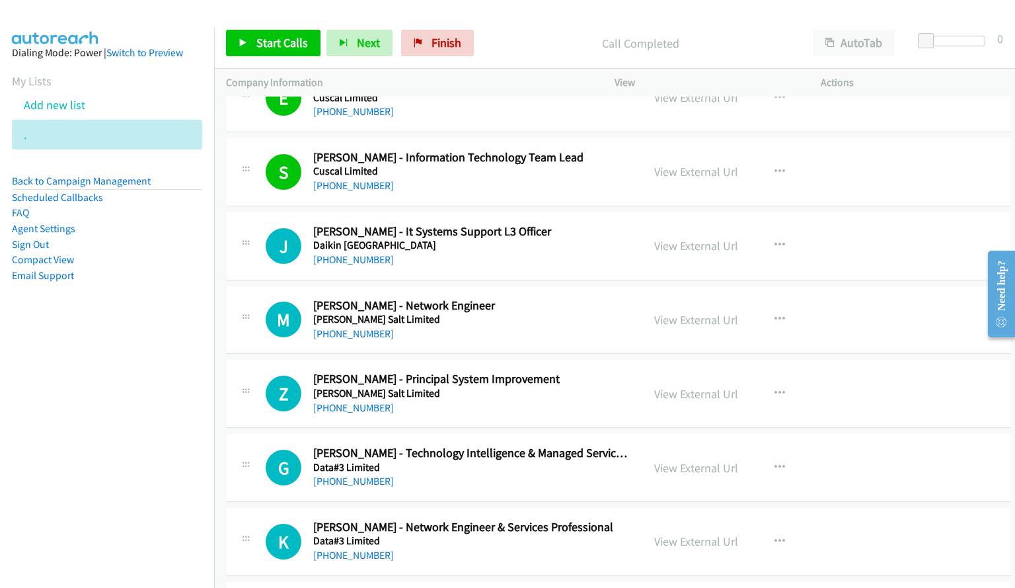
scroll to position [12929, 0]
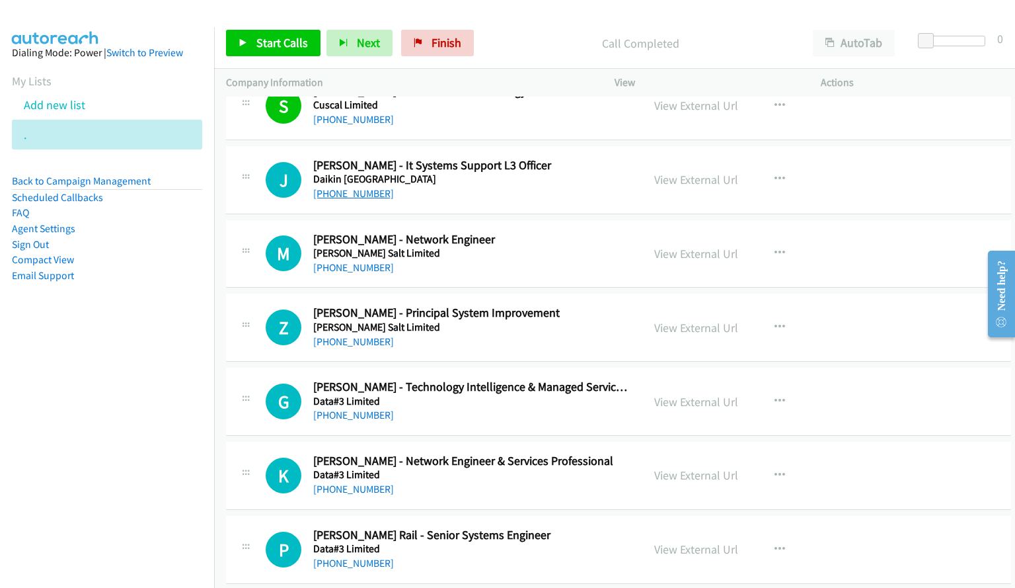
click at [358, 196] on link "+61 436 468 116" at bounding box center [353, 193] width 81 height 13
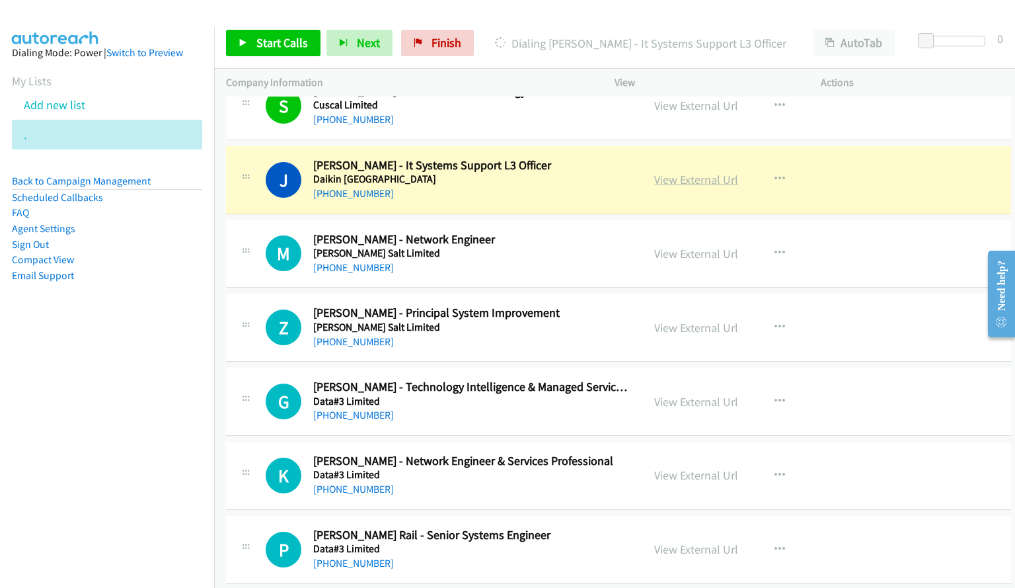
click at [694, 183] on link "View External Url" at bounding box center [696, 179] width 84 height 15
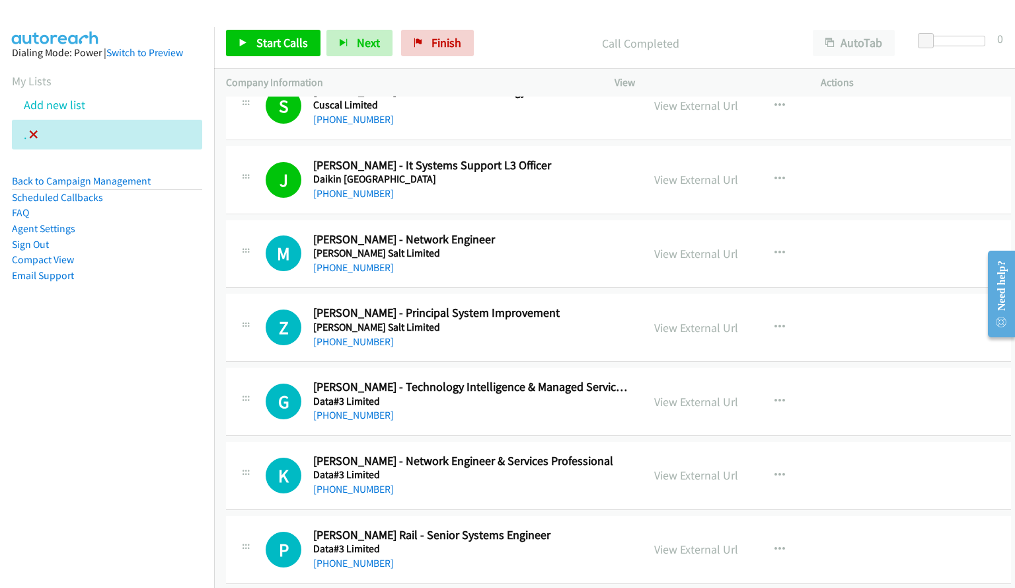
click at [31, 134] on icon at bounding box center [33, 135] width 9 height 9
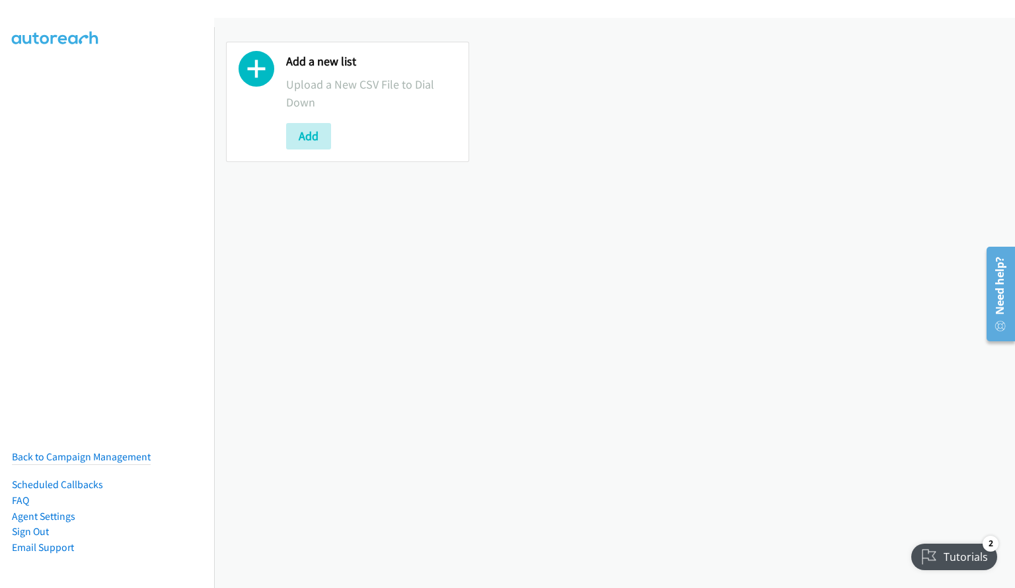
click at [557, 38] on div "Add a new list Upload a New CSV File to Dial Down Add" at bounding box center [614, 102] width 801 height 144
click at [294, 140] on button "Add" at bounding box center [308, 136] width 45 height 26
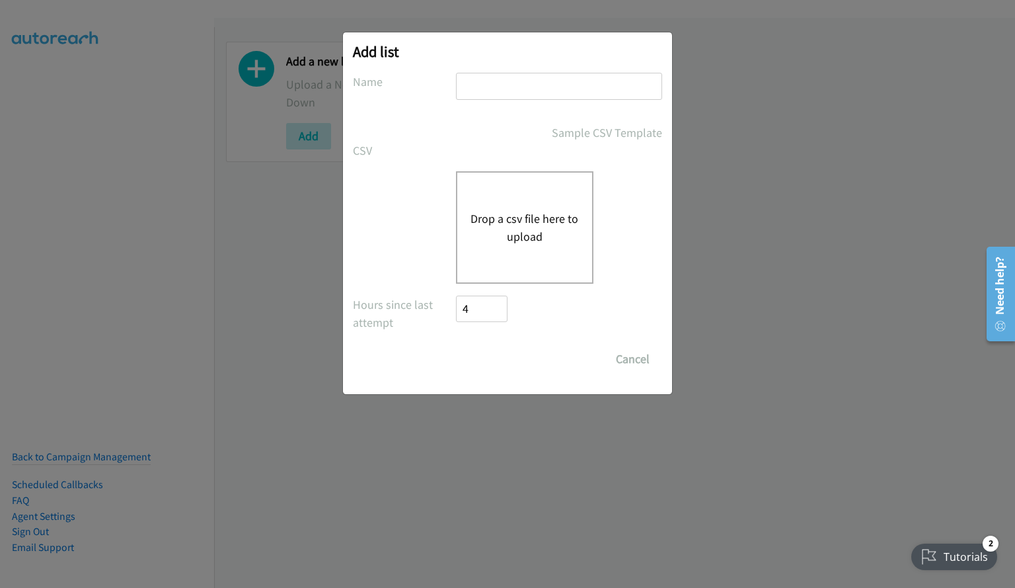
click at [512, 219] on button "Drop a csv file here to upload" at bounding box center [525, 228] width 108 height 36
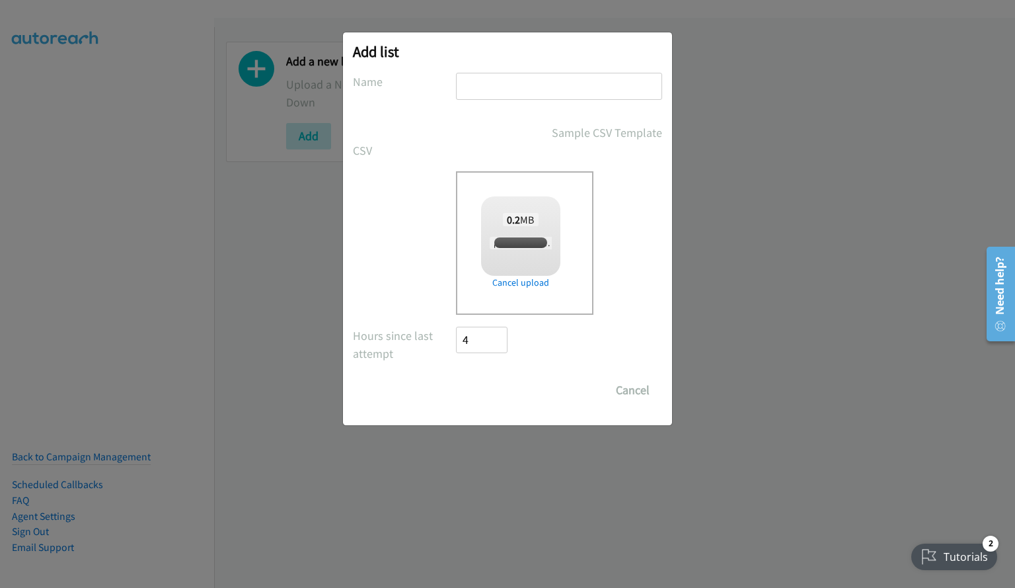
click at [514, 89] on input "text" at bounding box center [559, 86] width 206 height 27
checkbox input "true"
type input "."
click at [502, 388] on input "Save List" at bounding box center [490, 390] width 69 height 26
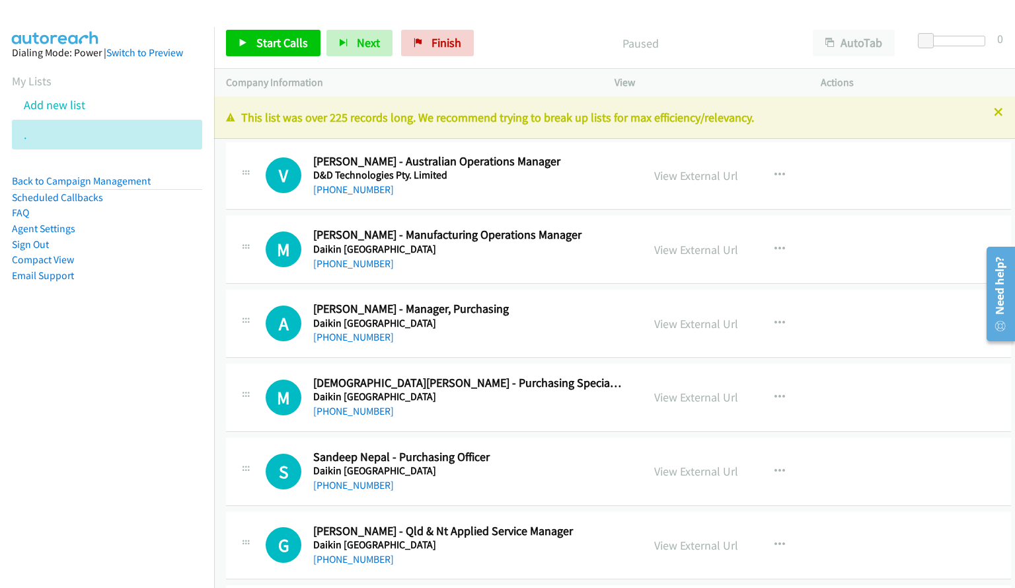
click at [637, 20] on div "Start Calls Pause Next Finish Paused AutoTab AutoTab 0" at bounding box center [614, 43] width 801 height 51
click at [288, 38] on span "Start Calls" at bounding box center [282, 42] width 52 height 15
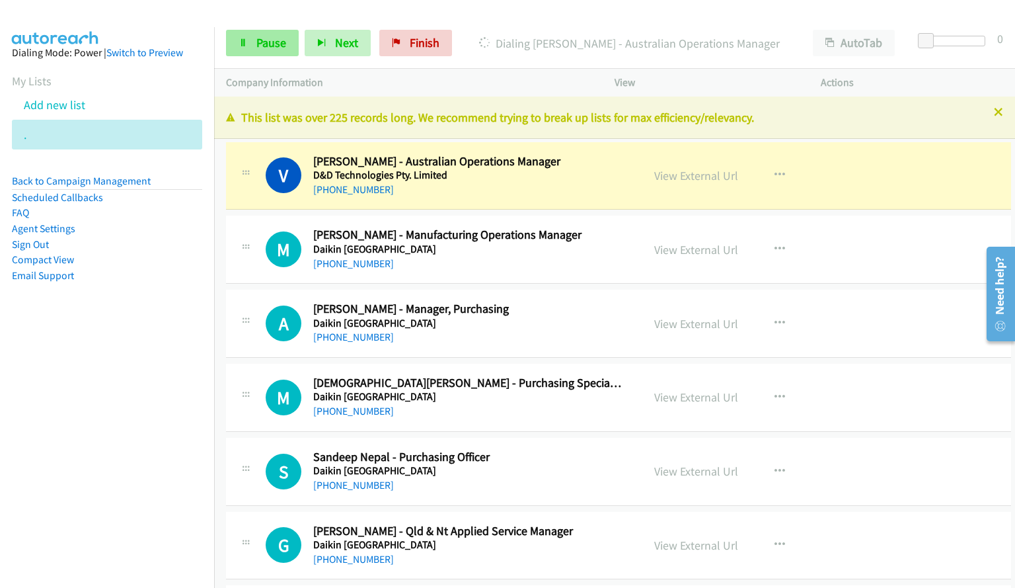
drag, startPoint x: 551, startPoint y: 20, endPoint x: 264, endPoint y: 46, distance: 287.4
click at [551, 20] on div "Start Calls Pause Next Finish [PERSON_NAME] - Australian Operations Manager Aut…" at bounding box center [614, 43] width 801 height 51
click at [249, 46] on link "Pause" at bounding box center [262, 43] width 73 height 26
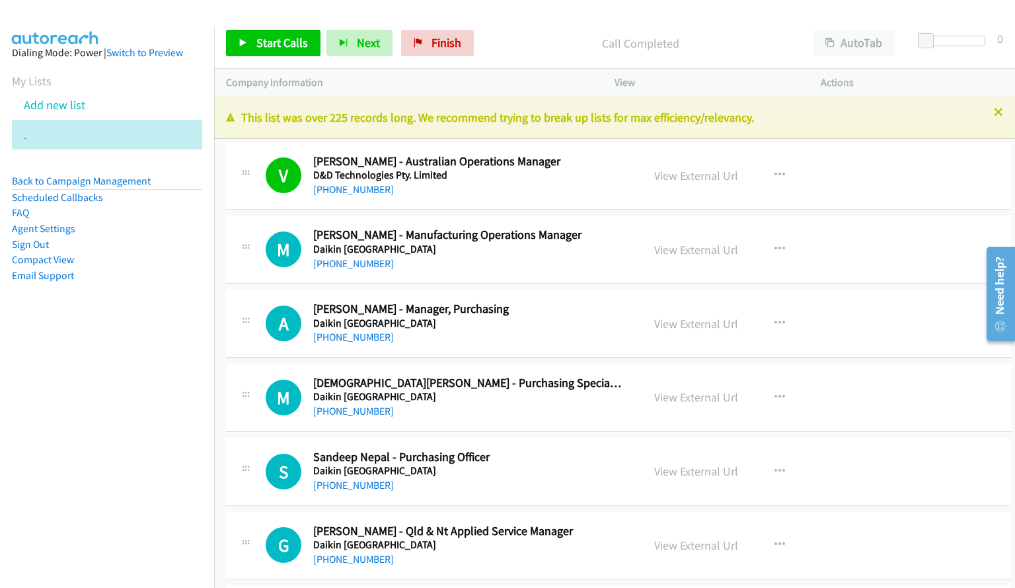
click at [621, 15] on div at bounding box center [501, 25] width 1003 height 51
click at [255, 42] on link "Start Calls" at bounding box center [273, 43] width 95 height 26
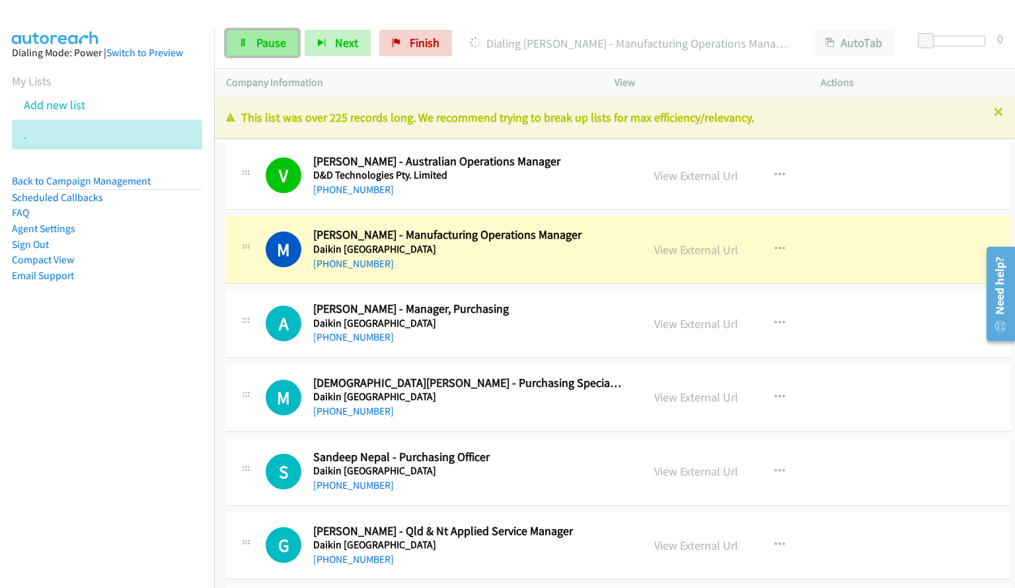
click at [263, 37] on span "Pause" at bounding box center [271, 42] width 30 height 15
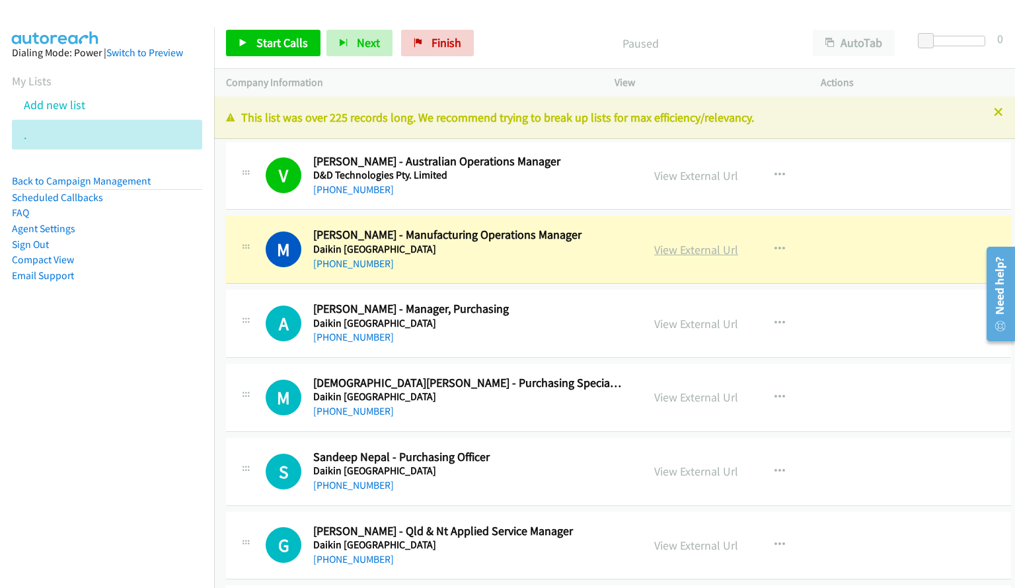
click at [709, 246] on link "View External Url" at bounding box center [696, 249] width 84 height 15
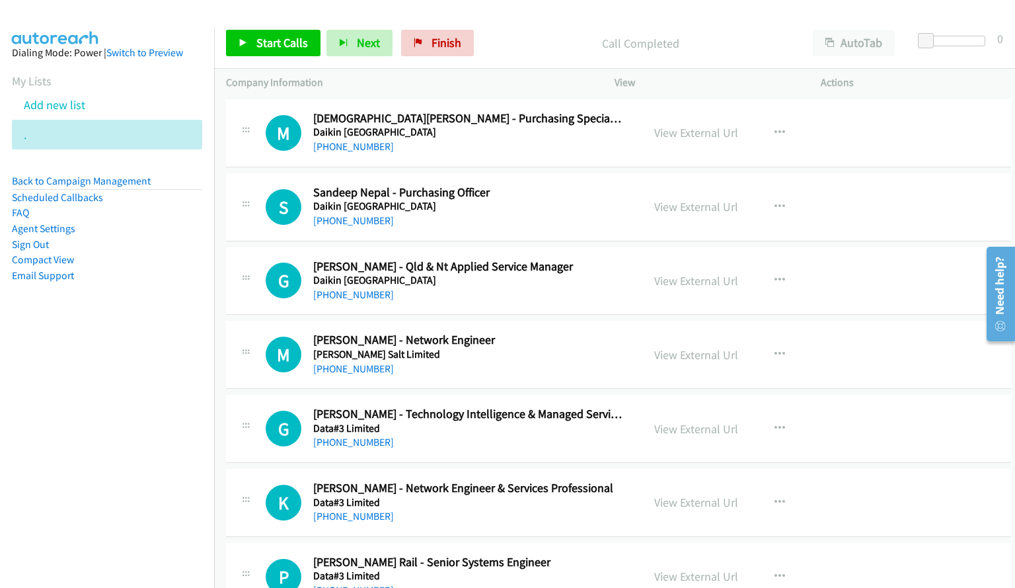
scroll to position [330, 0]
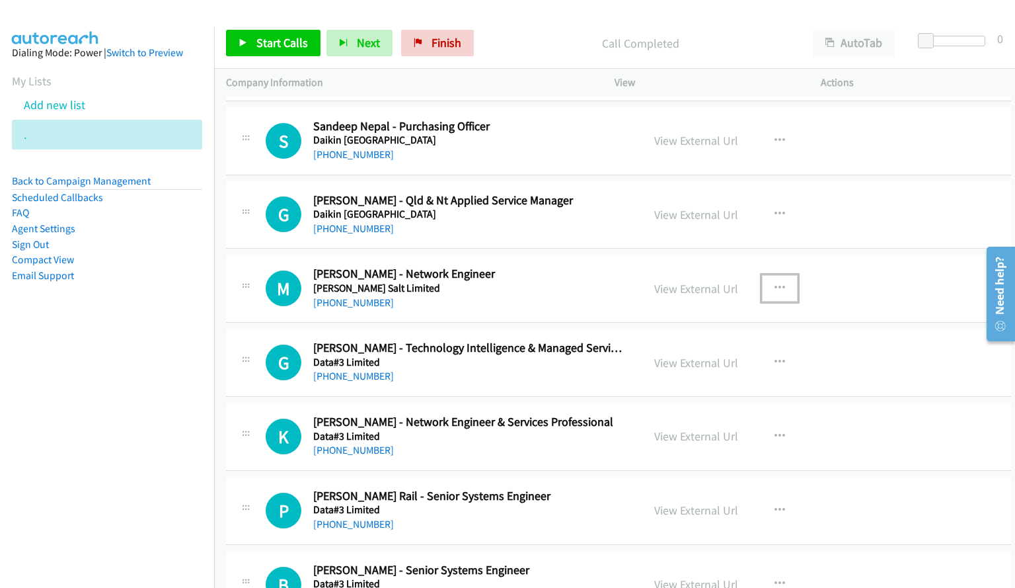
click at [775, 287] on icon "button" at bounding box center [780, 288] width 11 height 11
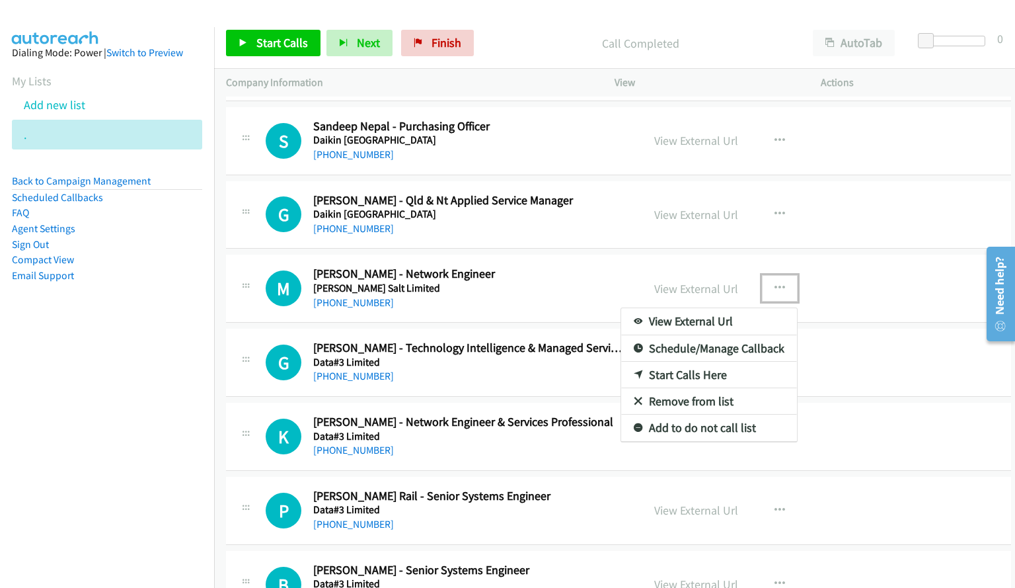
click at [703, 378] on link "Start Calls Here" at bounding box center [709, 375] width 176 height 26
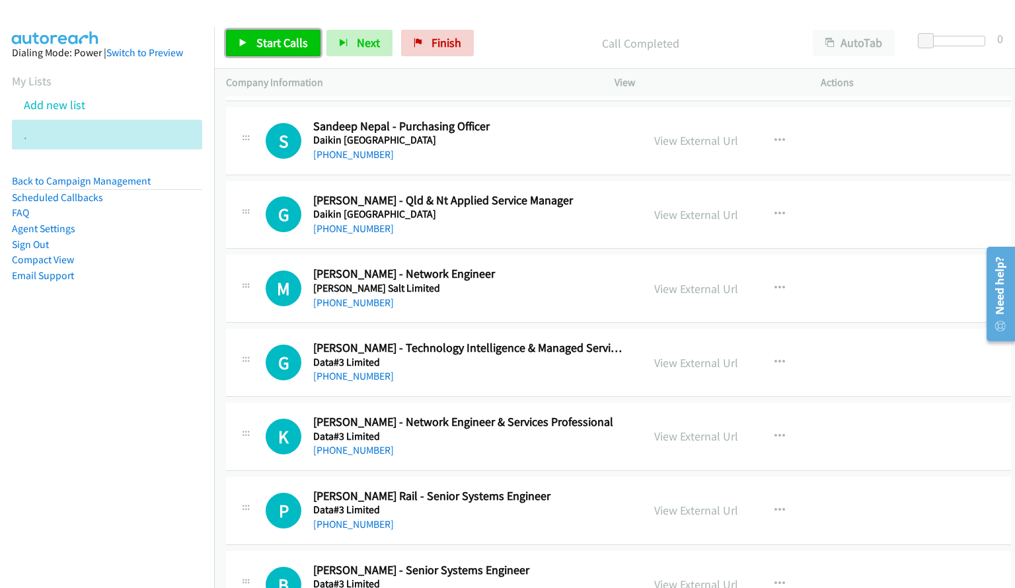
click at [284, 32] on link "Start Calls" at bounding box center [273, 43] width 95 height 26
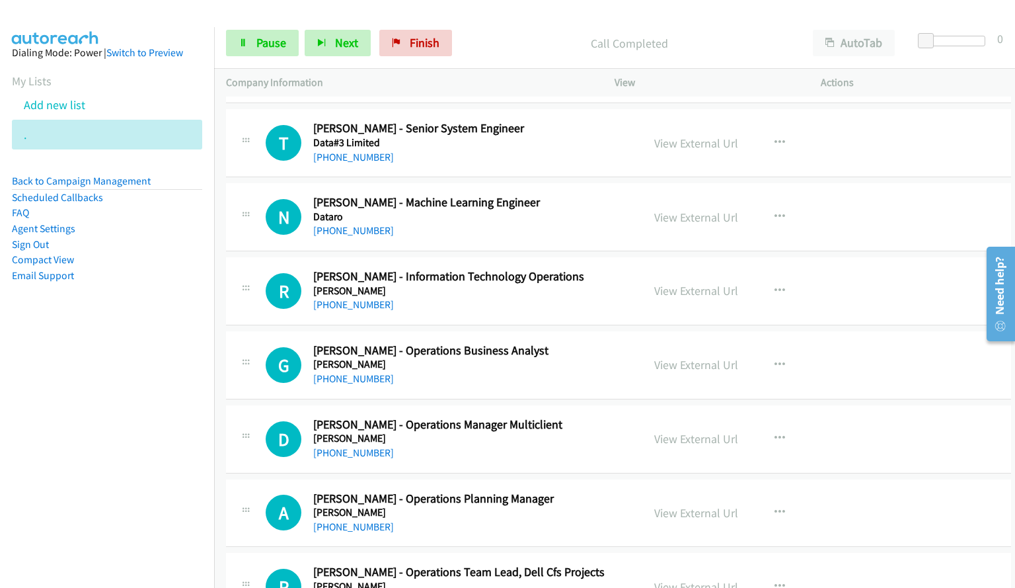
scroll to position [846, 0]
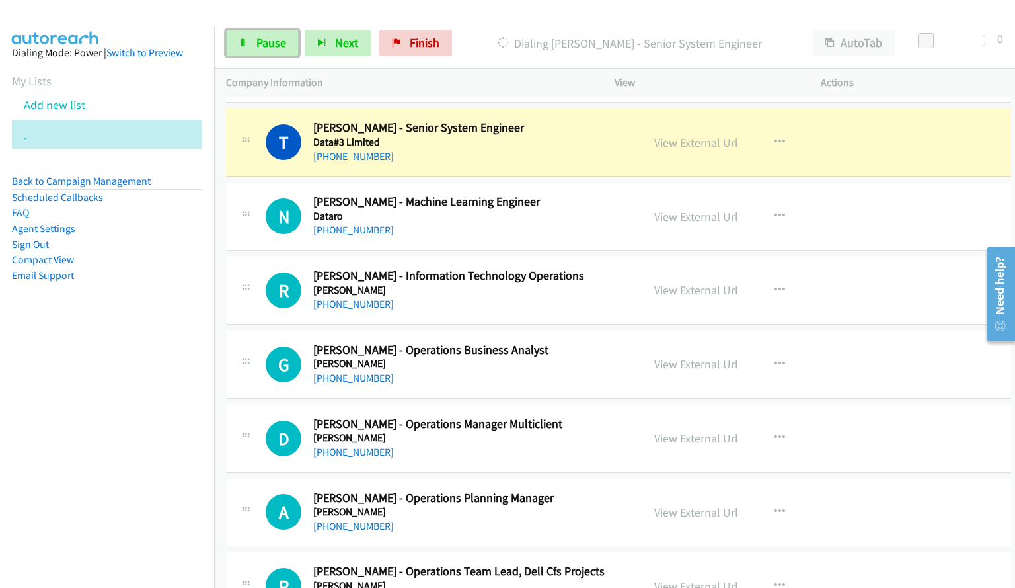
click at [256, 45] on span "Pause" at bounding box center [271, 42] width 30 height 15
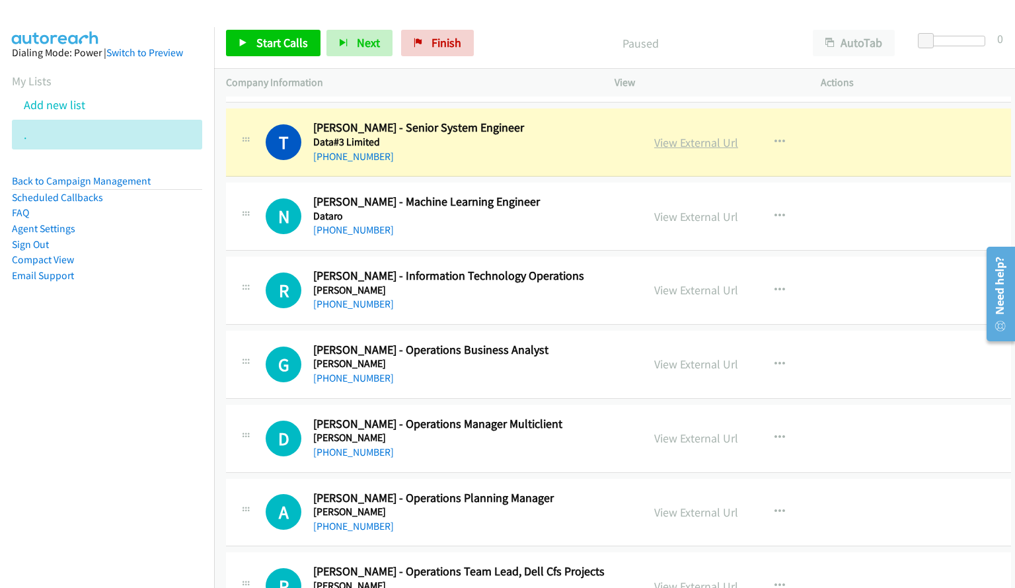
click at [689, 147] on link "View External Url" at bounding box center [696, 142] width 84 height 15
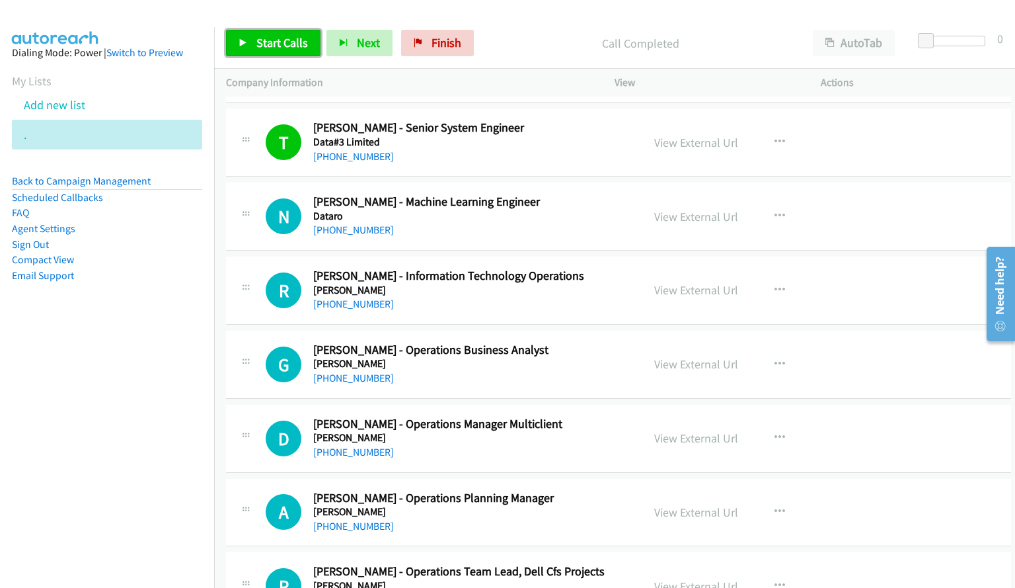
click at [266, 47] on span "Start Calls" at bounding box center [282, 42] width 52 height 15
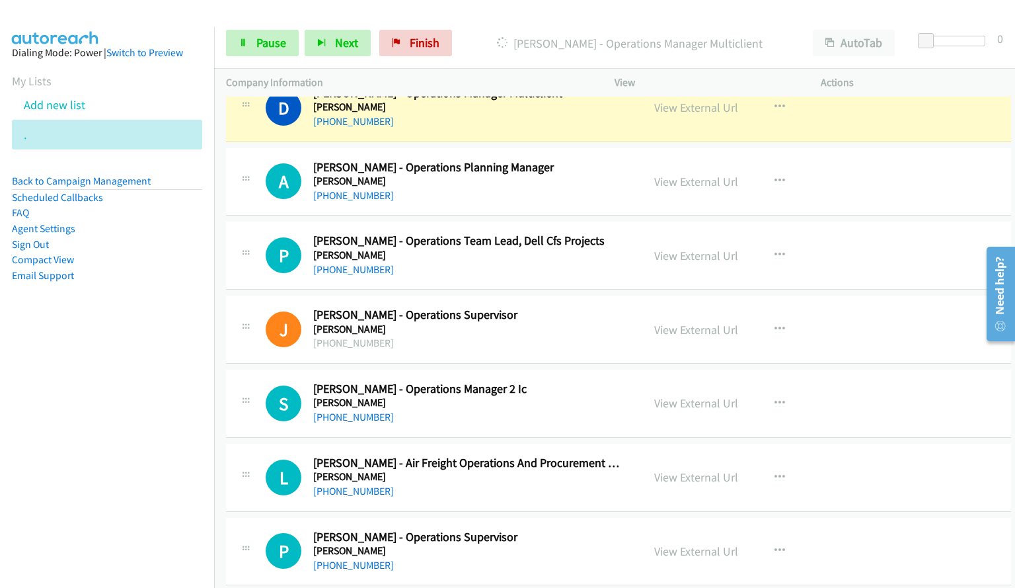
scroll to position [1110, 0]
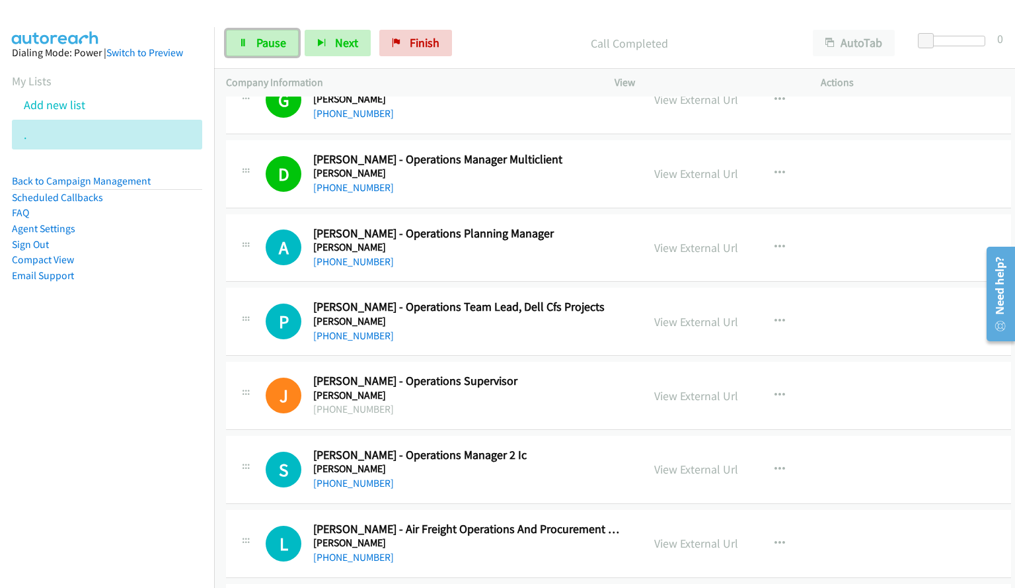
drag, startPoint x: 259, startPoint y: 44, endPoint x: 706, endPoint y: 490, distance: 631.4
click at [259, 44] on span "Pause" at bounding box center [271, 42] width 30 height 15
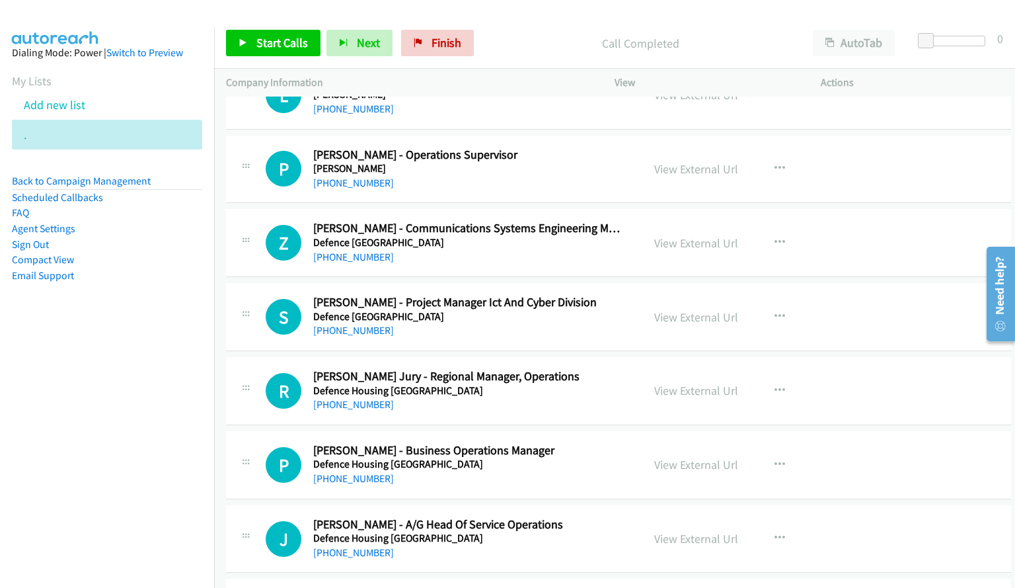
scroll to position [1573, 0]
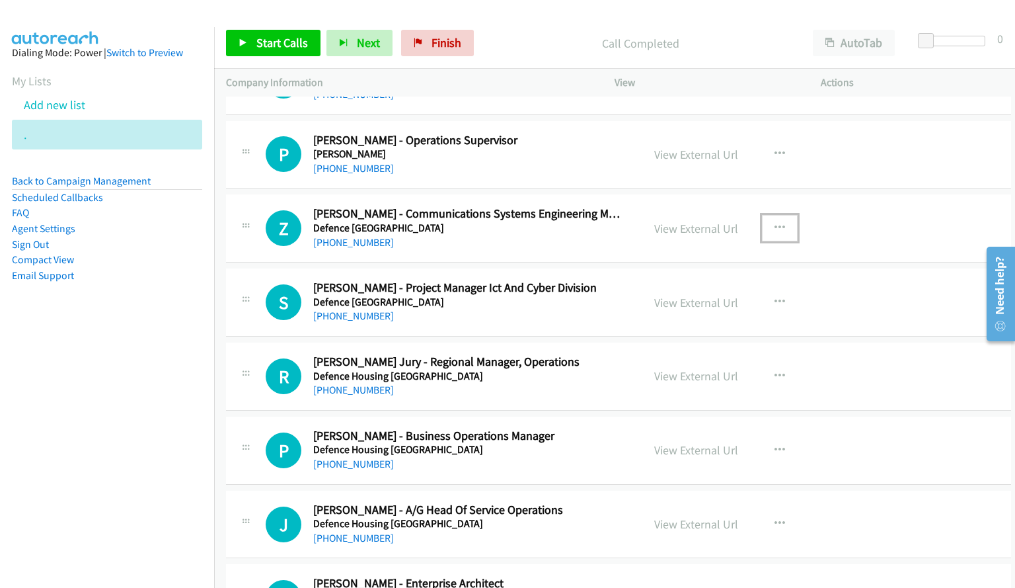
click at [775, 230] on icon "button" at bounding box center [780, 228] width 11 height 11
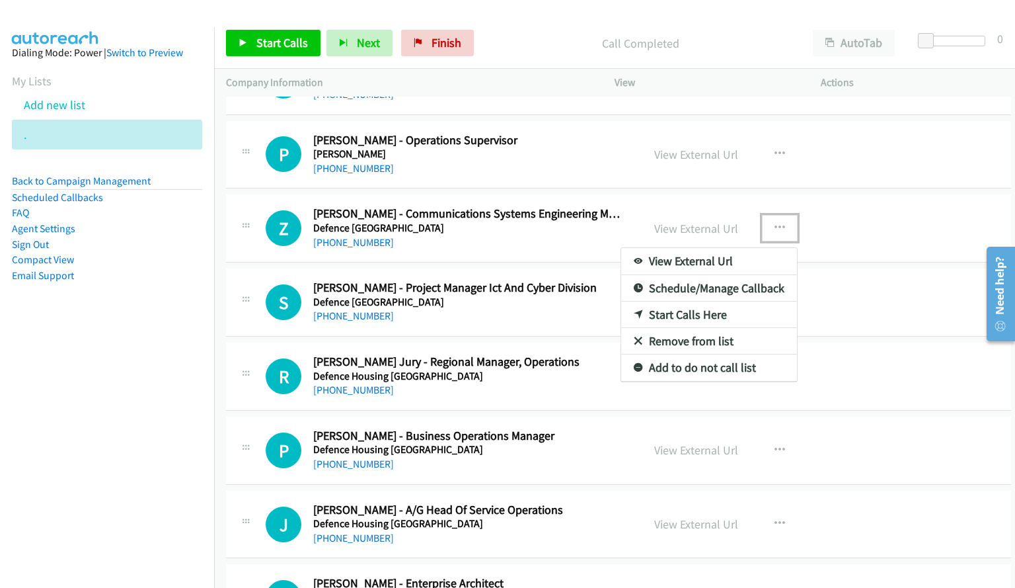
click at [689, 313] on link "Start Calls Here" at bounding box center [709, 314] width 176 height 26
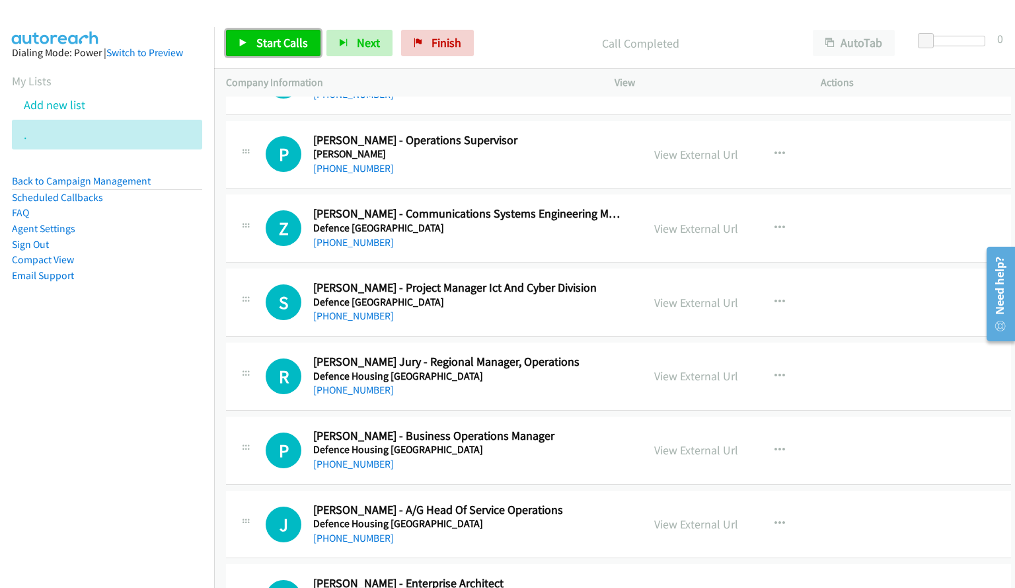
click at [291, 46] on span "Start Calls" at bounding box center [282, 42] width 52 height 15
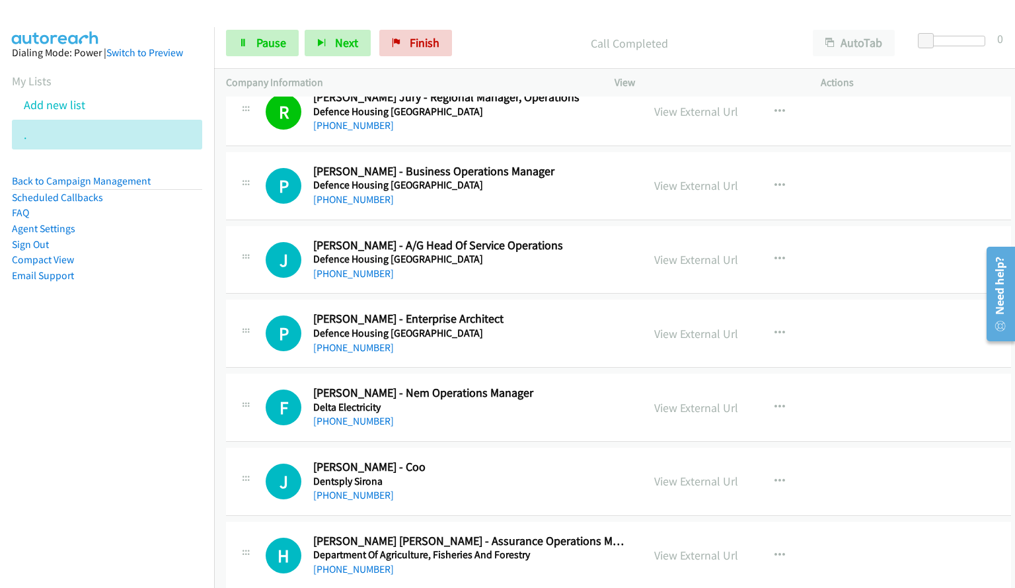
scroll to position [1771, 0]
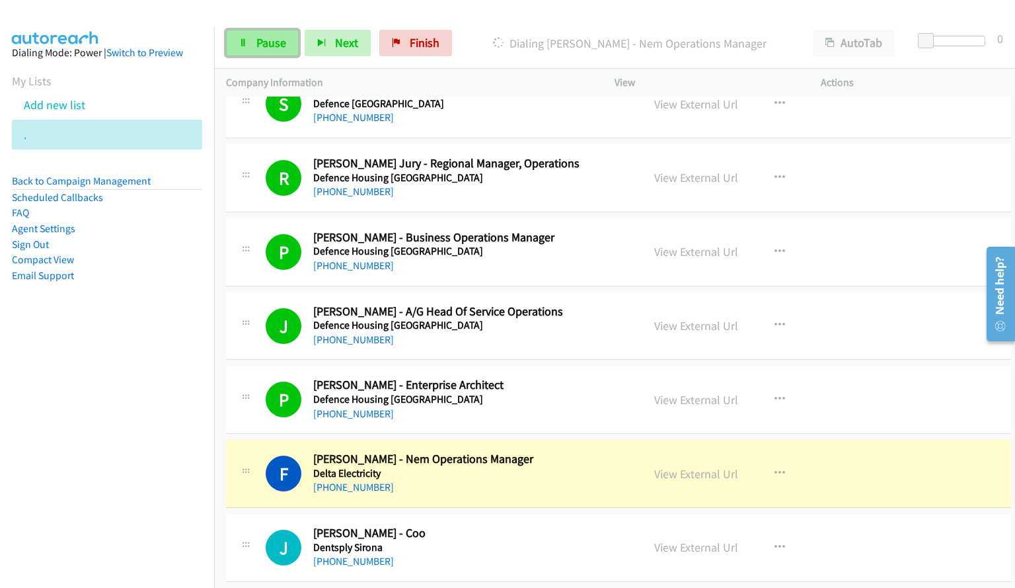
click at [278, 44] on span "Pause" at bounding box center [271, 42] width 30 height 15
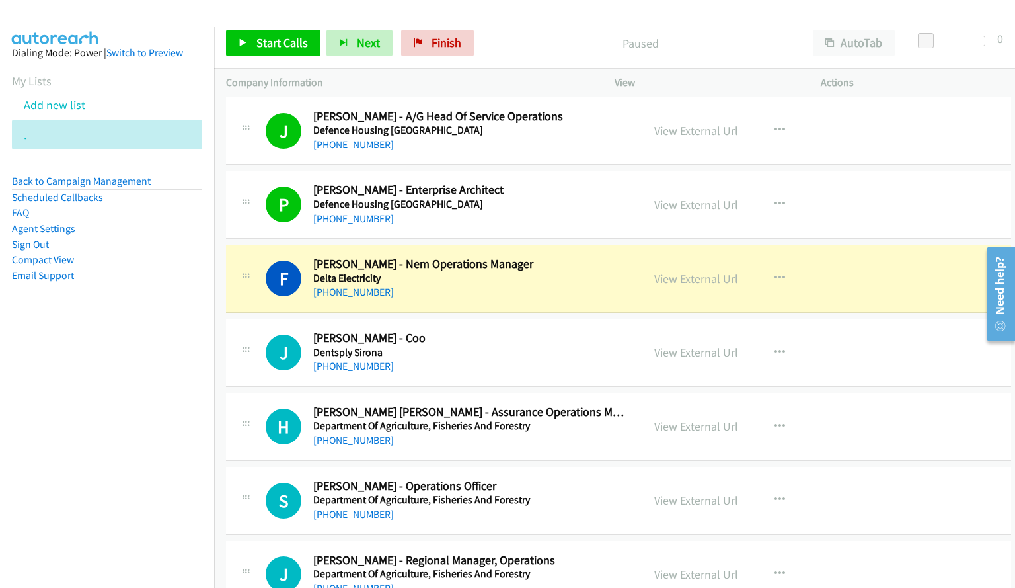
scroll to position [1970, 0]
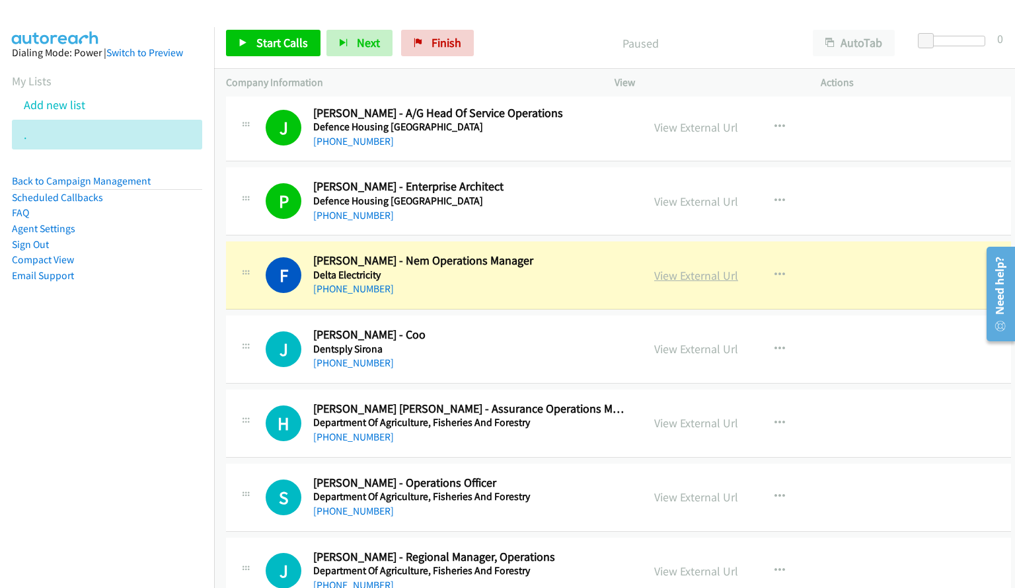
click at [691, 272] on link "View External Url" at bounding box center [696, 275] width 84 height 15
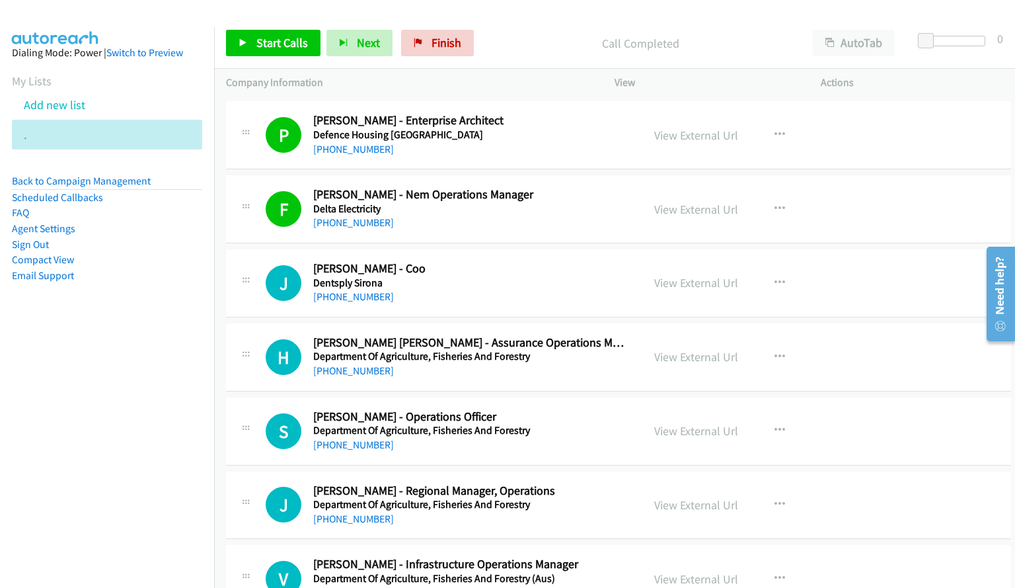
scroll to position [2102, 0]
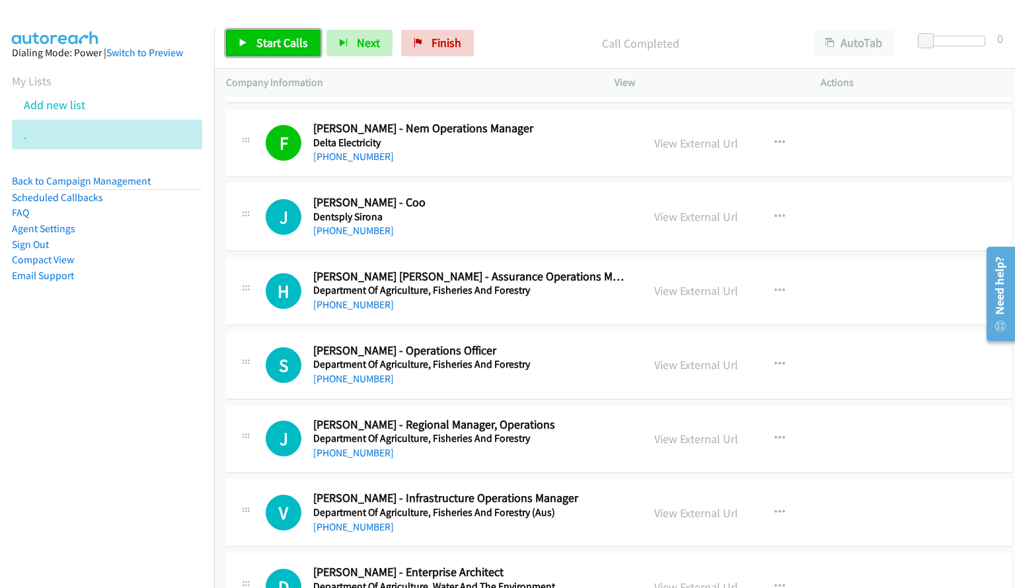
click at [288, 50] on span "Start Calls" at bounding box center [282, 42] width 52 height 15
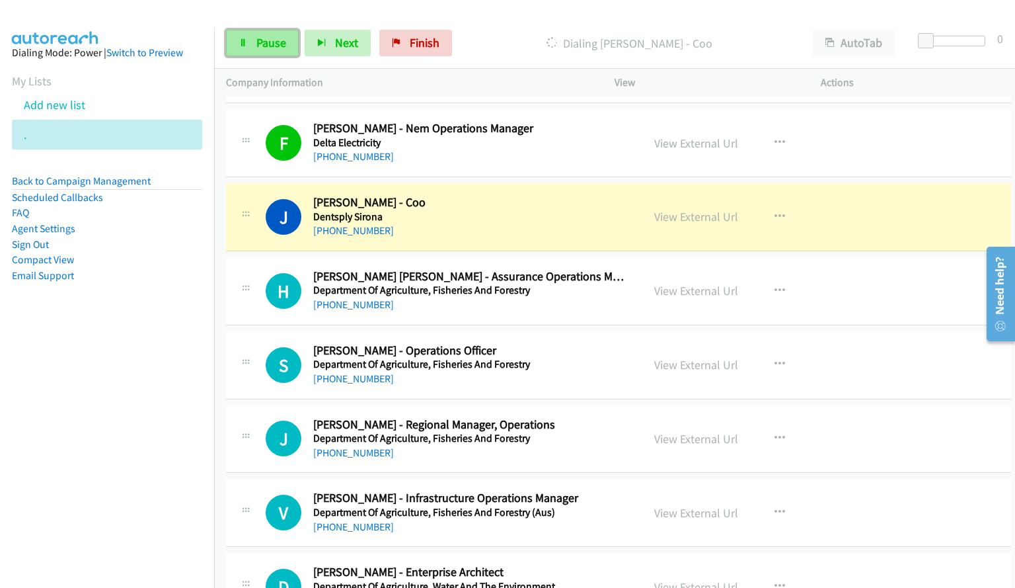
click at [286, 50] on link "Pause" at bounding box center [262, 43] width 73 height 26
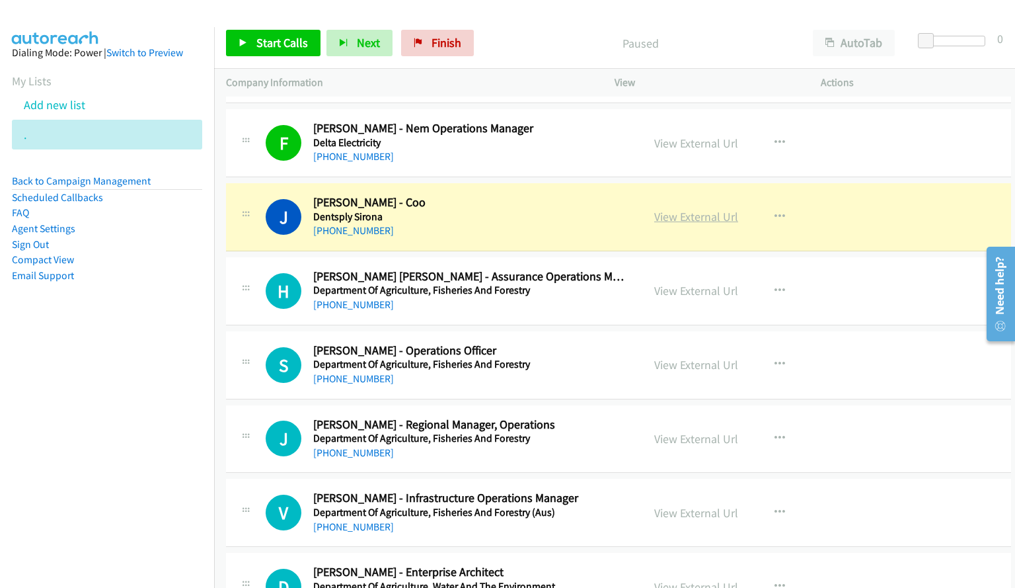
click at [703, 213] on link "View External Url" at bounding box center [696, 216] width 84 height 15
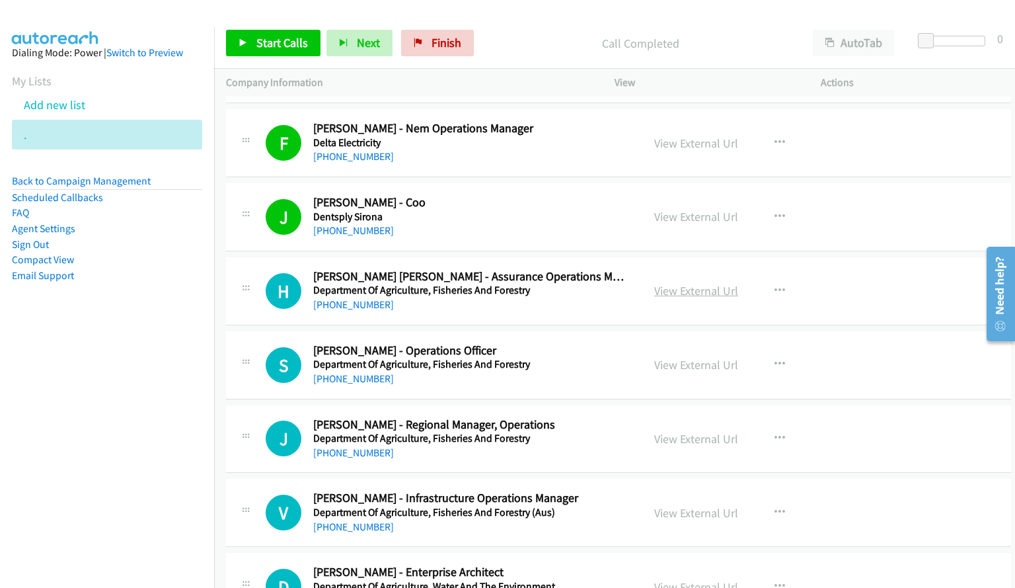
click at [697, 289] on link "View External Url" at bounding box center [696, 290] width 84 height 15
click at [274, 46] on span "Start Calls" at bounding box center [282, 42] width 52 height 15
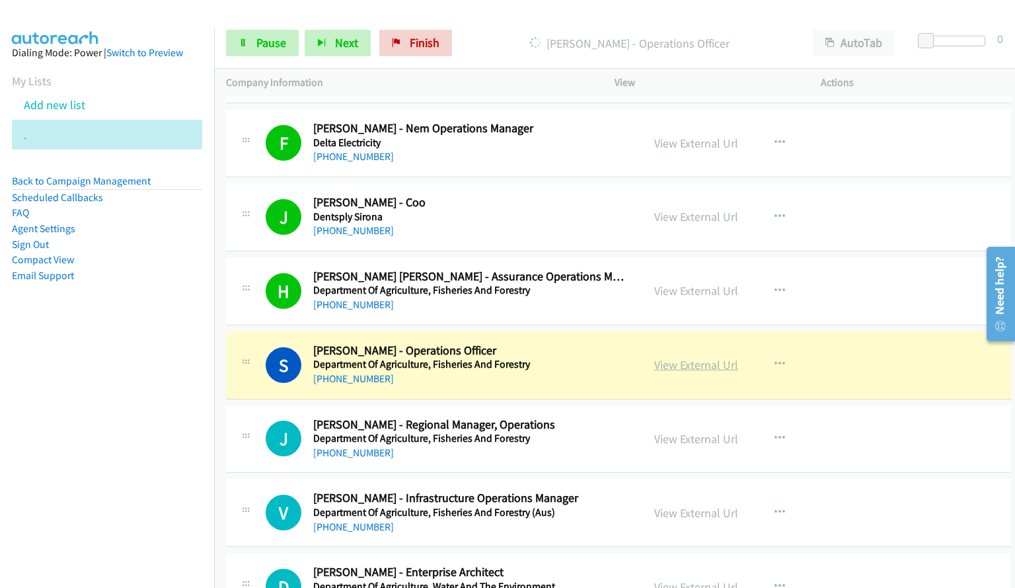
click at [711, 360] on link "View External Url" at bounding box center [696, 364] width 84 height 15
click at [245, 50] on link "Pause" at bounding box center [262, 43] width 73 height 26
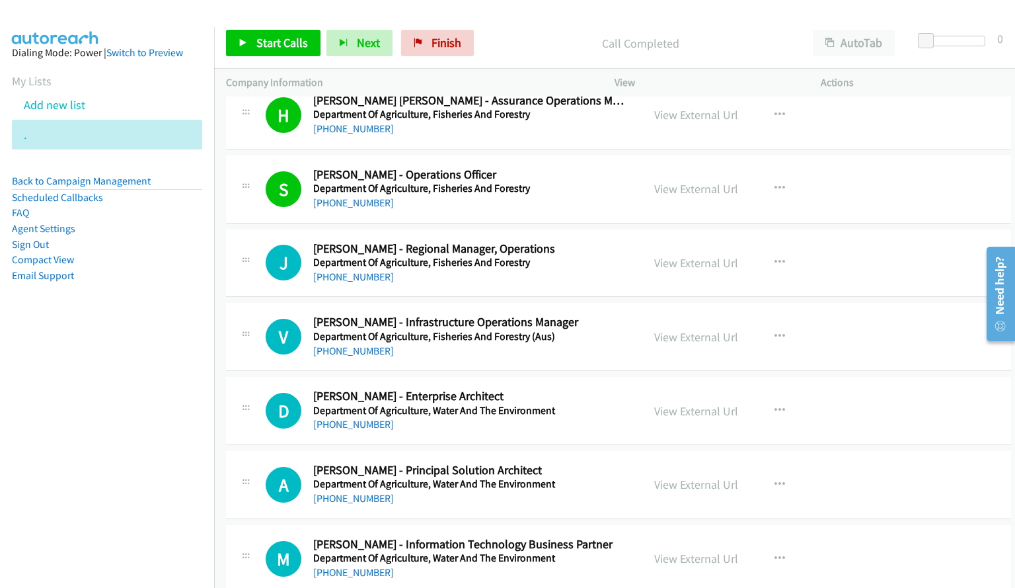
scroll to position [2300, 0]
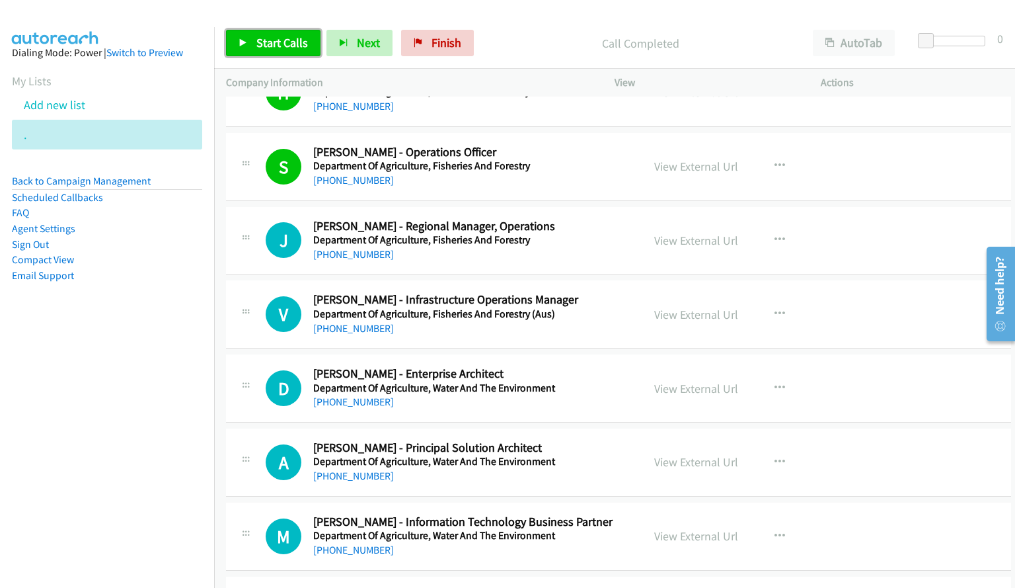
click at [251, 47] on link "Start Calls" at bounding box center [273, 43] width 95 height 26
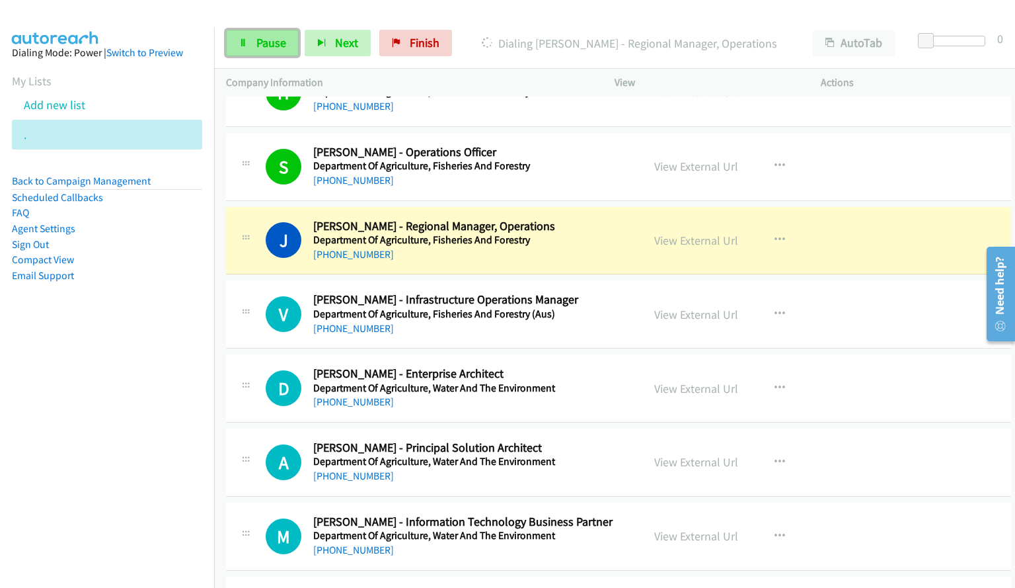
click at [256, 47] on span "Pause" at bounding box center [271, 42] width 30 height 15
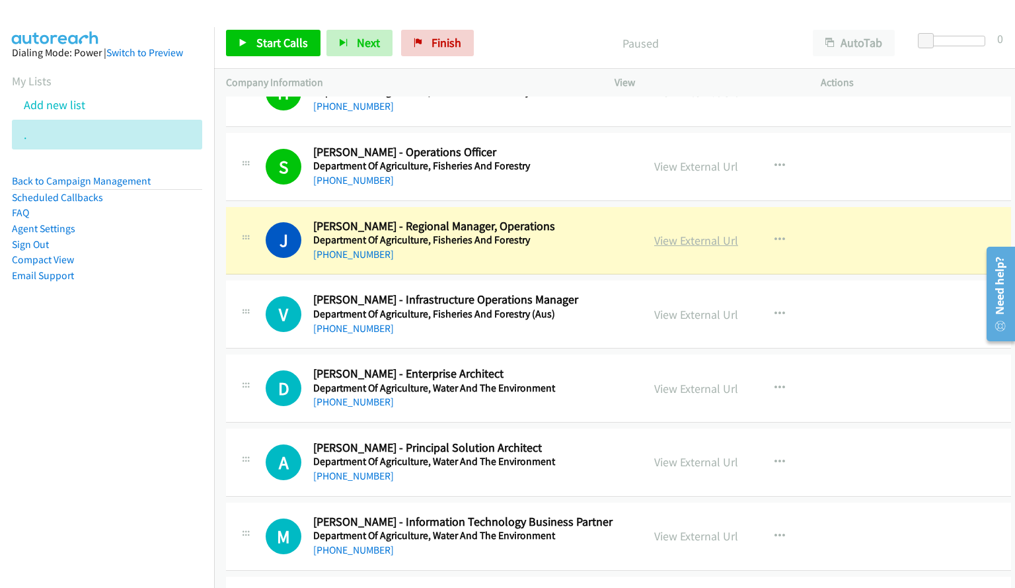
click at [698, 244] on link "View External Url" at bounding box center [696, 240] width 84 height 15
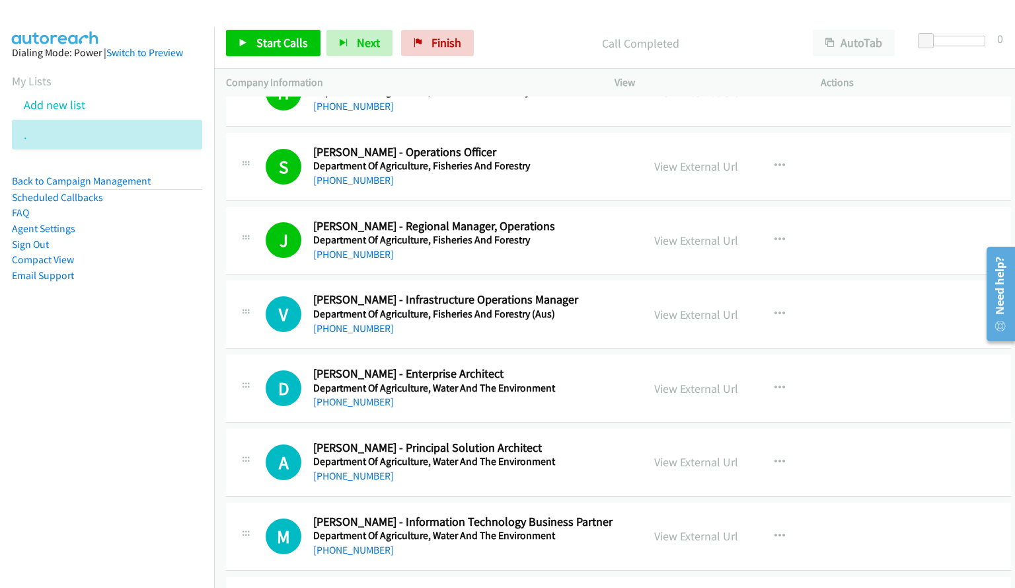
scroll to position [2366, 0]
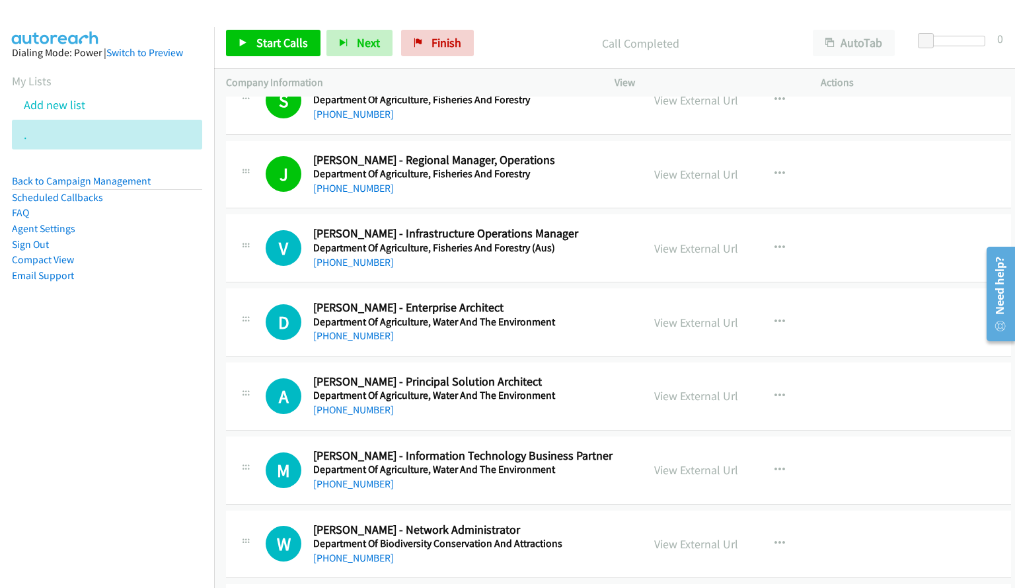
click at [276, 26] on div "Start Calls Pause Next Finish Call Completed AutoTab AutoTab 0" at bounding box center [614, 43] width 801 height 51
click at [279, 40] on span "Start Calls" at bounding box center [282, 42] width 52 height 15
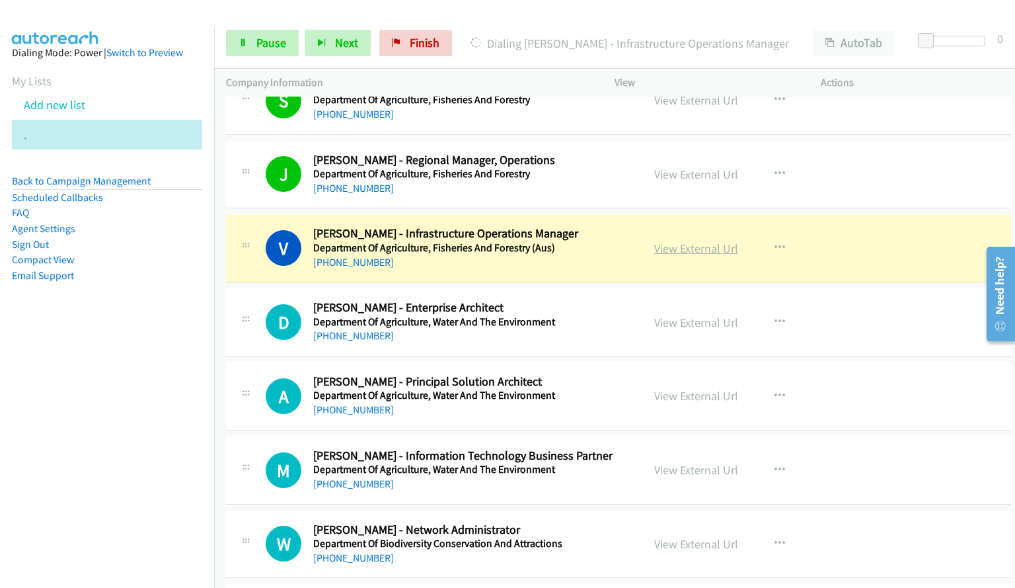
click at [675, 248] on link "View External Url" at bounding box center [696, 248] width 84 height 15
click at [235, 43] on link "Pause" at bounding box center [262, 43] width 73 height 26
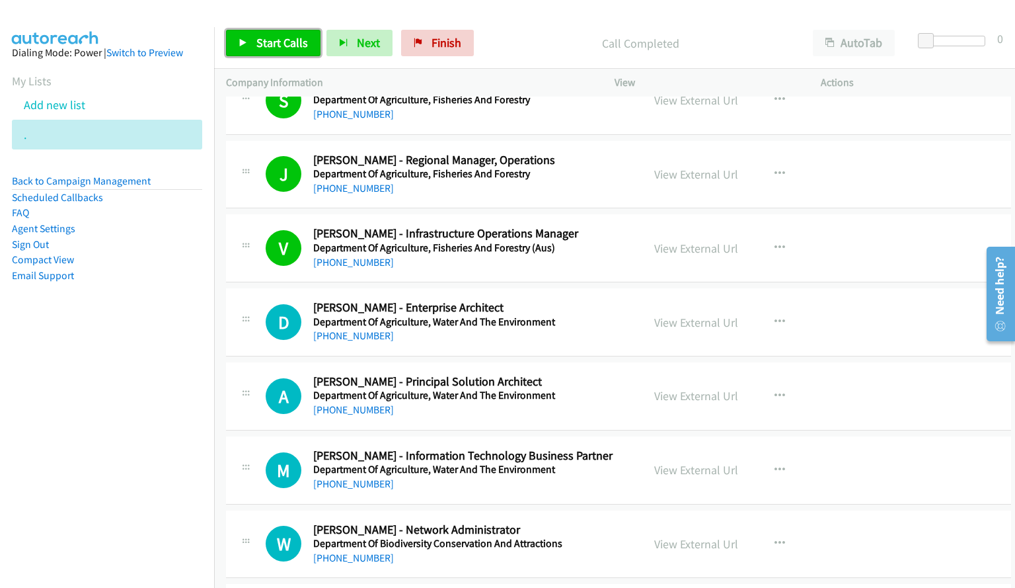
click at [299, 50] on span "Start Calls" at bounding box center [282, 42] width 52 height 15
click at [703, 325] on link "View External Url" at bounding box center [696, 322] width 84 height 15
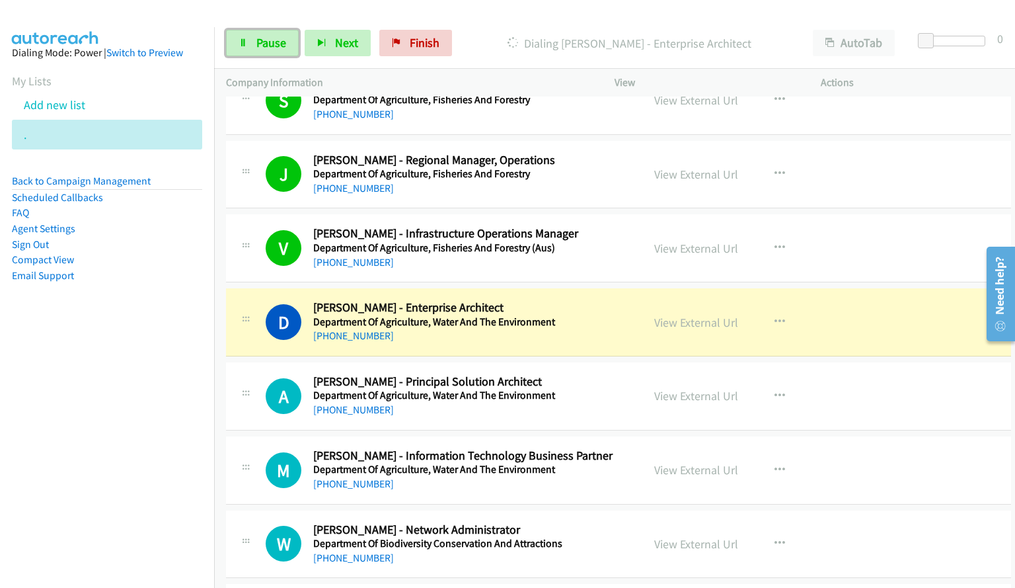
click at [258, 41] on span "Pause" at bounding box center [271, 42] width 30 height 15
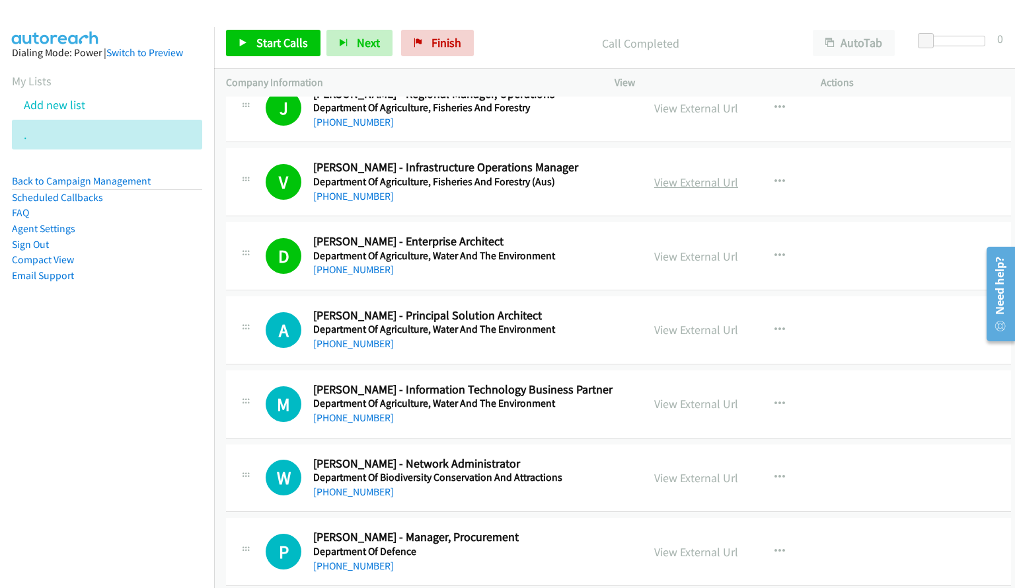
scroll to position [2498, 0]
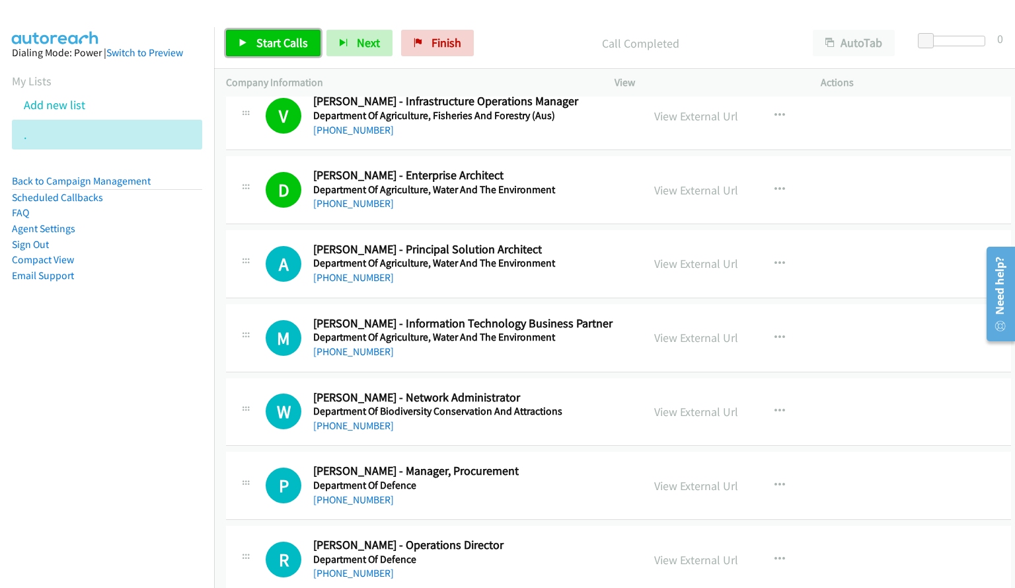
click at [272, 50] on span "Start Calls" at bounding box center [282, 42] width 52 height 15
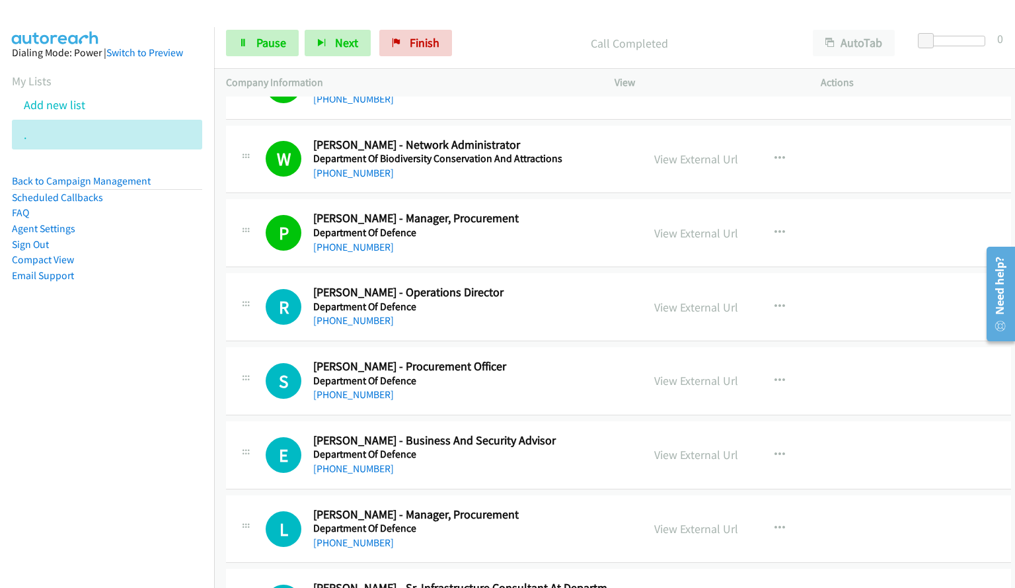
scroll to position [2817, 0]
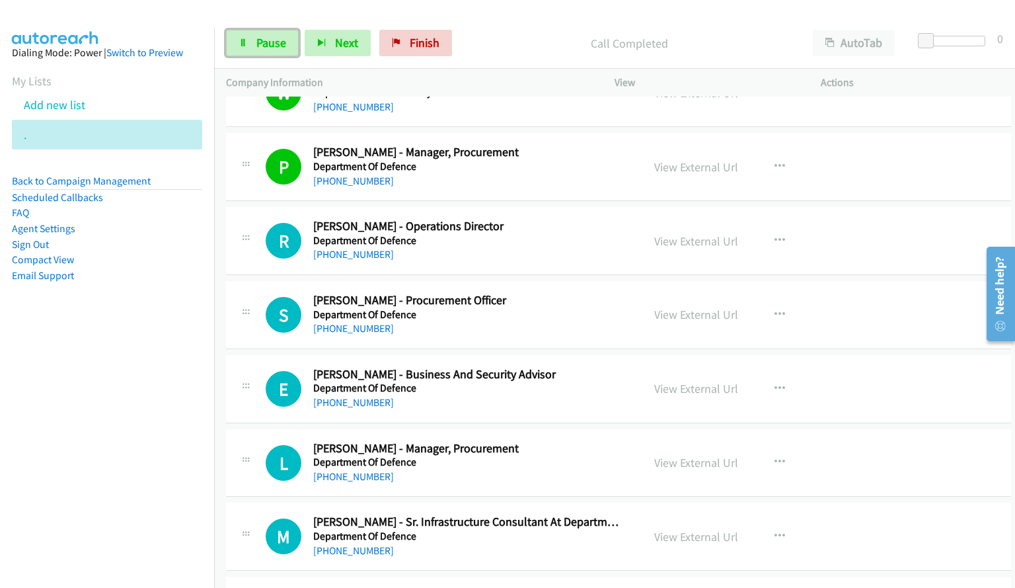
click at [268, 42] on span "Pause" at bounding box center [271, 42] width 30 height 15
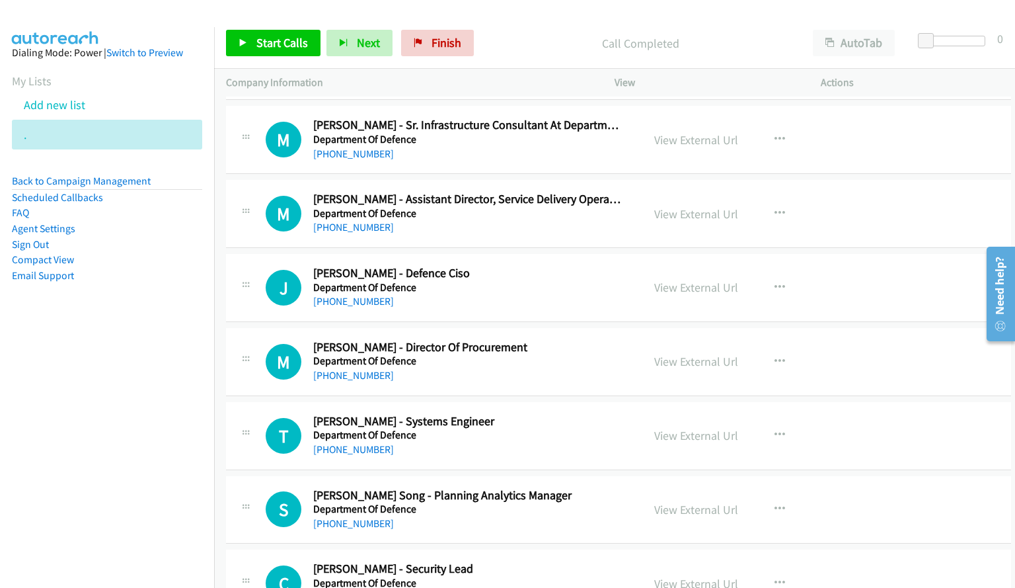
scroll to position [3346, 0]
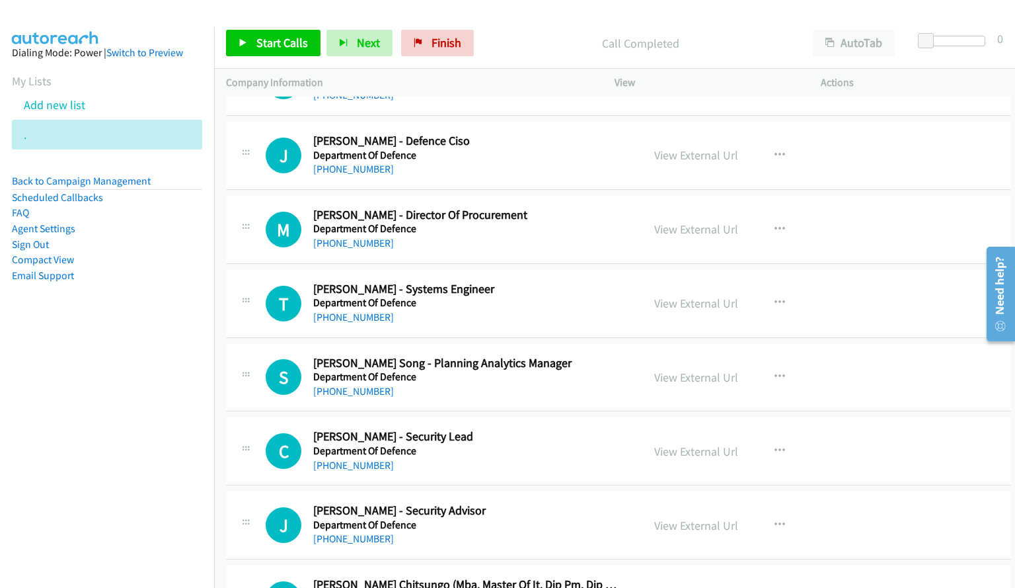
drag, startPoint x: 527, startPoint y: 294, endPoint x: 829, endPoint y: 305, distance: 302.2
click at [527, 294] on h2 "[PERSON_NAME] - Systems Engineer" at bounding box center [468, 289] width 311 height 15
click at [775, 301] on icon "button" at bounding box center [780, 302] width 11 height 11
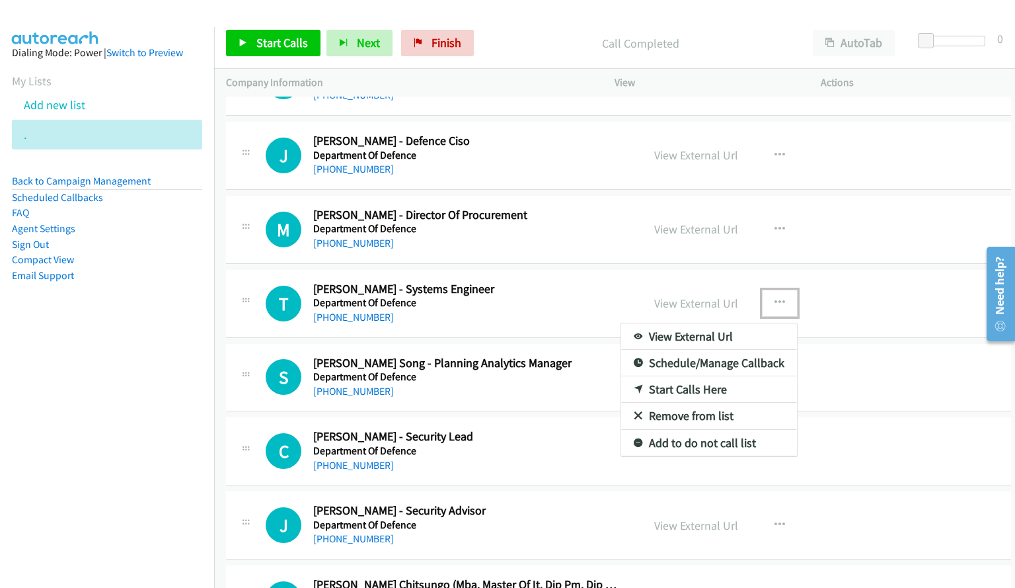
click at [709, 391] on link "Start Calls Here" at bounding box center [709, 389] width 176 height 26
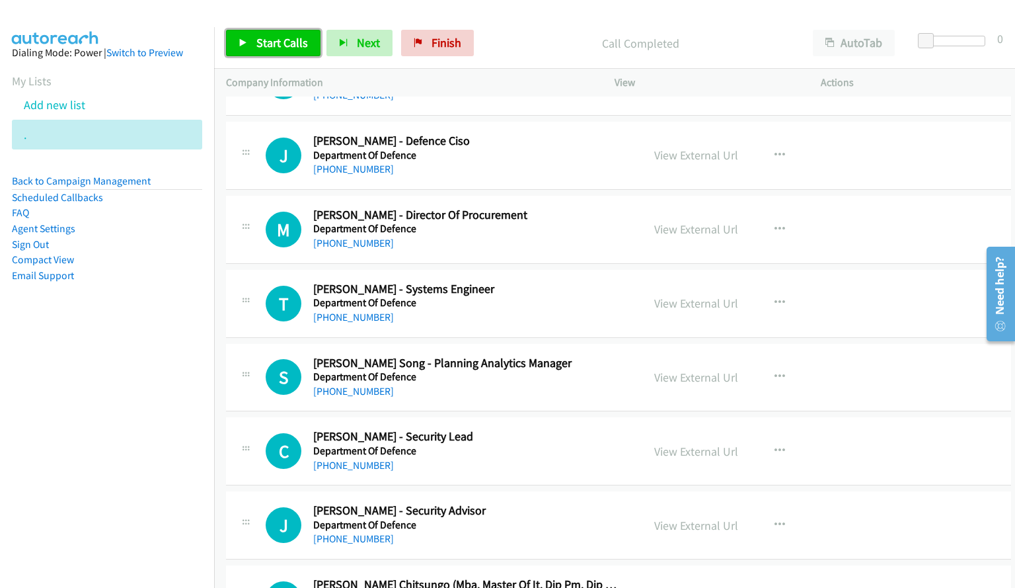
click at [288, 38] on span "Start Calls" at bounding box center [282, 42] width 52 height 15
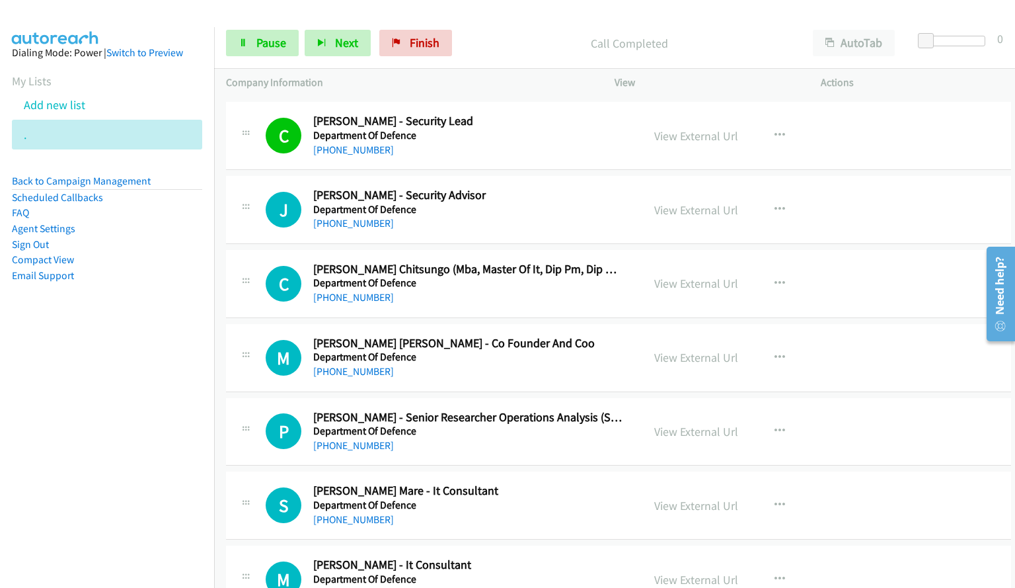
scroll to position [3662, 0]
click at [248, 38] on link "Pause" at bounding box center [262, 43] width 73 height 26
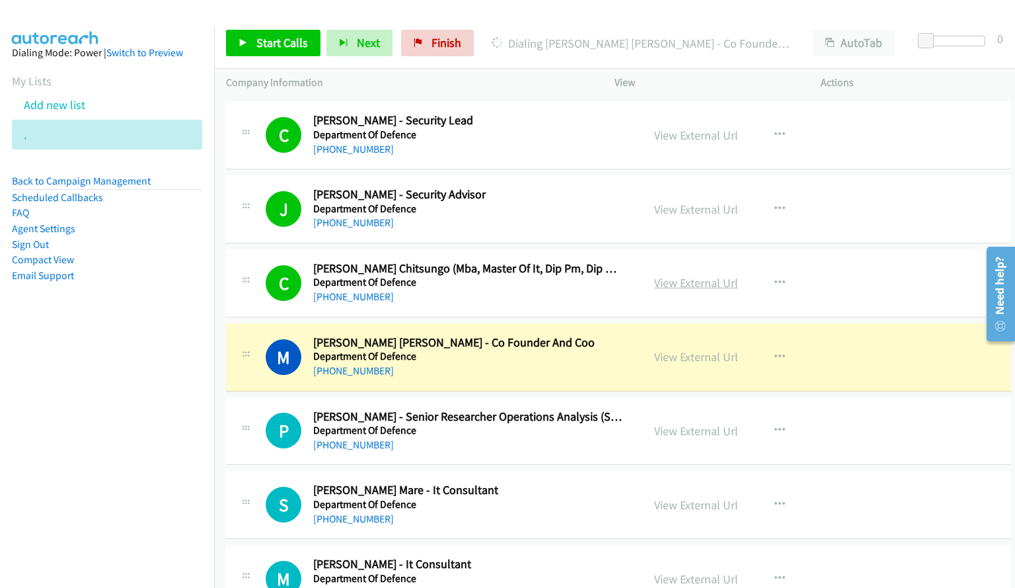
click at [666, 282] on link "View External Url" at bounding box center [696, 282] width 84 height 15
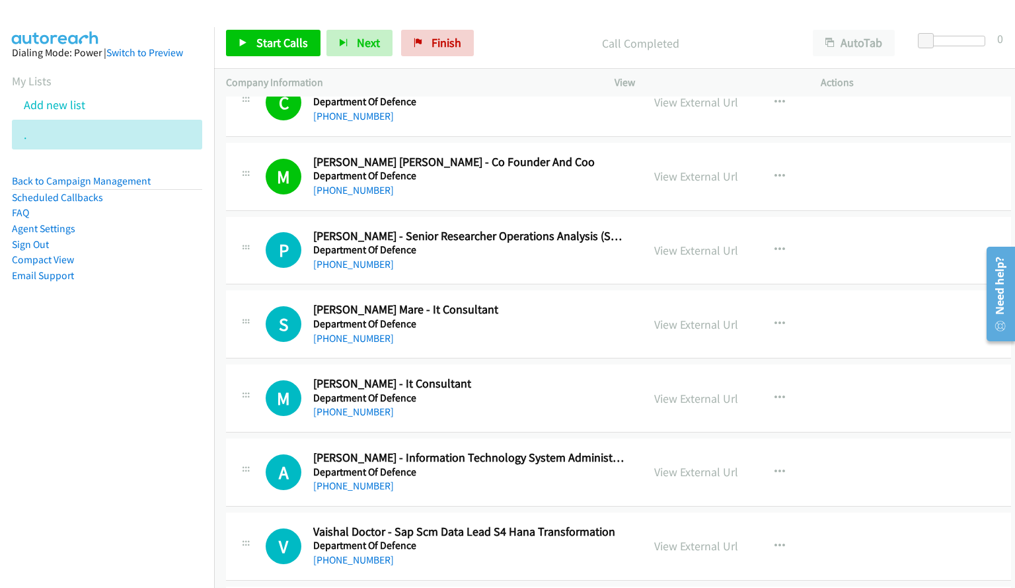
scroll to position [3860, 0]
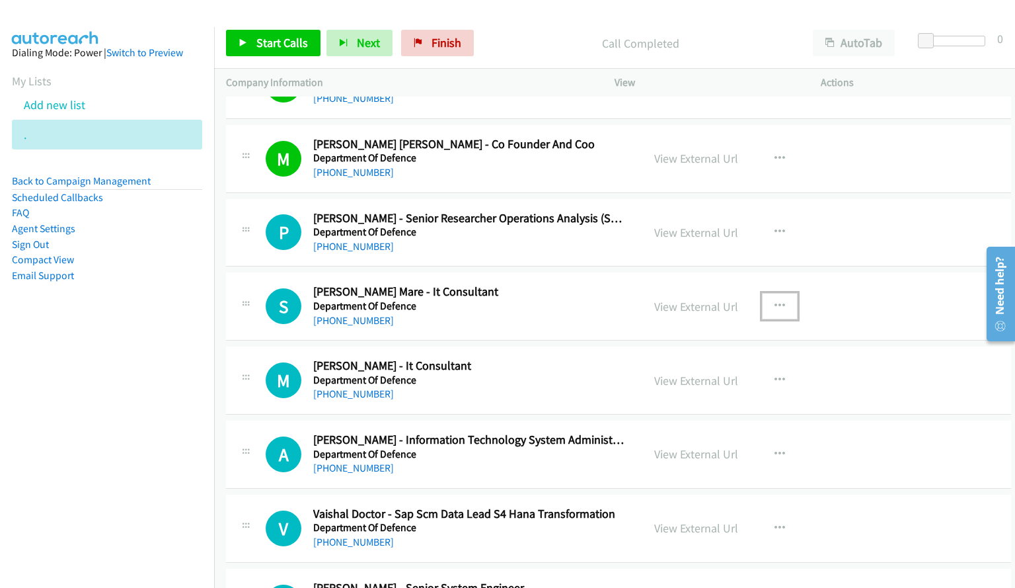
click at [775, 304] on icon "button" at bounding box center [780, 306] width 11 height 11
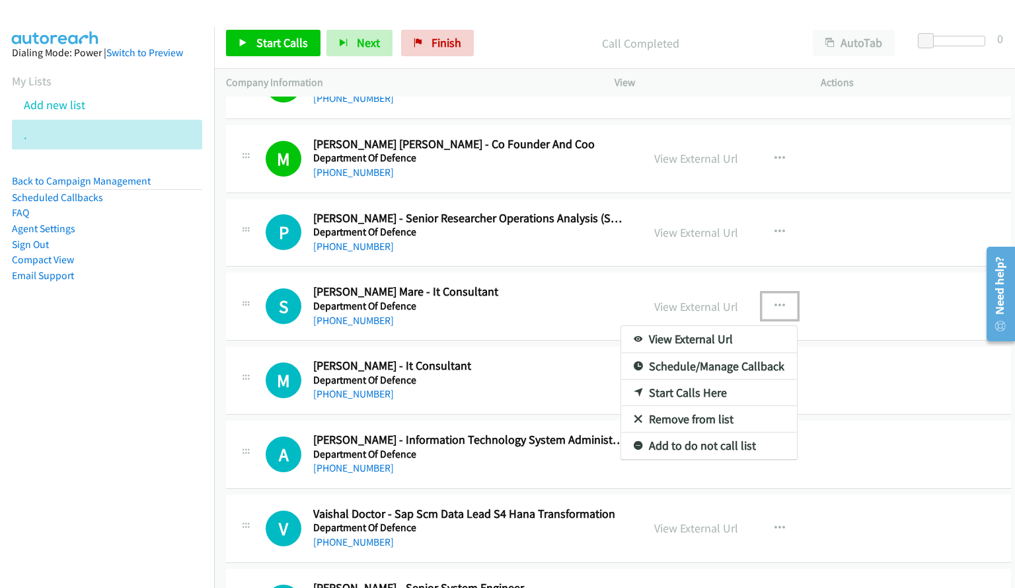
click at [686, 390] on link "Start Calls Here" at bounding box center [709, 392] width 176 height 26
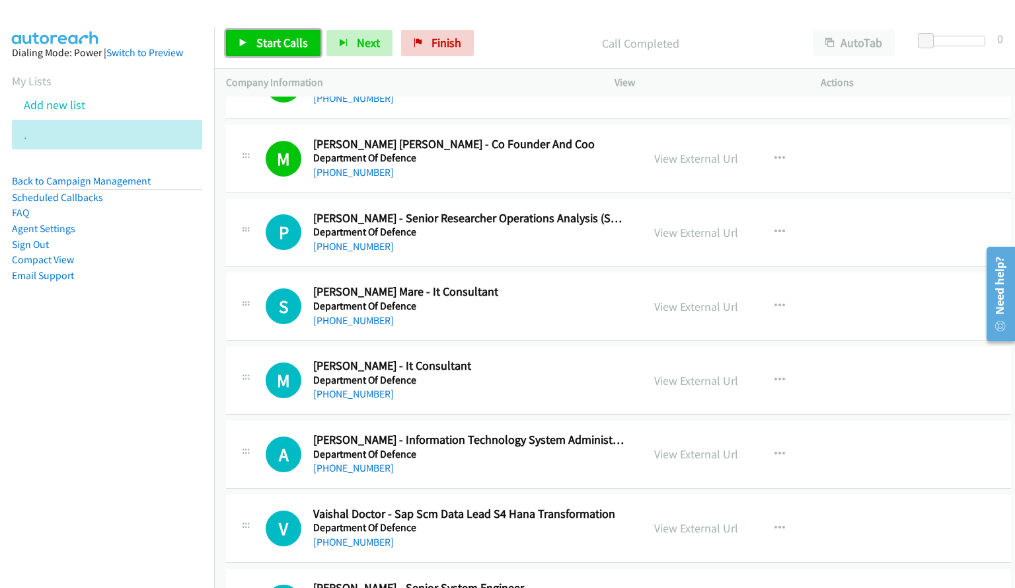
click at [271, 44] on span "Start Calls" at bounding box center [282, 42] width 52 height 15
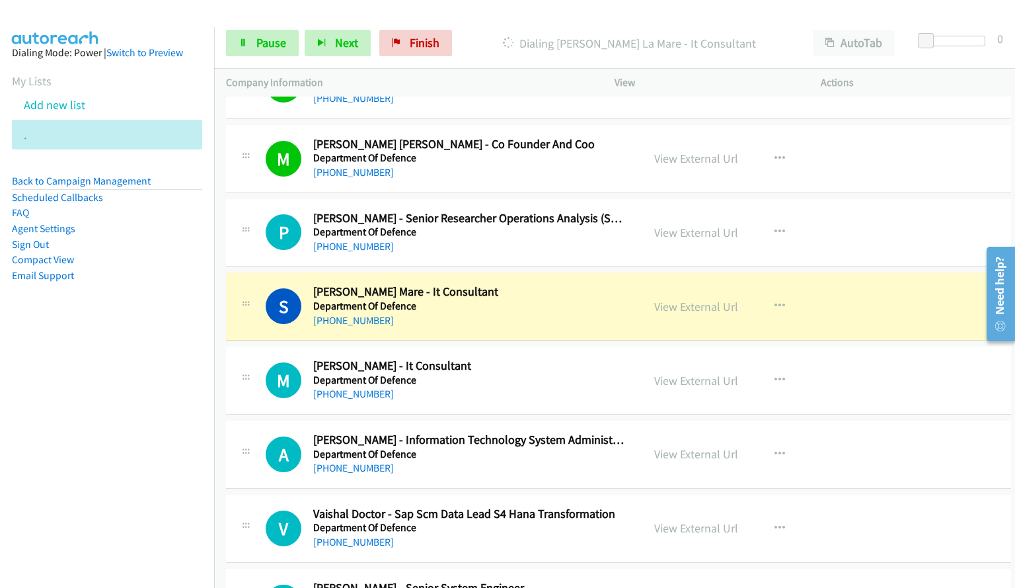
drag, startPoint x: 675, startPoint y: 312, endPoint x: 642, endPoint y: 586, distance: 276.3
click at [675, 312] on link "View External Url" at bounding box center [696, 306] width 84 height 15
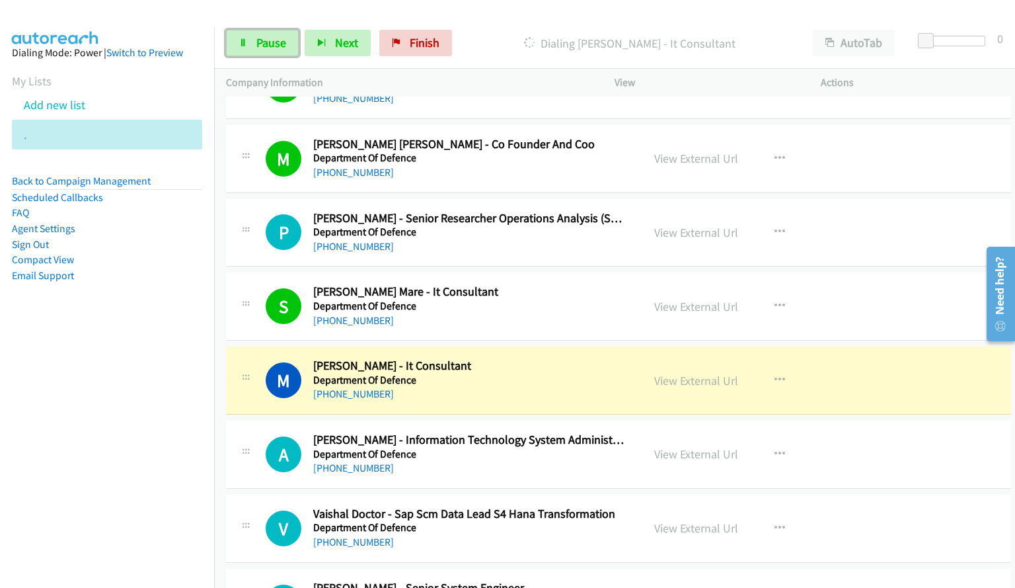
click at [252, 44] on link "Pause" at bounding box center [262, 43] width 73 height 26
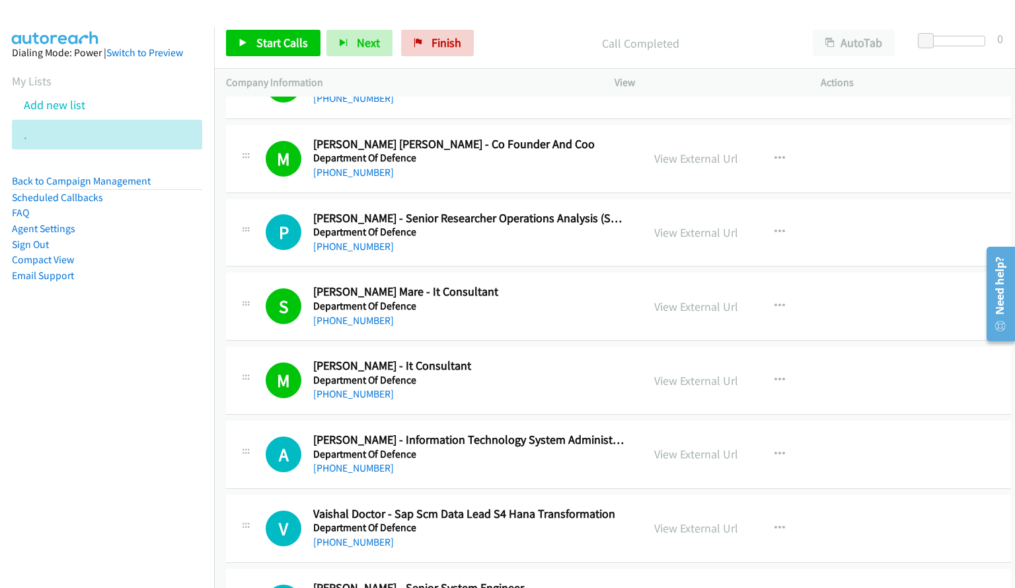
scroll to position [3926, 0]
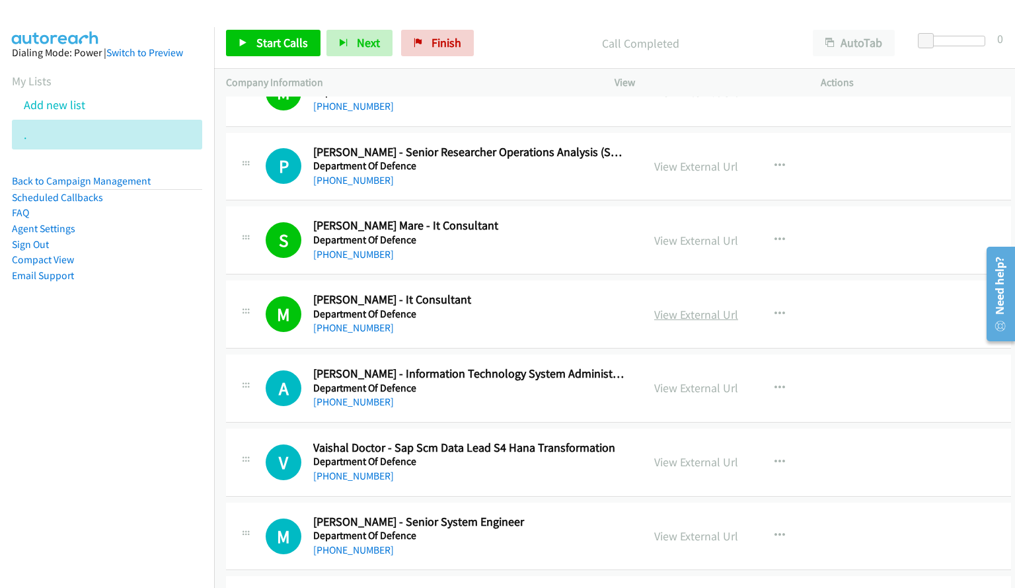
click at [688, 310] on link "View External Url" at bounding box center [696, 314] width 84 height 15
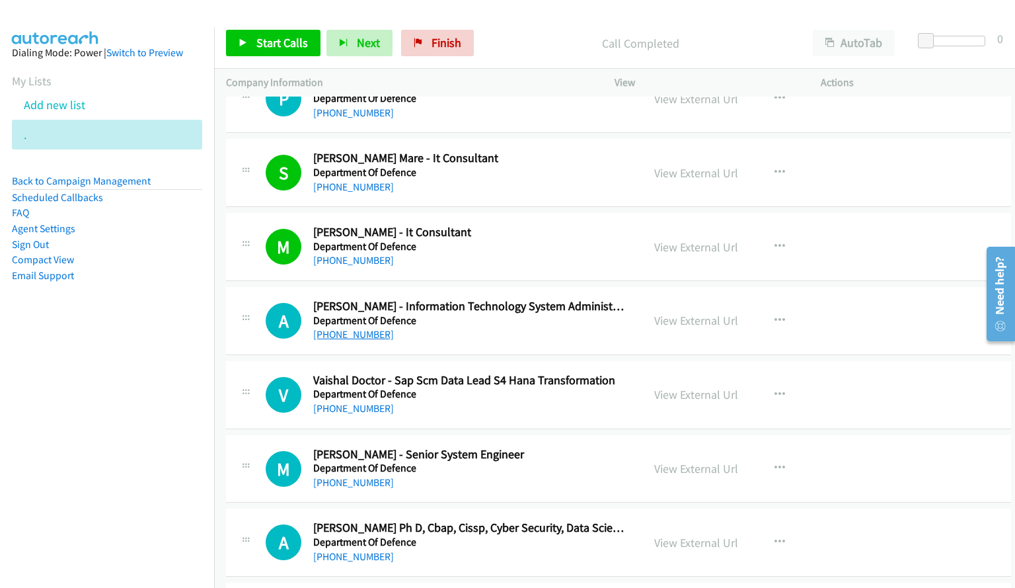
scroll to position [4058, 0]
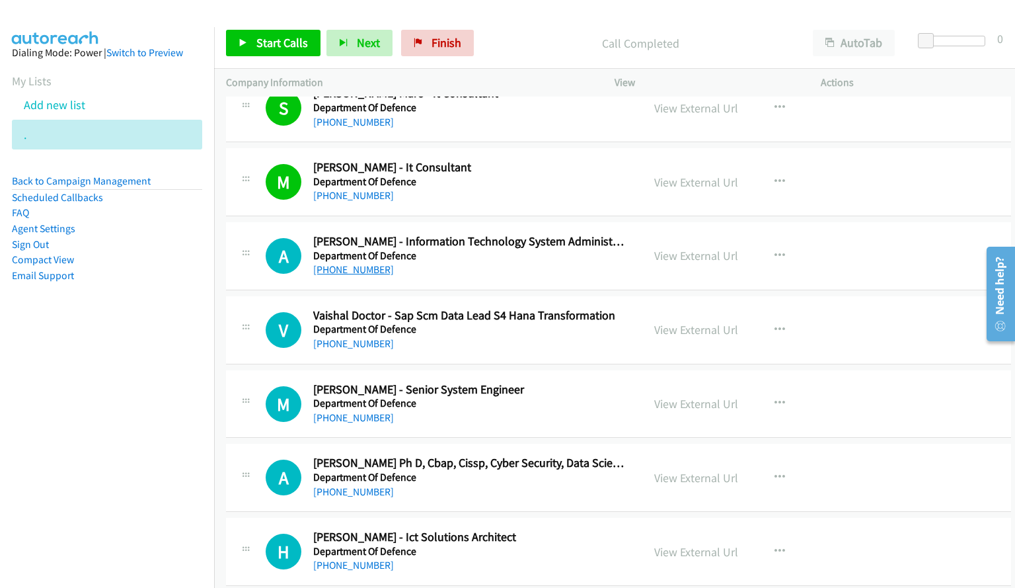
click at [355, 268] on link "[PHONE_NUMBER]" at bounding box center [353, 269] width 81 height 13
click at [360, 341] on link "[PHONE_NUMBER]" at bounding box center [353, 343] width 81 height 13
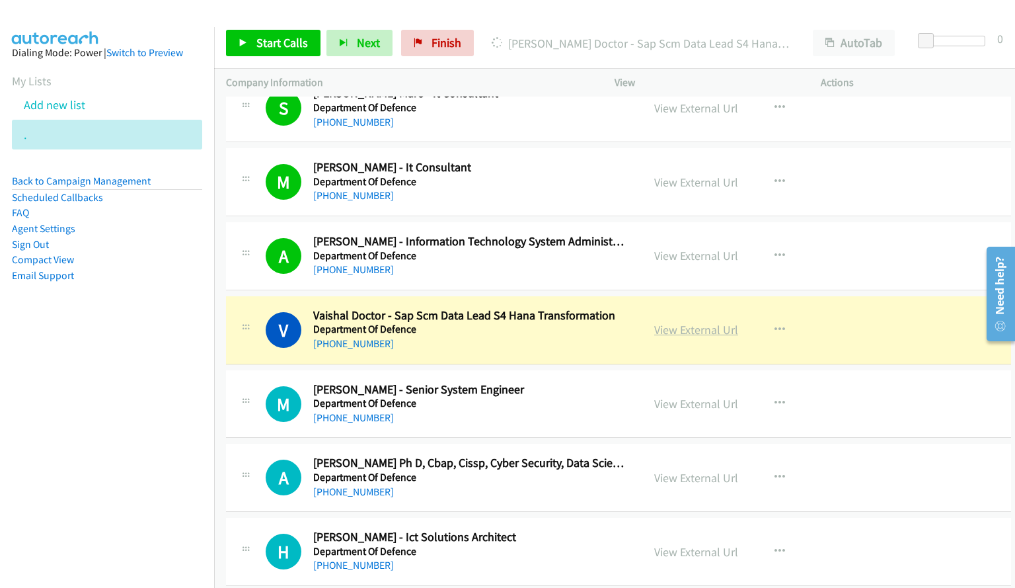
click at [678, 330] on link "View External Url" at bounding box center [696, 329] width 84 height 15
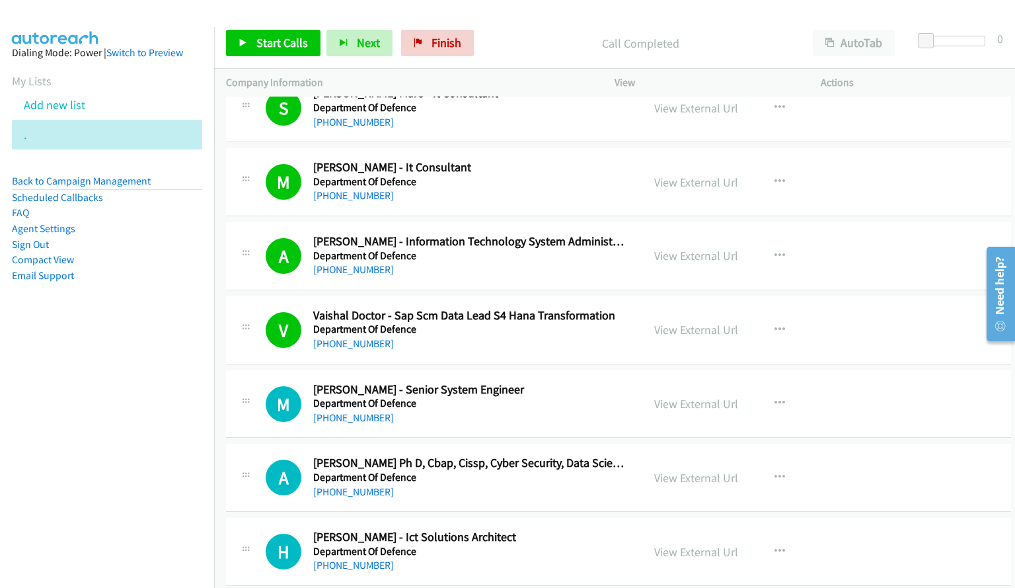
scroll to position [4191, 0]
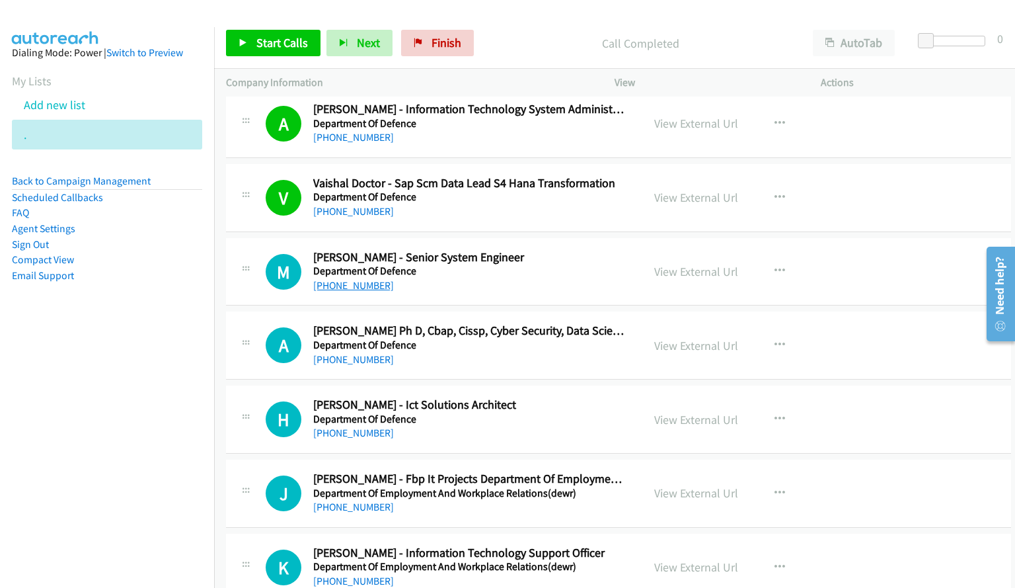
click at [336, 286] on link "[PHONE_NUMBER]" at bounding box center [353, 285] width 81 height 13
click at [346, 360] on link "[PHONE_NUMBER]" at bounding box center [353, 359] width 81 height 13
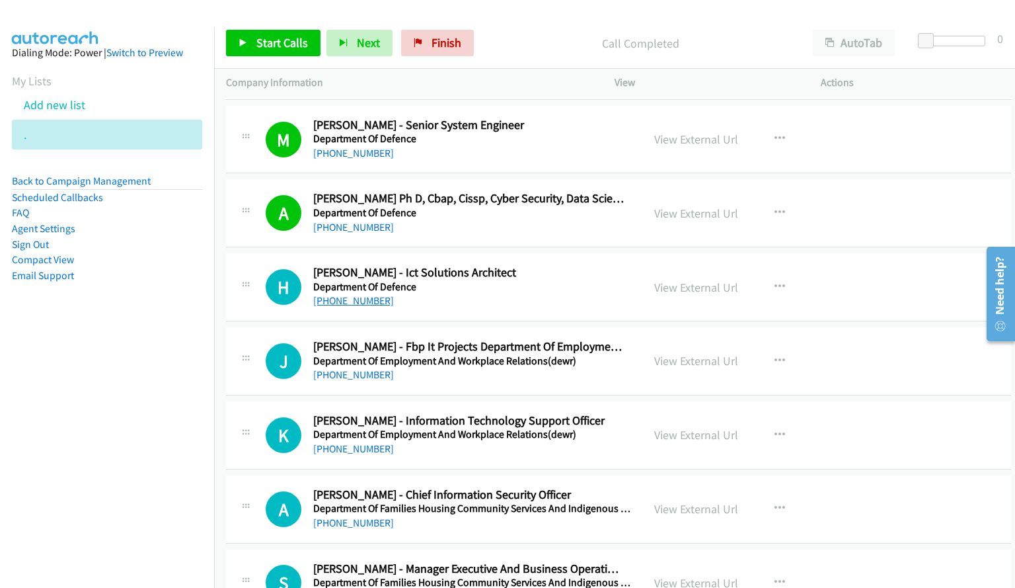
click at [344, 303] on link "[PHONE_NUMBER]" at bounding box center [353, 300] width 81 height 13
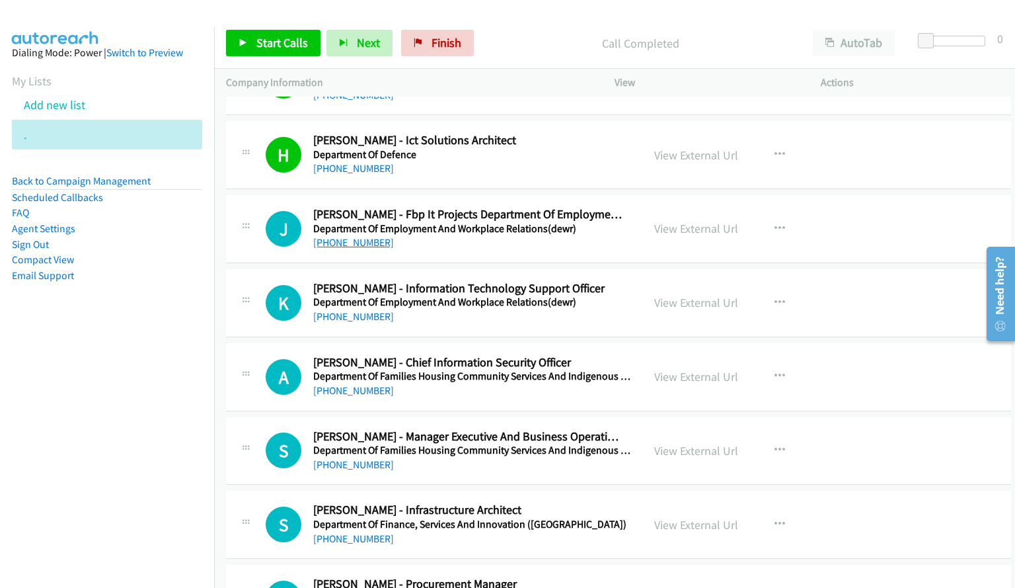
click at [363, 241] on link "[PHONE_NUMBER]" at bounding box center [353, 242] width 81 height 13
click at [360, 318] on link "[PHONE_NUMBER]" at bounding box center [353, 316] width 81 height 13
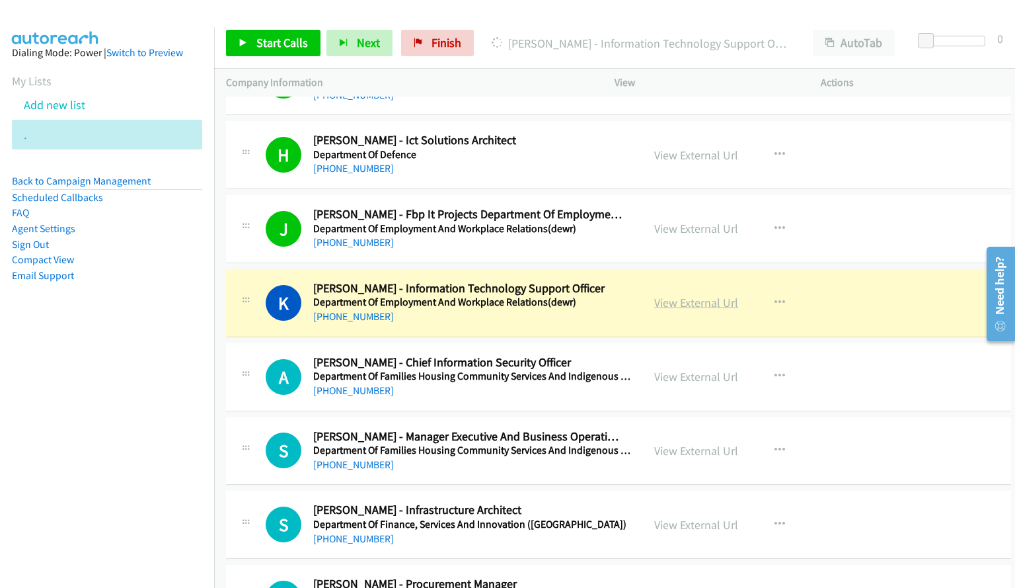
click at [676, 304] on link "View External Url" at bounding box center [696, 302] width 84 height 15
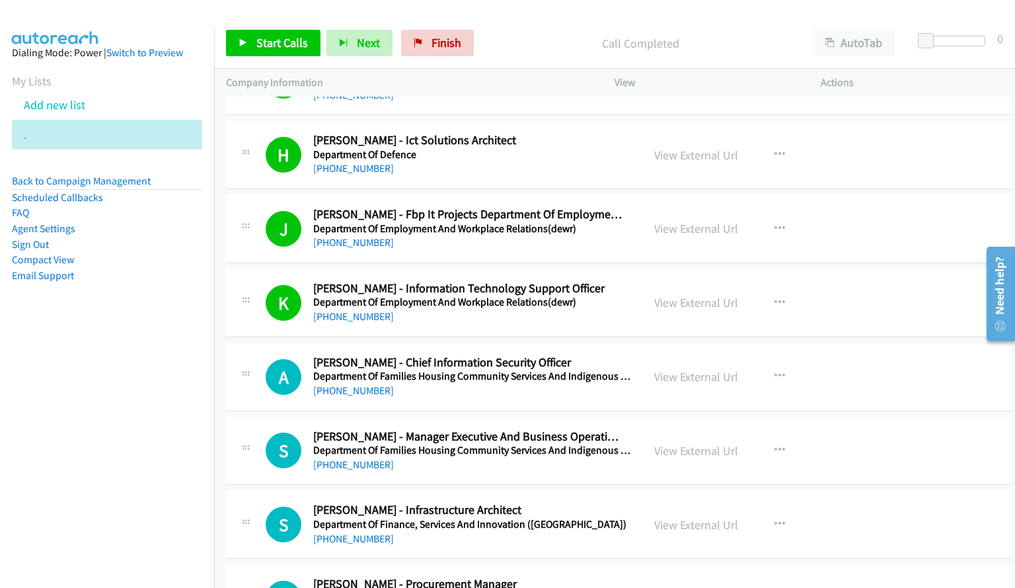
scroll to position [4587, 0]
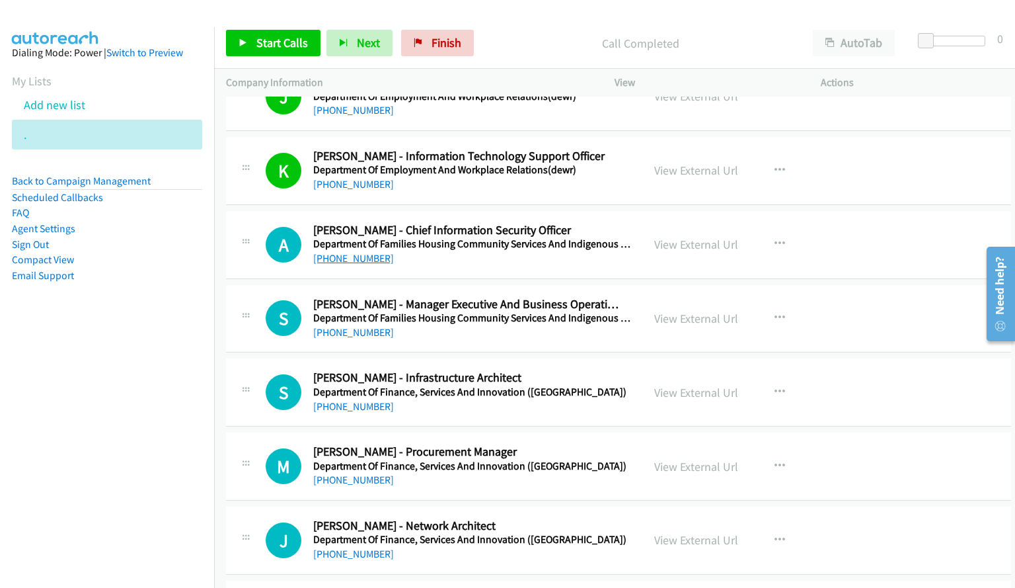
click at [358, 262] on link "[PHONE_NUMBER]" at bounding box center [353, 258] width 81 height 13
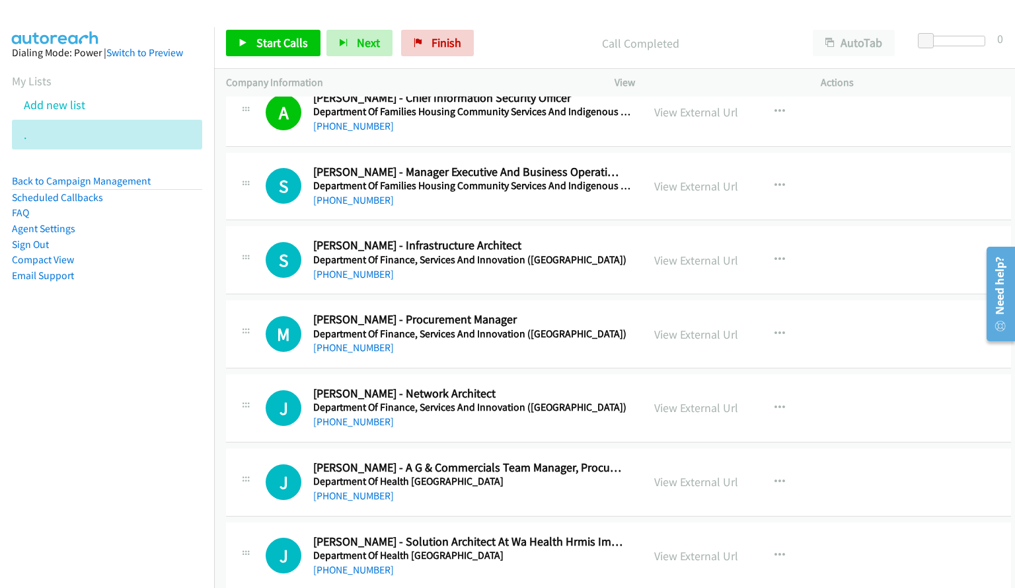
drag, startPoint x: 473, startPoint y: 200, endPoint x: 763, endPoint y: 184, distance: 290.0
click at [473, 200] on div "[PHONE_NUMBER]" at bounding box center [471, 200] width 317 height 16
click at [775, 184] on icon "button" at bounding box center [780, 185] width 11 height 11
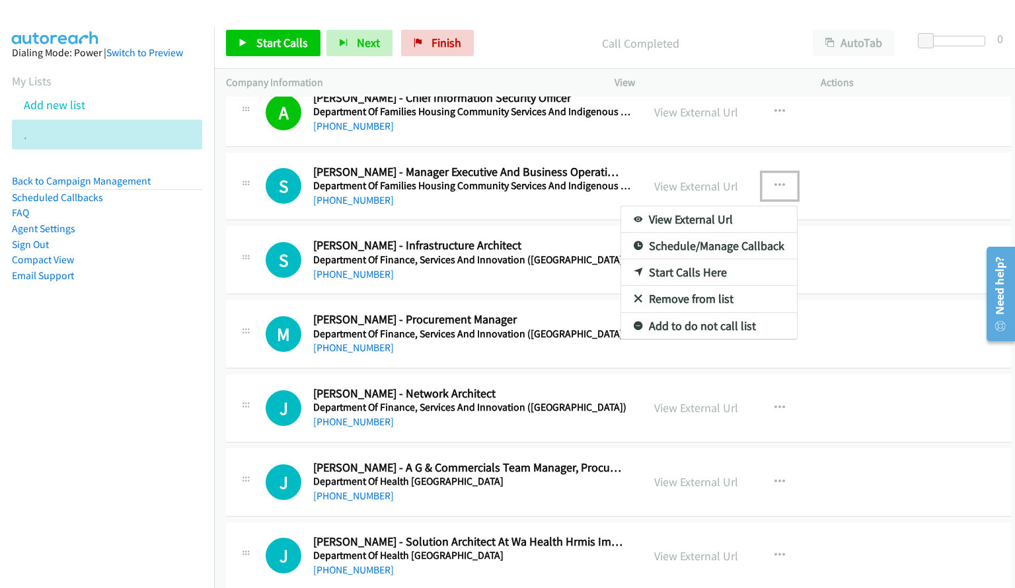
click at [684, 275] on link "Start Calls Here" at bounding box center [709, 272] width 176 height 26
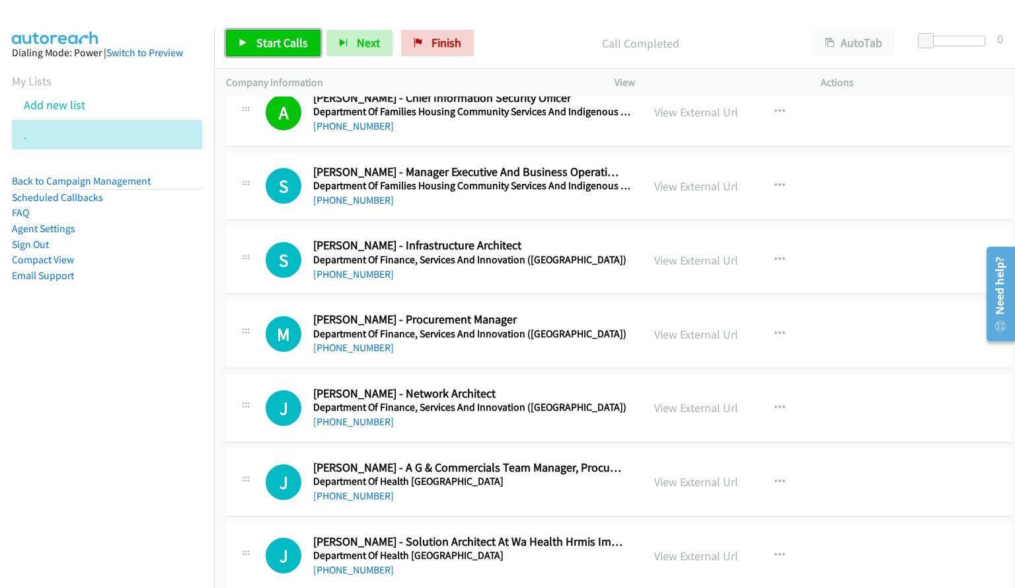
click at [268, 50] on span "Start Calls" at bounding box center [282, 42] width 52 height 15
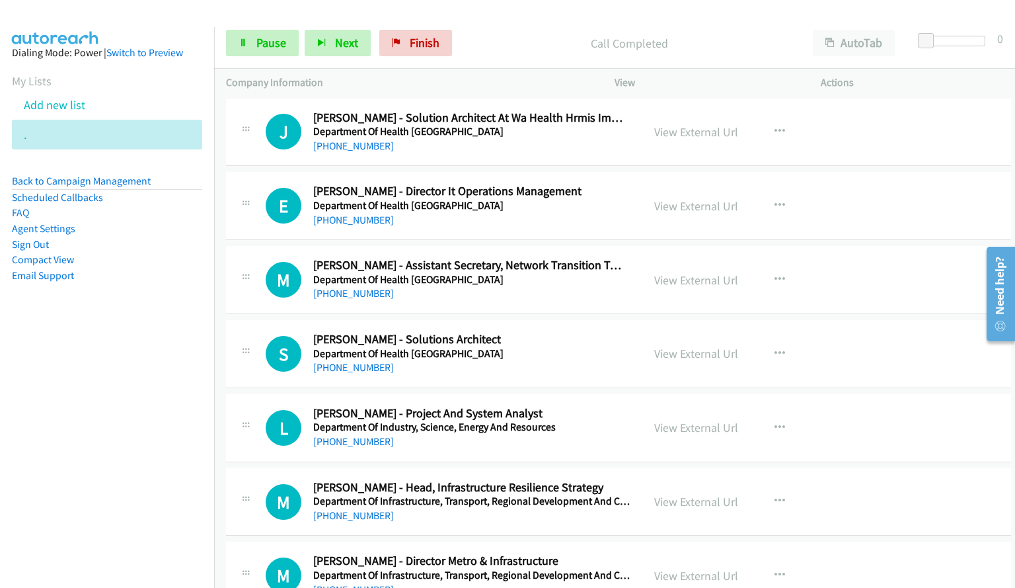
scroll to position [5144, 0]
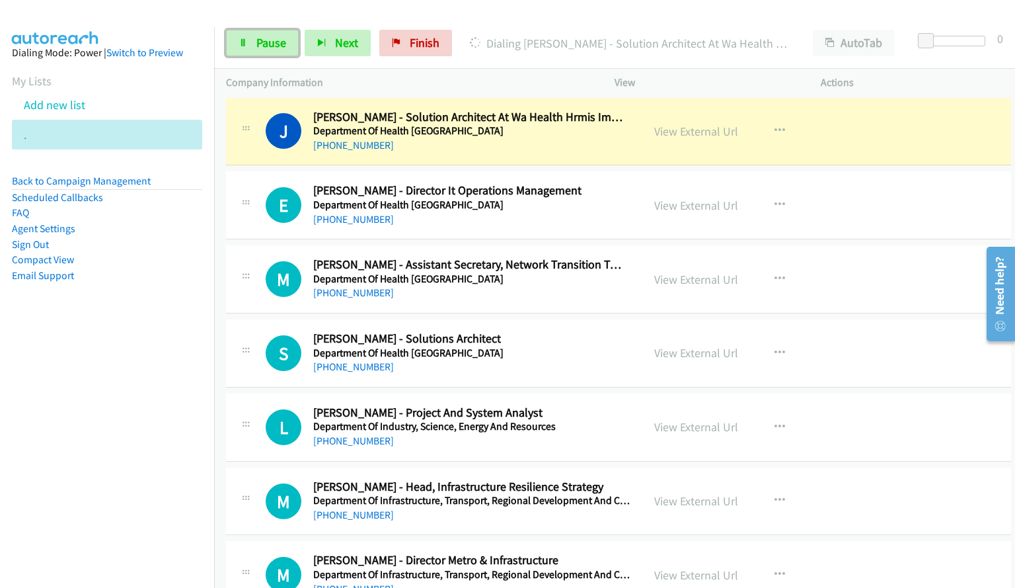
click at [273, 46] on span "Pause" at bounding box center [271, 42] width 30 height 15
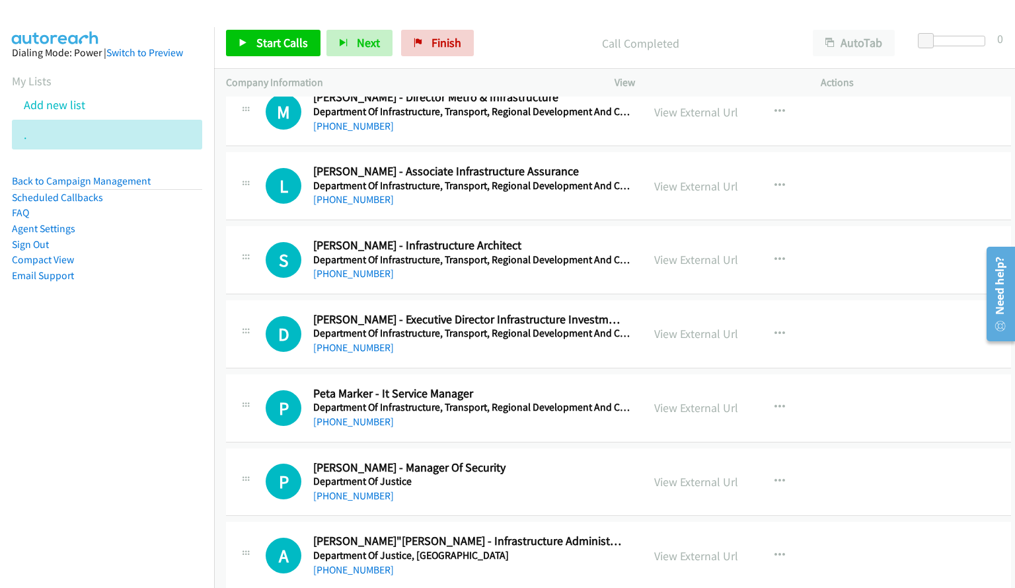
scroll to position [5672, 0]
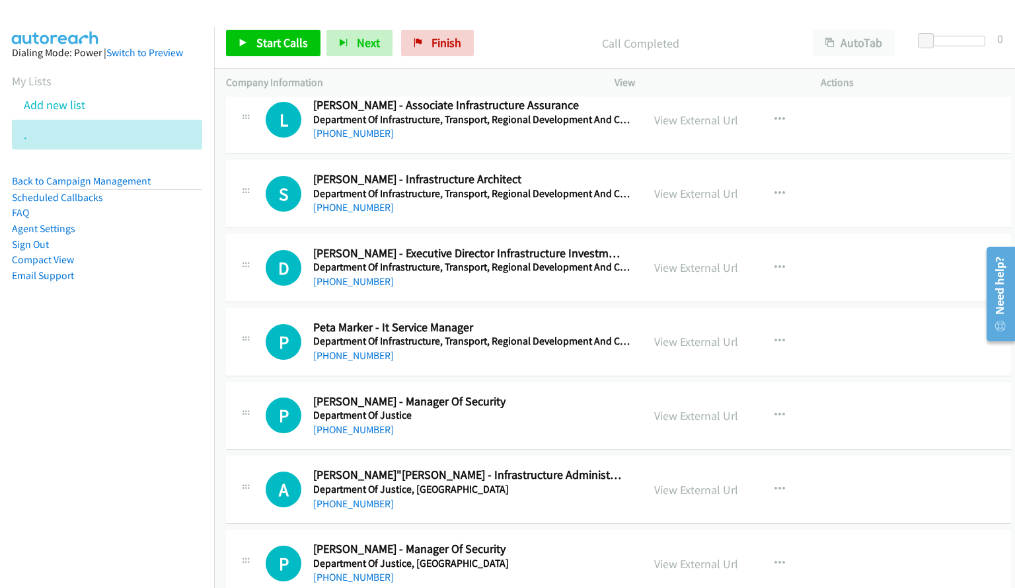
click at [488, 226] on div "S Callback Scheduled [PERSON_NAME] - Infrastructure Architect Department Of Inf…" at bounding box center [618, 194] width 785 height 68
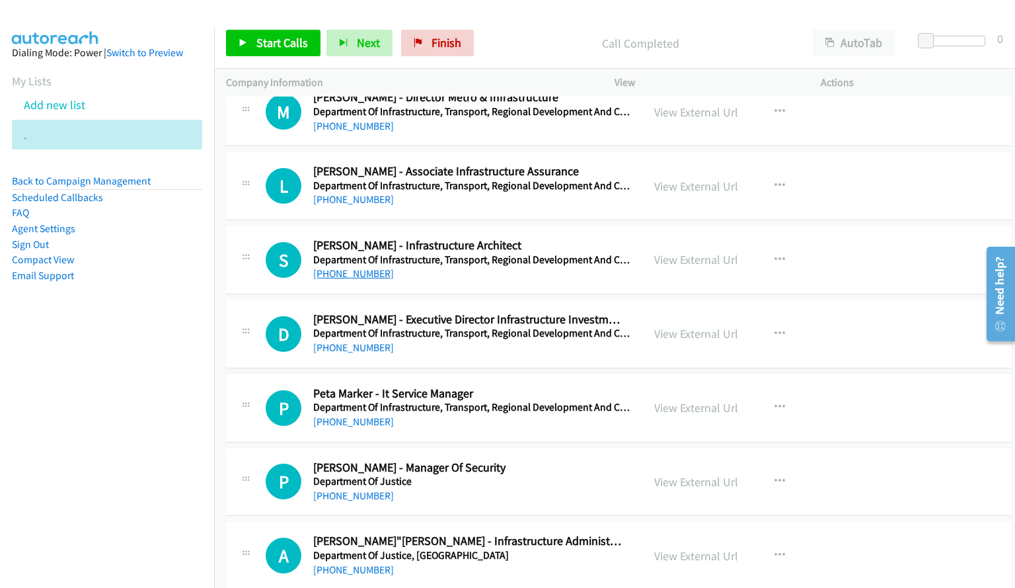
click at [357, 274] on link "[PHONE_NUMBER]" at bounding box center [353, 273] width 81 height 13
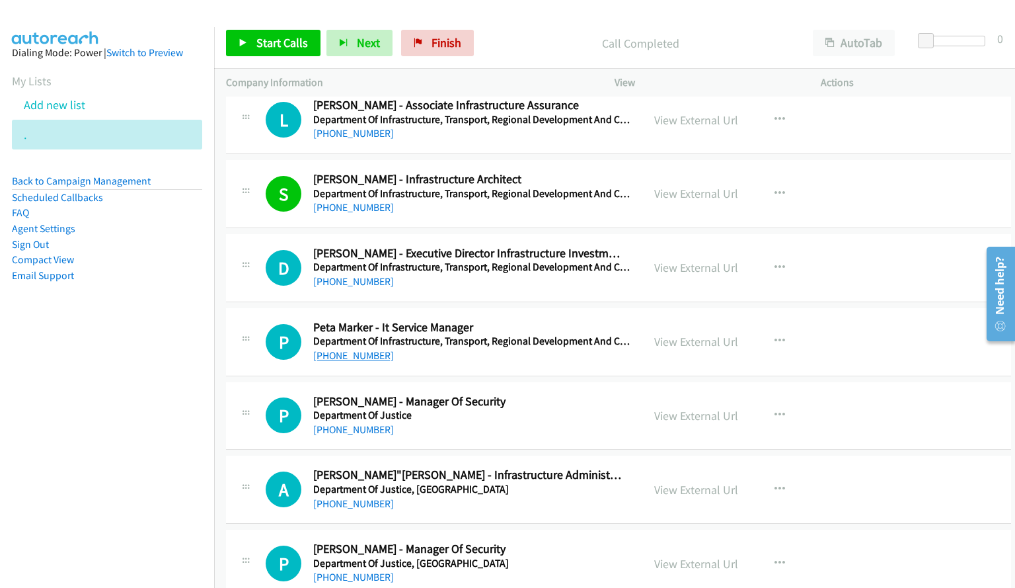
click at [344, 355] on link "[PHONE_NUMBER]" at bounding box center [353, 355] width 81 height 13
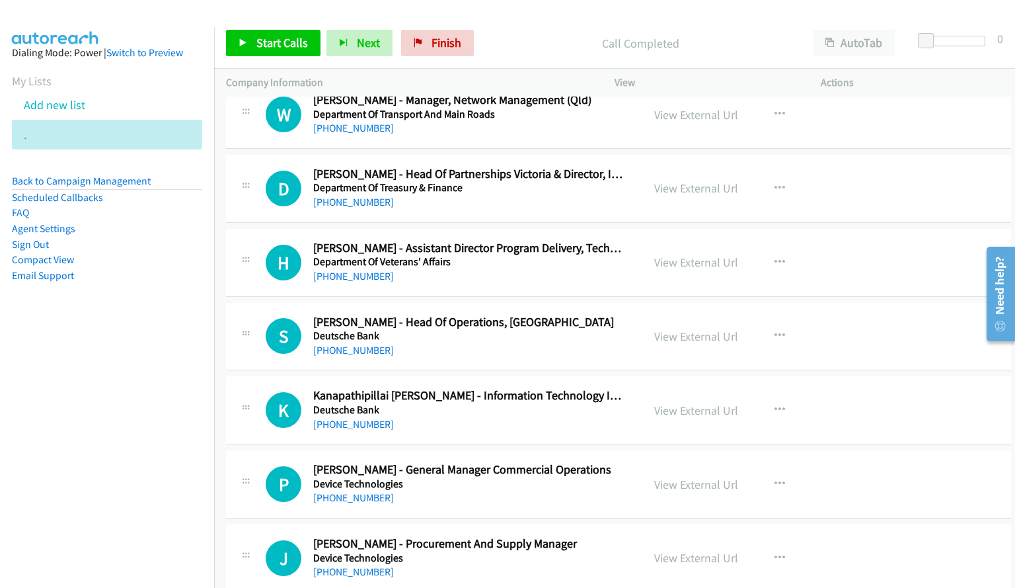
scroll to position [7325, 0]
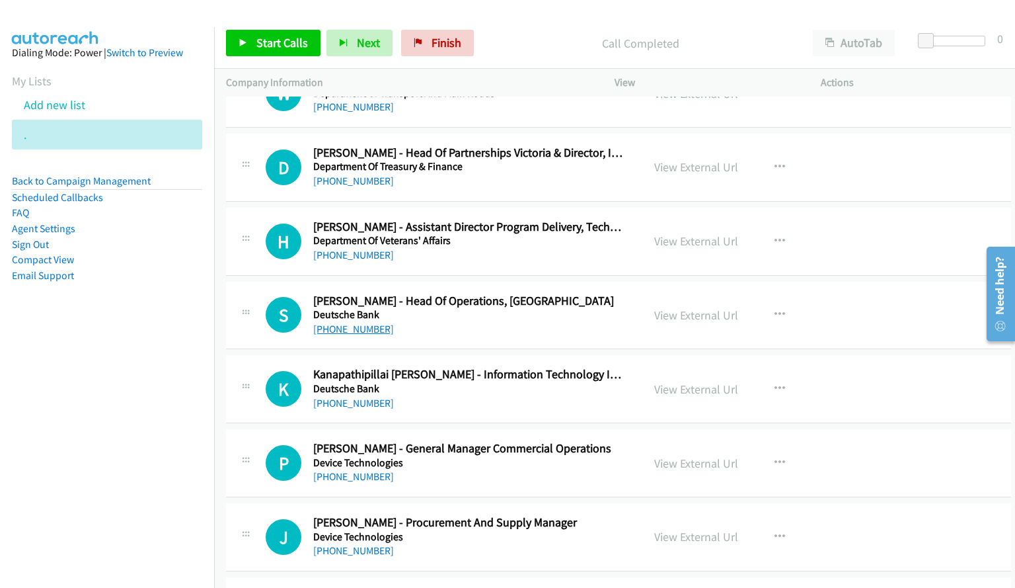
click at [360, 330] on link "[PHONE_NUMBER]" at bounding box center [353, 329] width 81 height 13
click at [340, 403] on link "[PHONE_NUMBER]" at bounding box center [353, 403] width 81 height 13
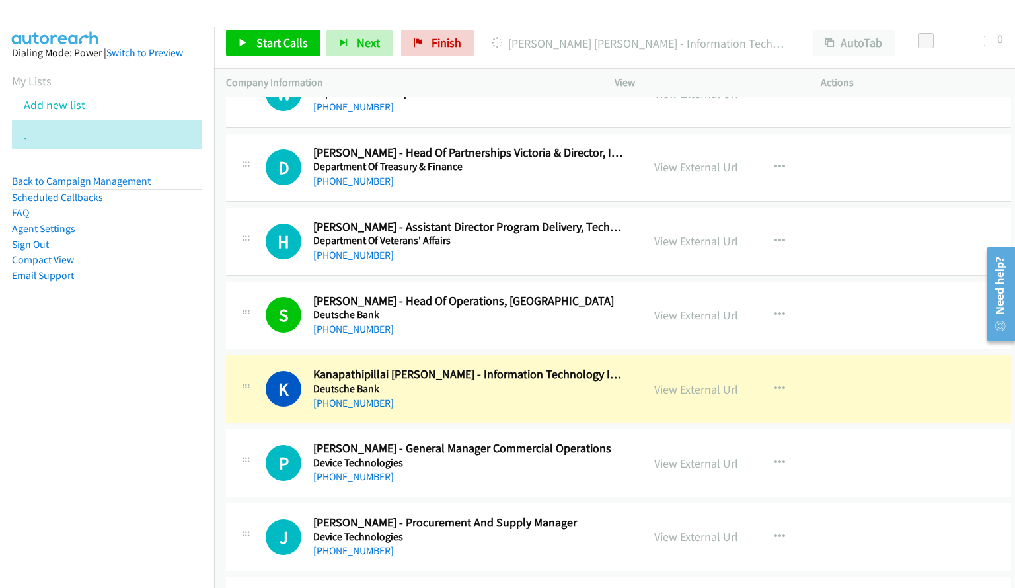
drag, startPoint x: 693, startPoint y: 391, endPoint x: 676, endPoint y: 514, distance: 124.1
click at [693, 391] on link "View External Url" at bounding box center [696, 388] width 84 height 15
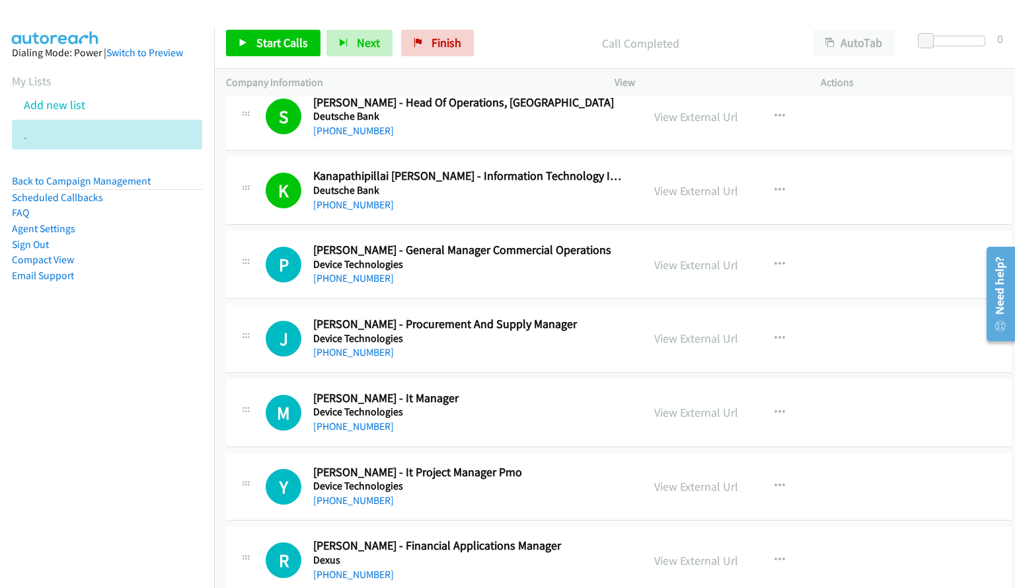
scroll to position [7589, 0]
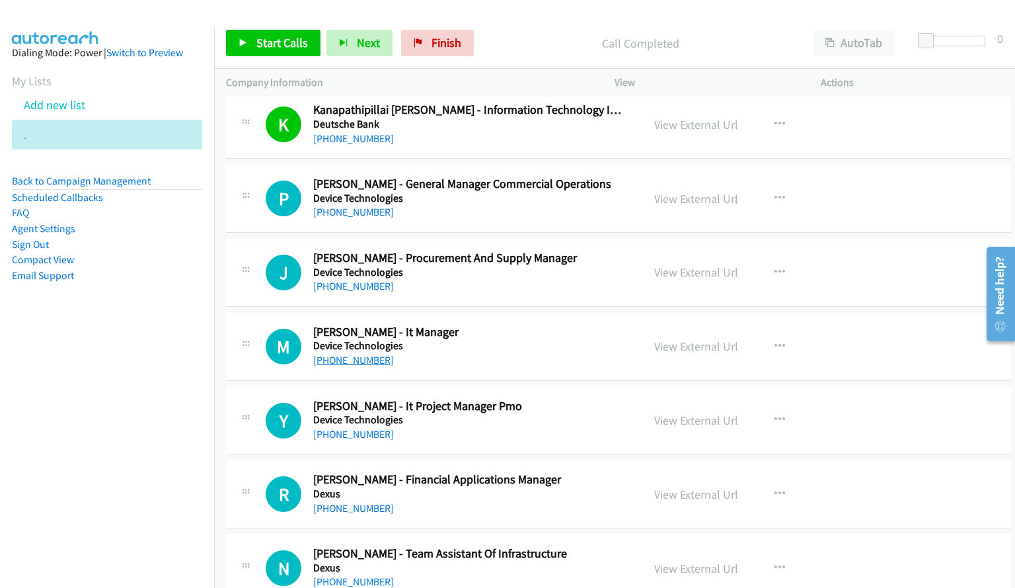
click at [366, 362] on link "[PHONE_NUMBER]" at bounding box center [353, 360] width 81 height 13
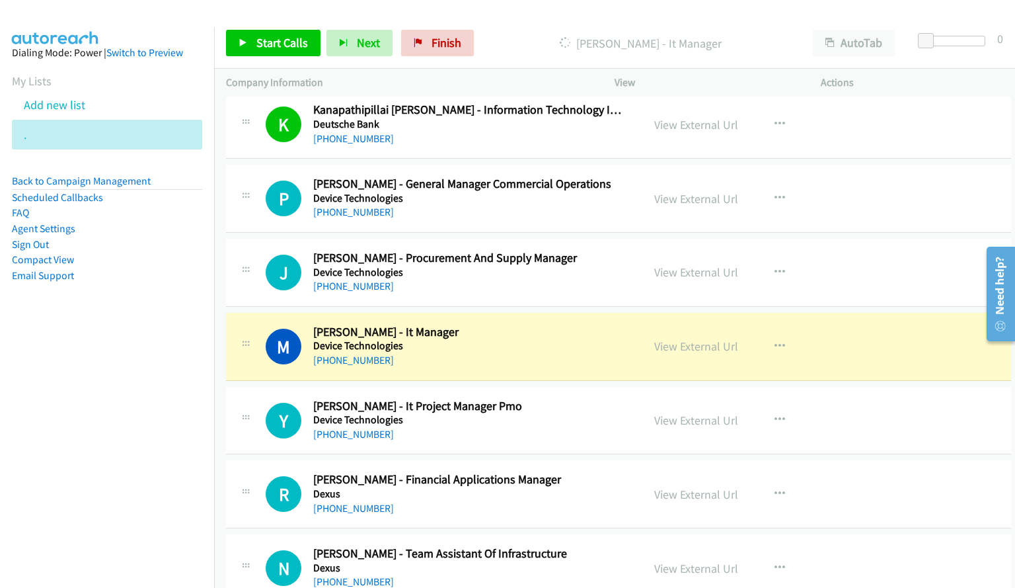
click at [662, 27] on div "Start Calls Pause Next Finish [PERSON_NAME] - It Manager AutoTab AutoTab 0" at bounding box center [614, 43] width 801 height 51
click at [693, 345] on link "View External Url" at bounding box center [696, 345] width 84 height 15
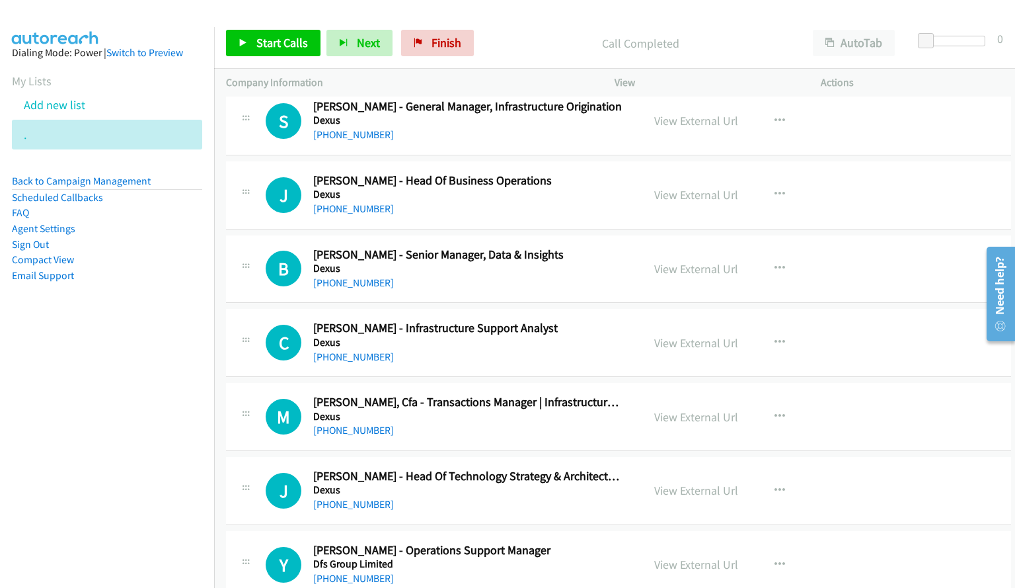
scroll to position [8250, 0]
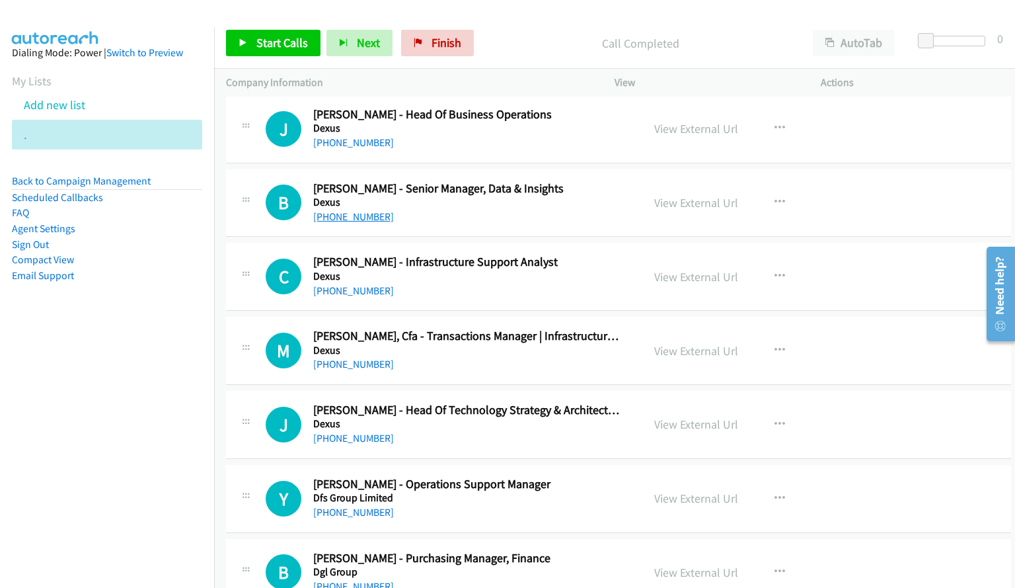
click at [346, 219] on link "[PHONE_NUMBER]" at bounding box center [353, 216] width 81 height 13
drag, startPoint x: 728, startPoint y: 11, endPoint x: 589, endPoint y: 297, distance: 317.8
click at [728, 12] on div at bounding box center [501, 25] width 1003 height 51
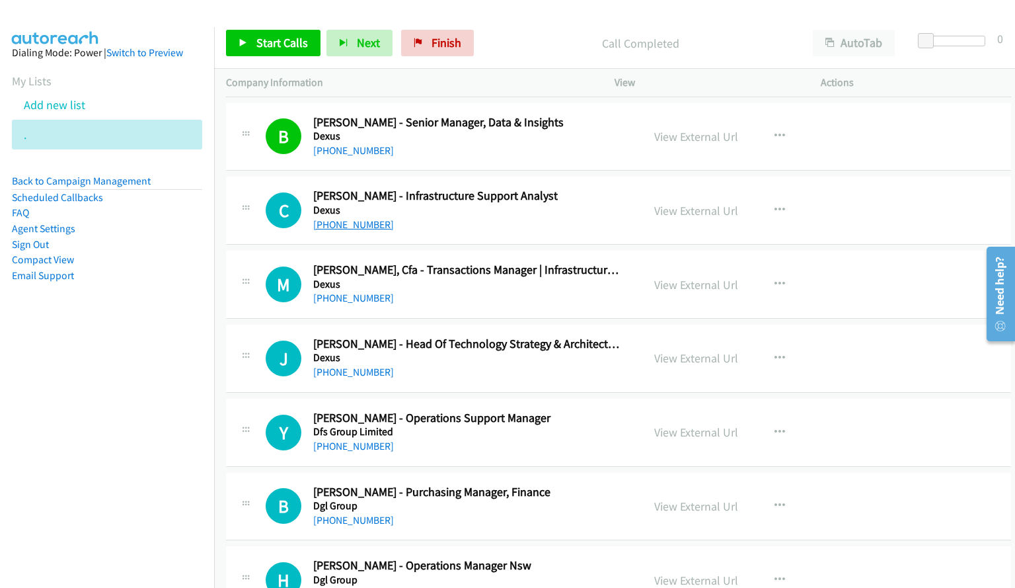
click at [364, 224] on link "[PHONE_NUMBER]" at bounding box center [353, 224] width 81 height 13
click at [849, 16] on div at bounding box center [501, 25] width 1003 height 51
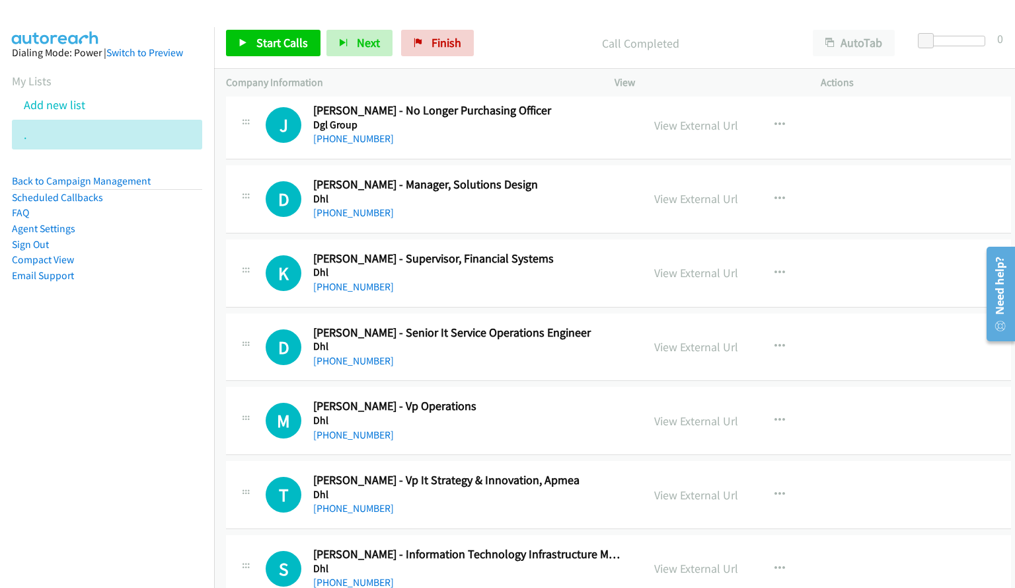
scroll to position [8911, 0]
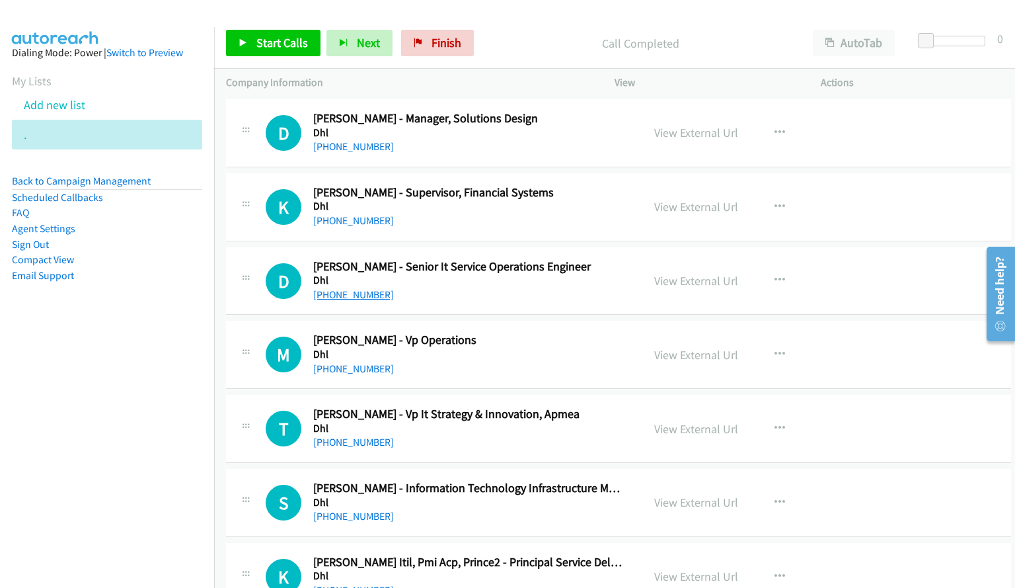
click at [357, 294] on link "[PHONE_NUMBER]" at bounding box center [353, 294] width 81 height 13
